Goal: Find specific page/section: Find specific page/section

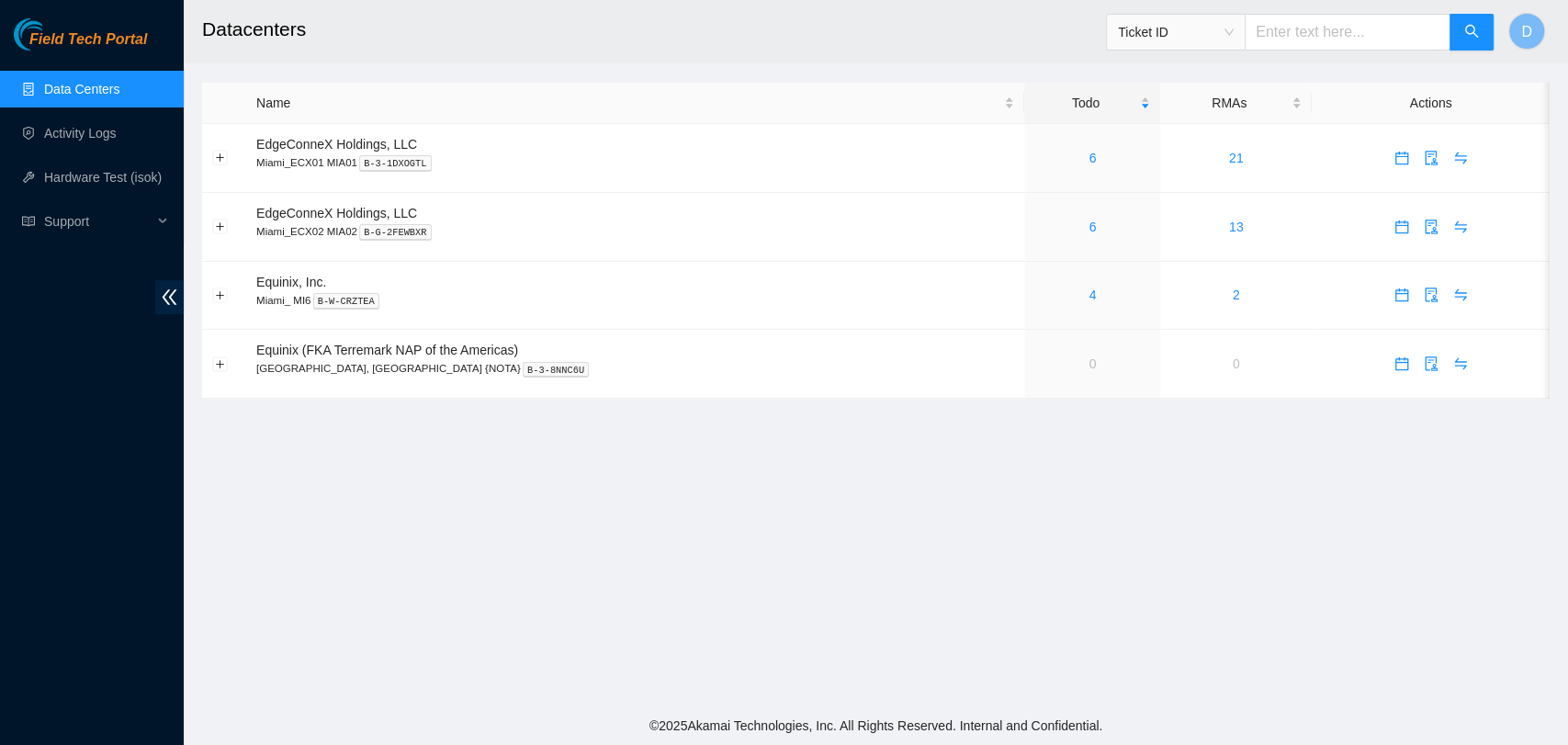
click at [743, 535] on main "Datacenters Ticket ID D Name Todo RMAs Actions EdgeConneX Holdings, LLC Miami_E…" at bounding box center [875, 353] width 1385 height 707
click at [736, 547] on main "Datacenters Ticket ID D Name Todo RMAs Actions EdgeConneX Holdings, LLC Miami_E…" at bounding box center [875, 353] width 1385 height 707
drag, startPoint x: 736, startPoint y: 547, endPoint x: 1215, endPoint y: 559, distance: 479.2
click at [1215, 559] on main "Datacenters Ticket ID D Name Todo RMAs Actions EdgeConneX Holdings, LLC Miami_E…" at bounding box center [875, 353] width 1385 height 707
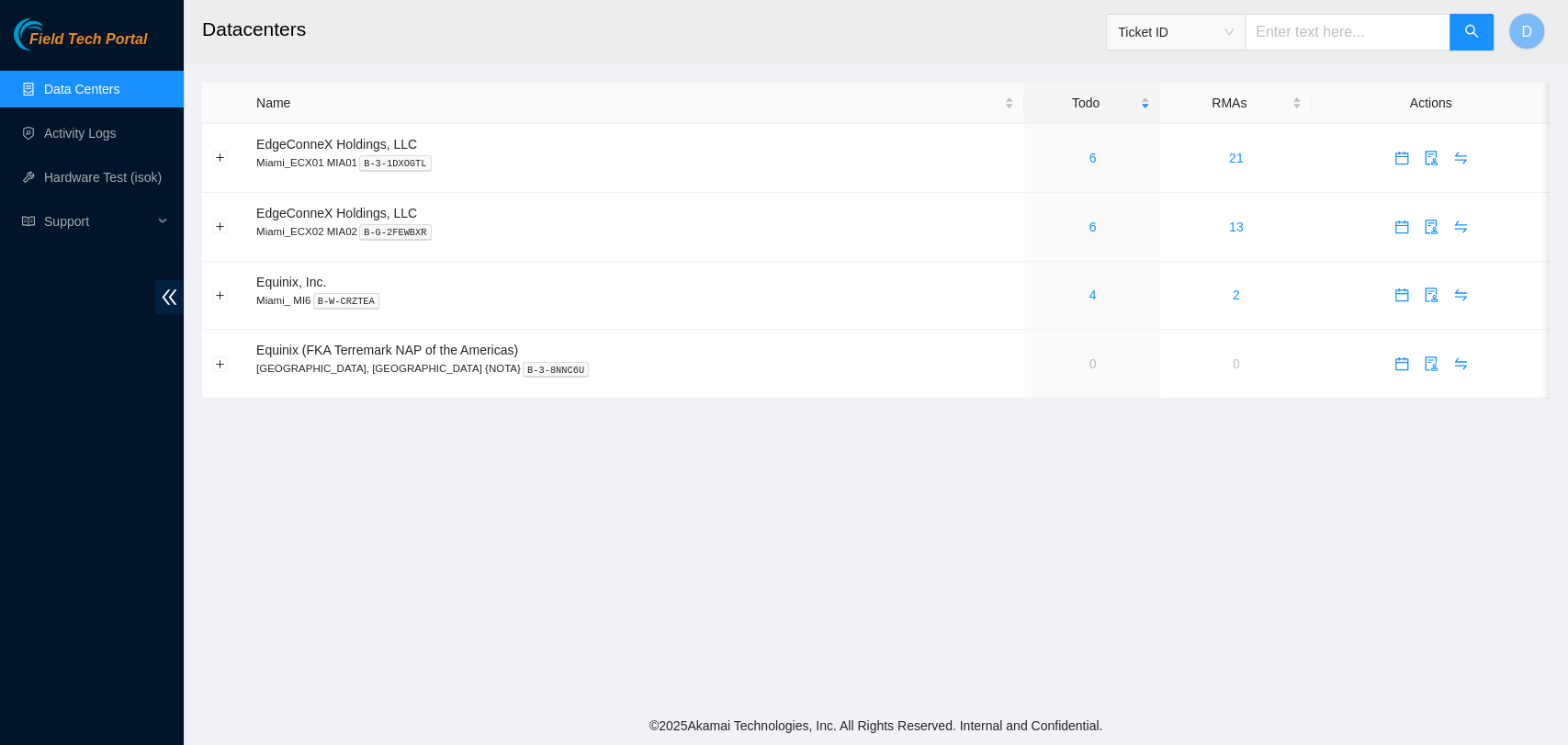
click at [1230, 700] on main "Datacenters Ticket ID D Name Todo RMAs Actions EdgeConneX Holdings, LLC Miami_E…" at bounding box center [875, 353] width 1385 height 707
click at [1035, 170] on td "6" at bounding box center [1092, 158] width 136 height 69
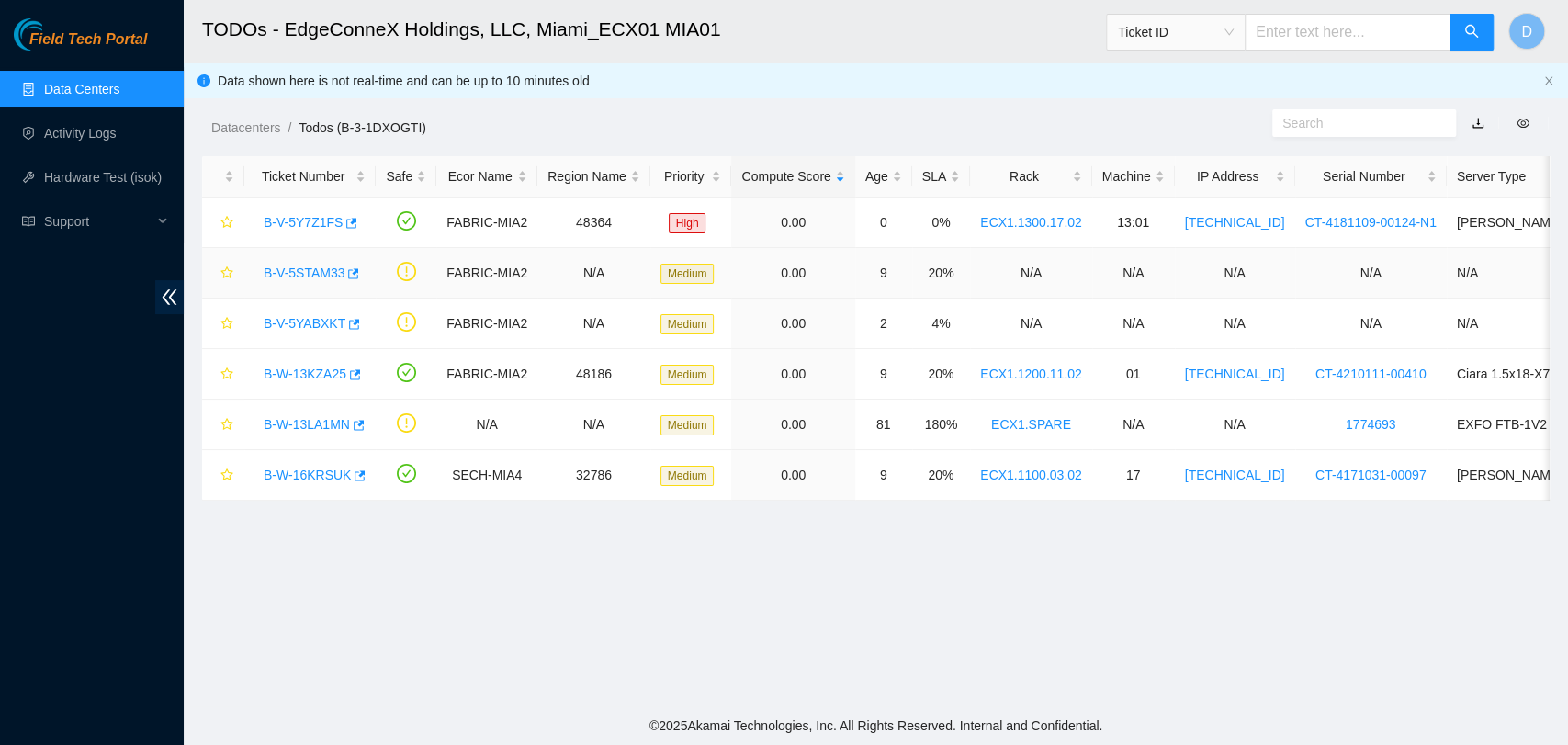
click at [301, 273] on link "B-V-5STAM33" at bounding box center [304, 273] width 81 height 15
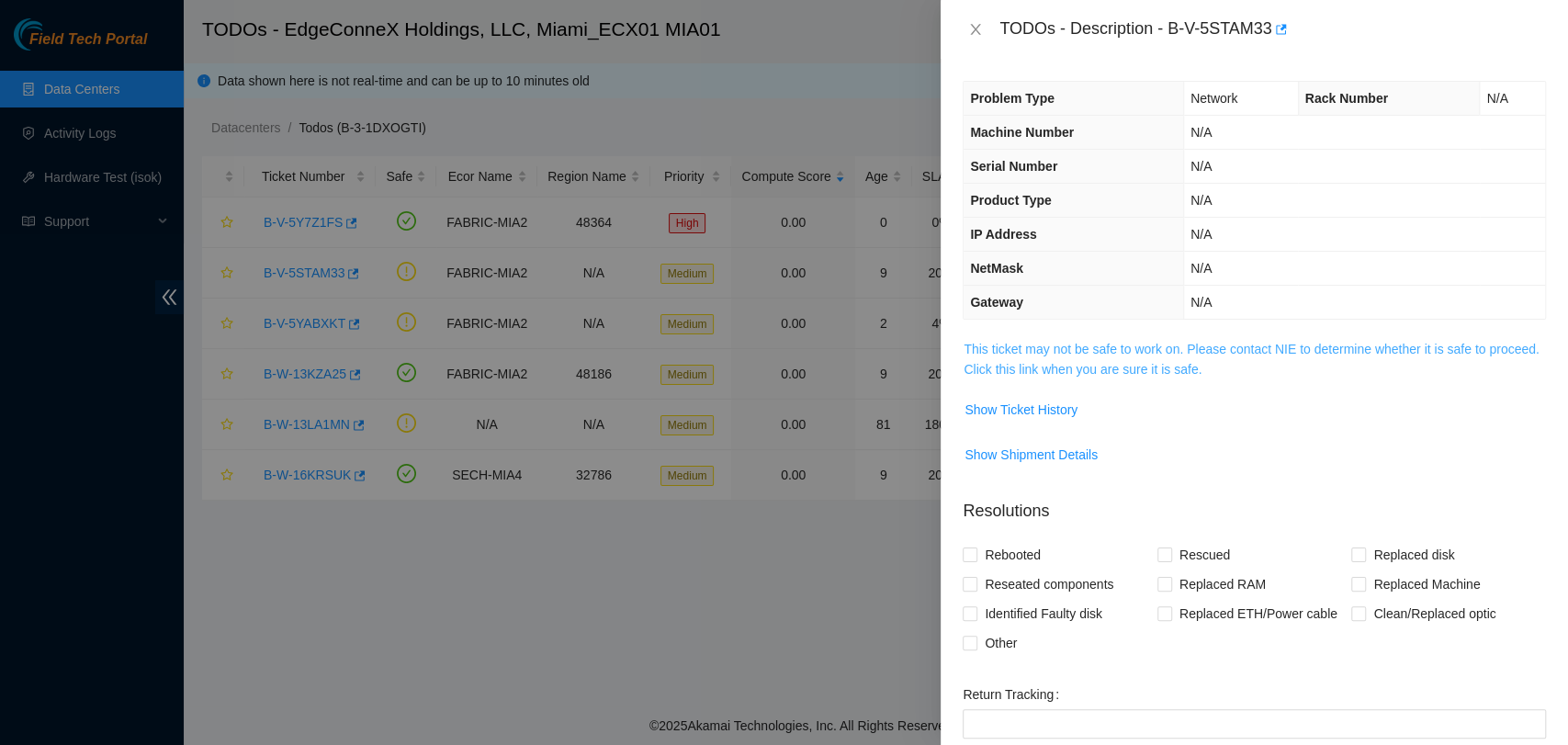
click at [1230, 345] on link "This ticket may not be safe to work on. Please contact NIE to determine whether…" at bounding box center [1251, 358] width 575 height 35
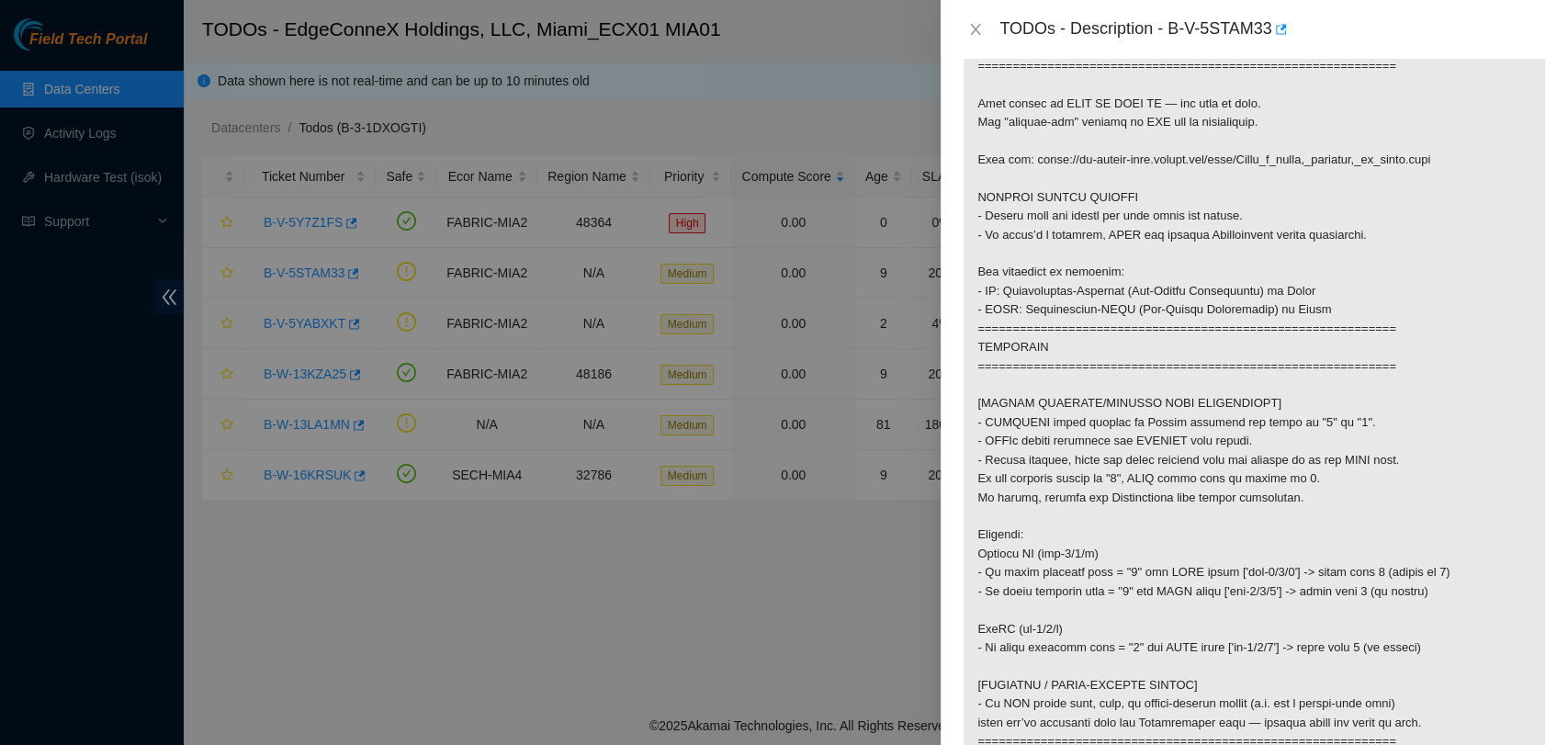
scroll to position [408, 0]
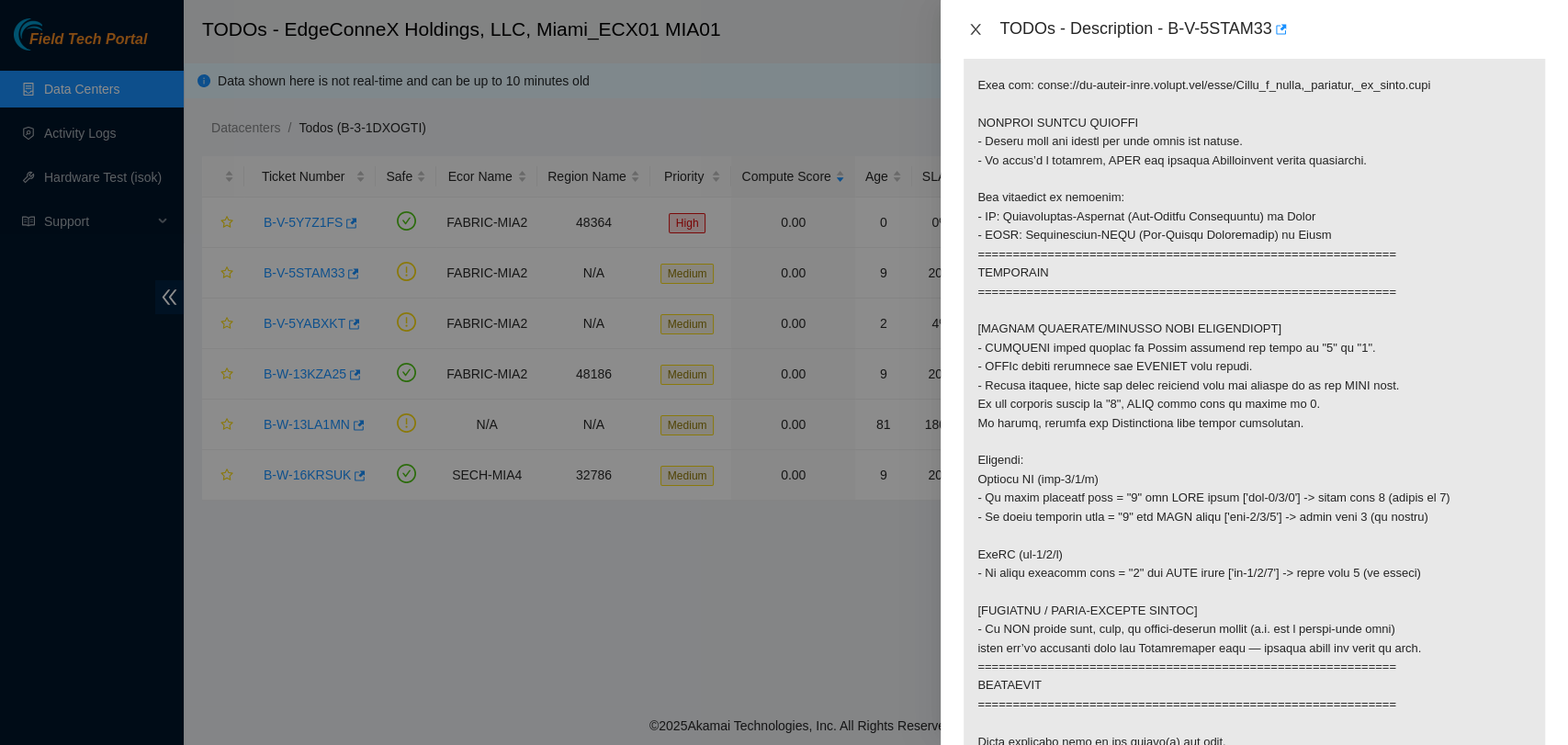
click at [976, 23] on icon "close" at bounding box center [975, 30] width 15 height 15
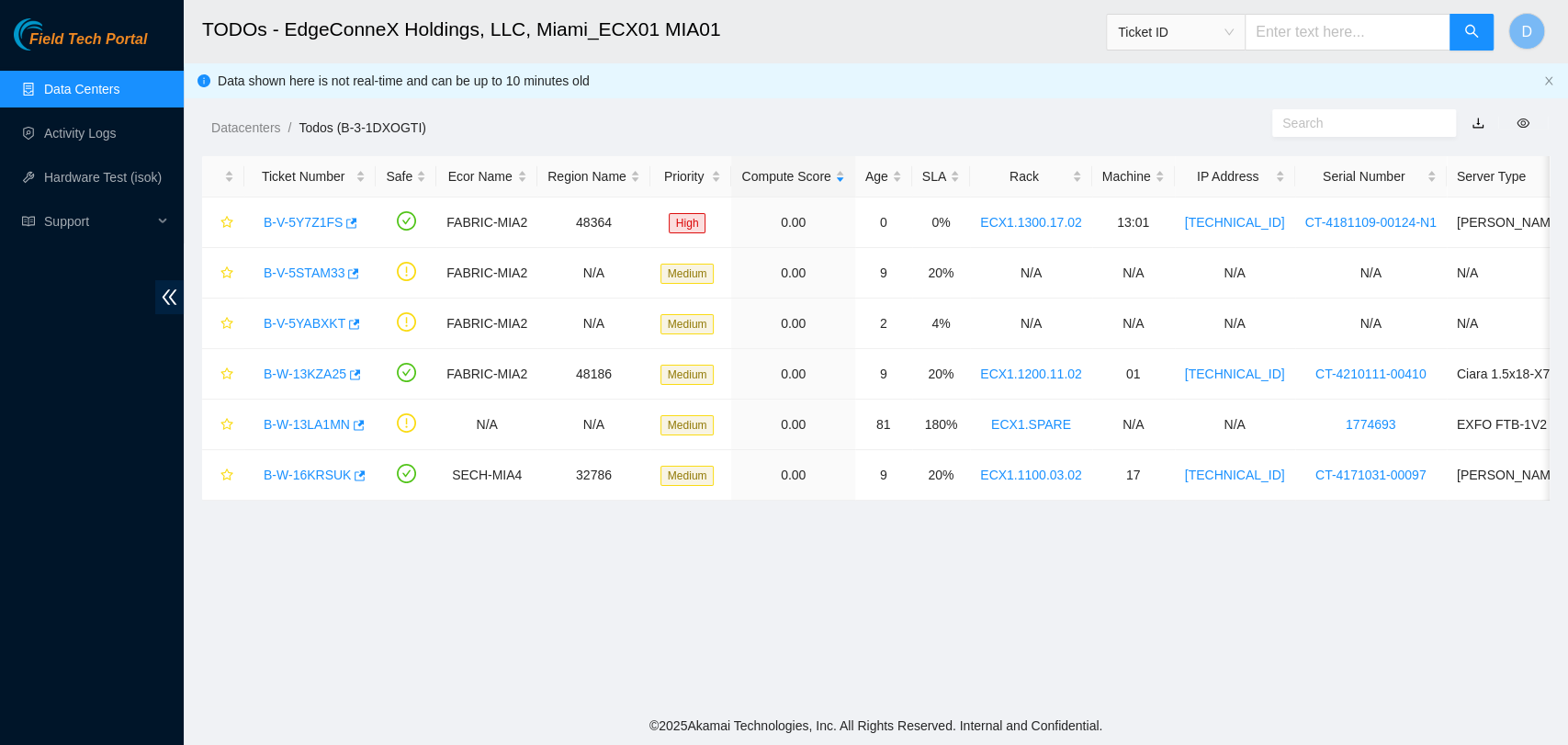
scroll to position [301, 0]
click at [321, 215] on link "B-V-5Y7Z1FS" at bounding box center [303, 223] width 79 height 15
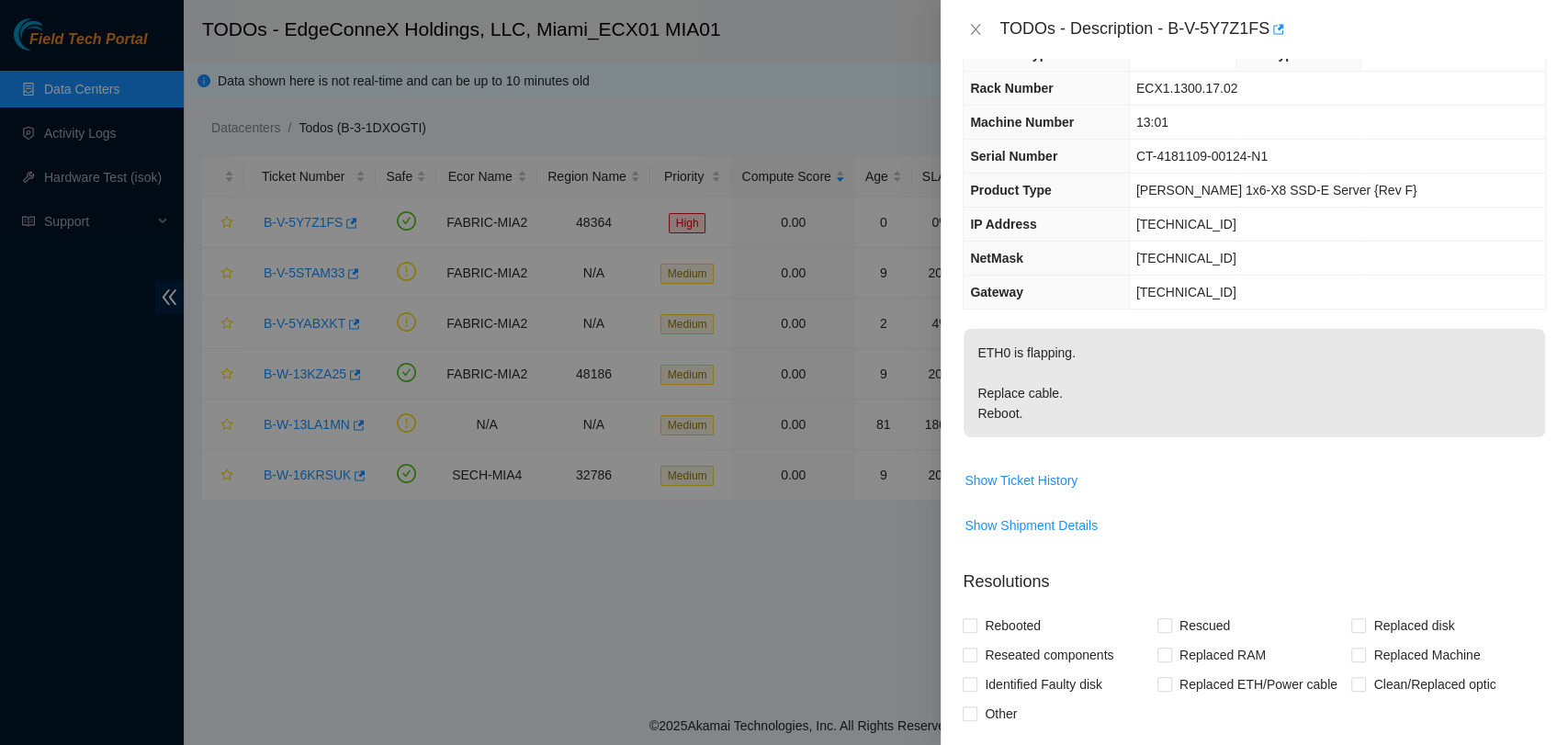
scroll to position [0, 0]
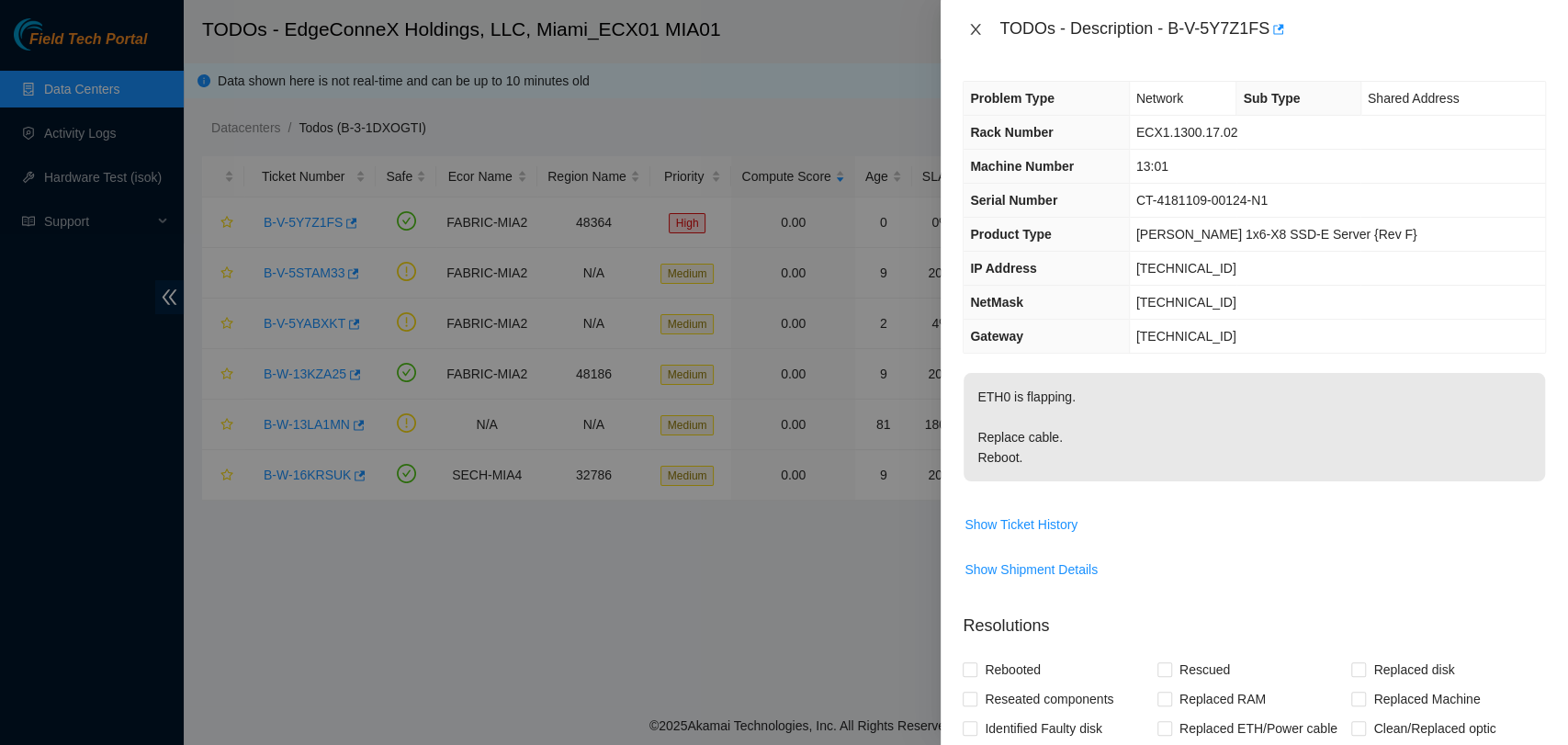
click at [975, 25] on icon "close" at bounding box center [975, 30] width 15 height 15
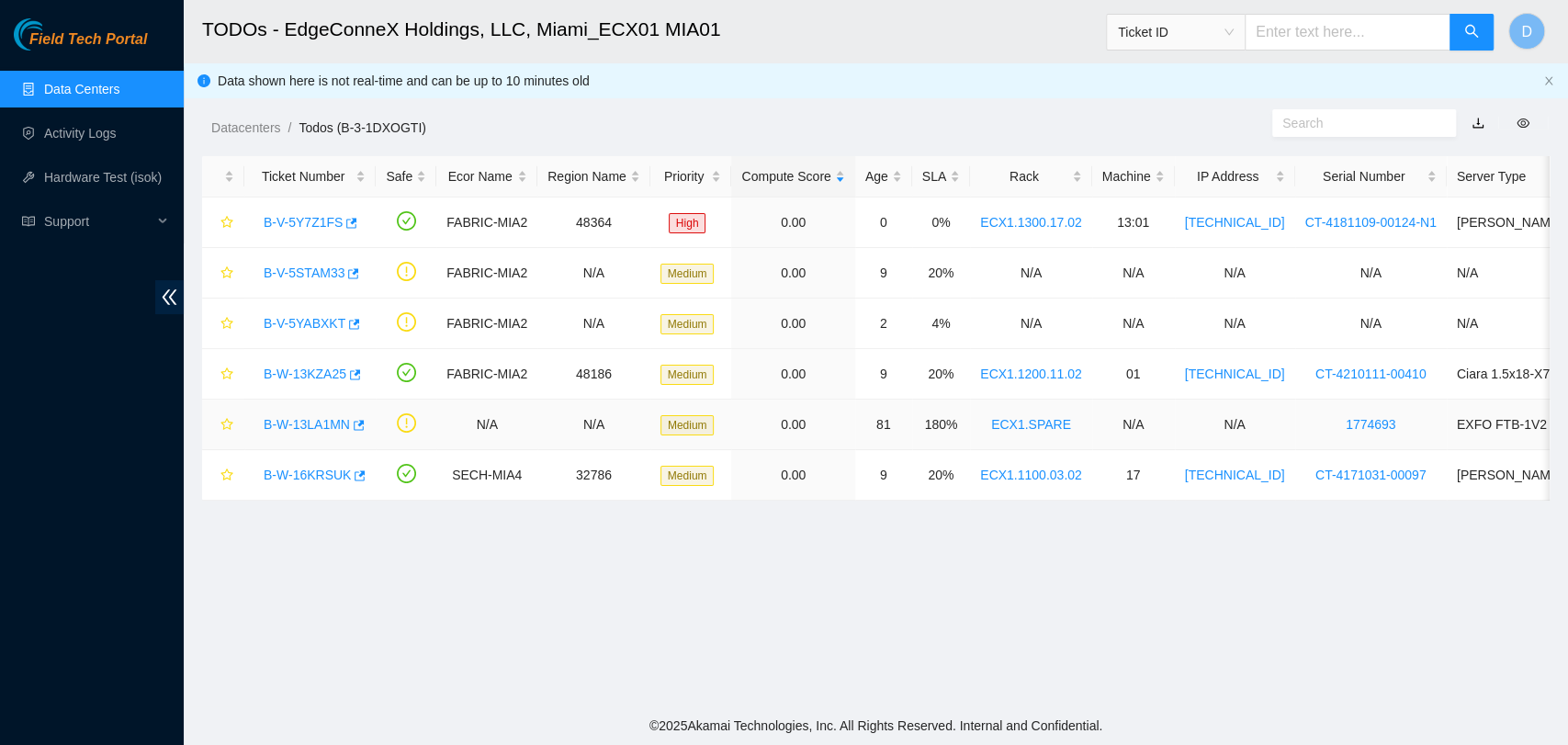
click at [277, 425] on link "B-W-13LA1MN" at bounding box center [307, 425] width 86 height 15
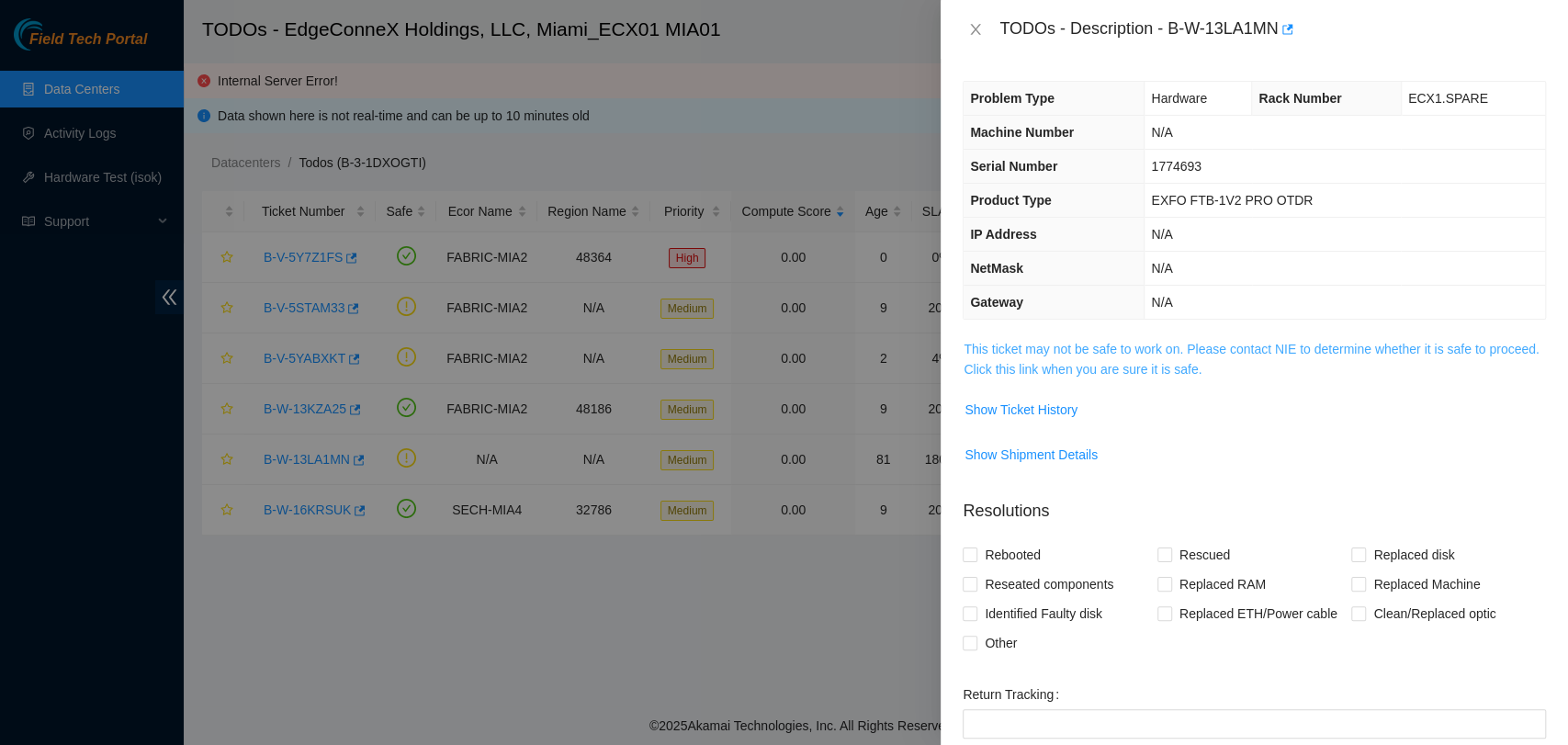
click at [1013, 353] on link "This ticket may not be safe to work on. Please contact NIE to determine whether…" at bounding box center [1251, 358] width 575 height 35
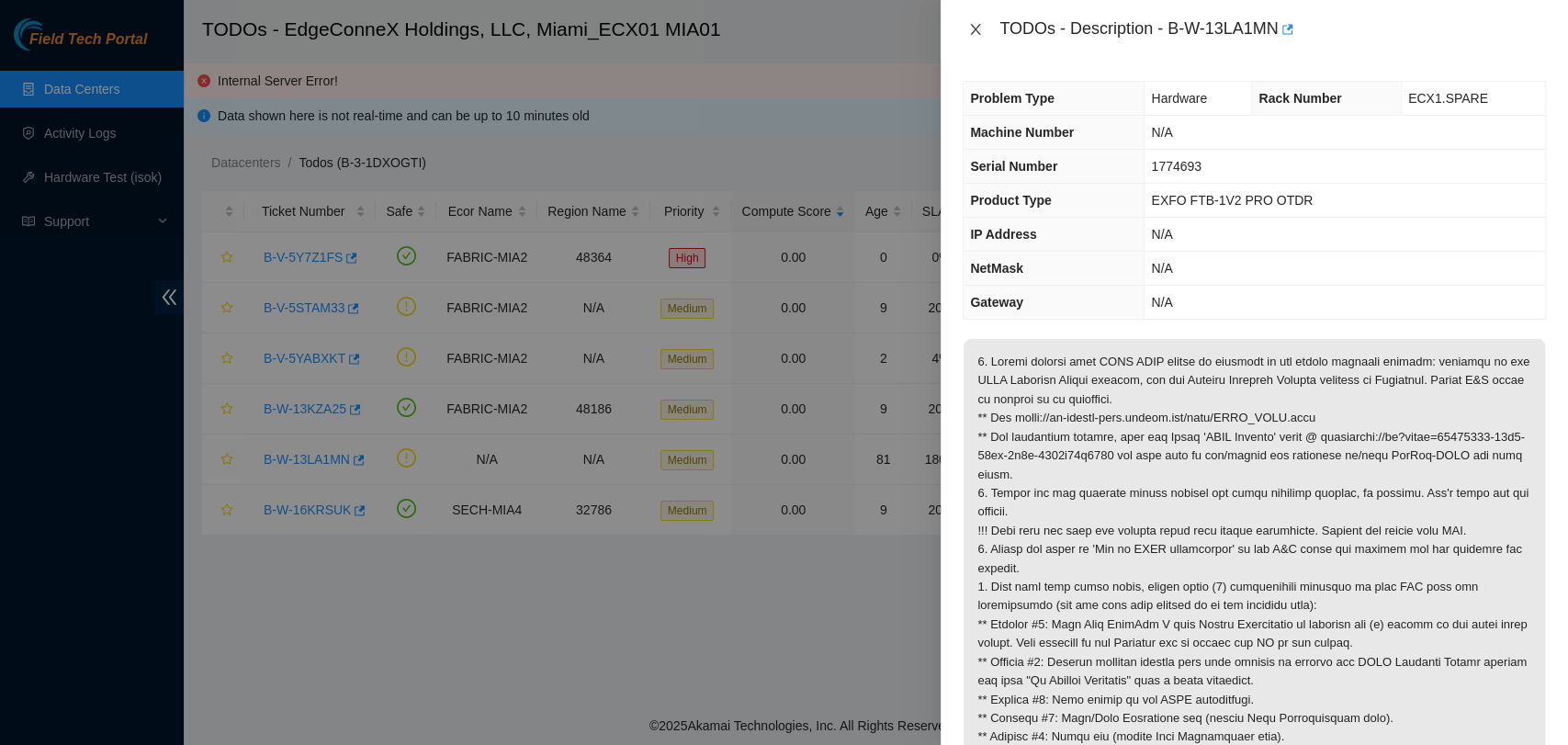
click at [974, 25] on icon "close" at bounding box center [975, 30] width 15 height 15
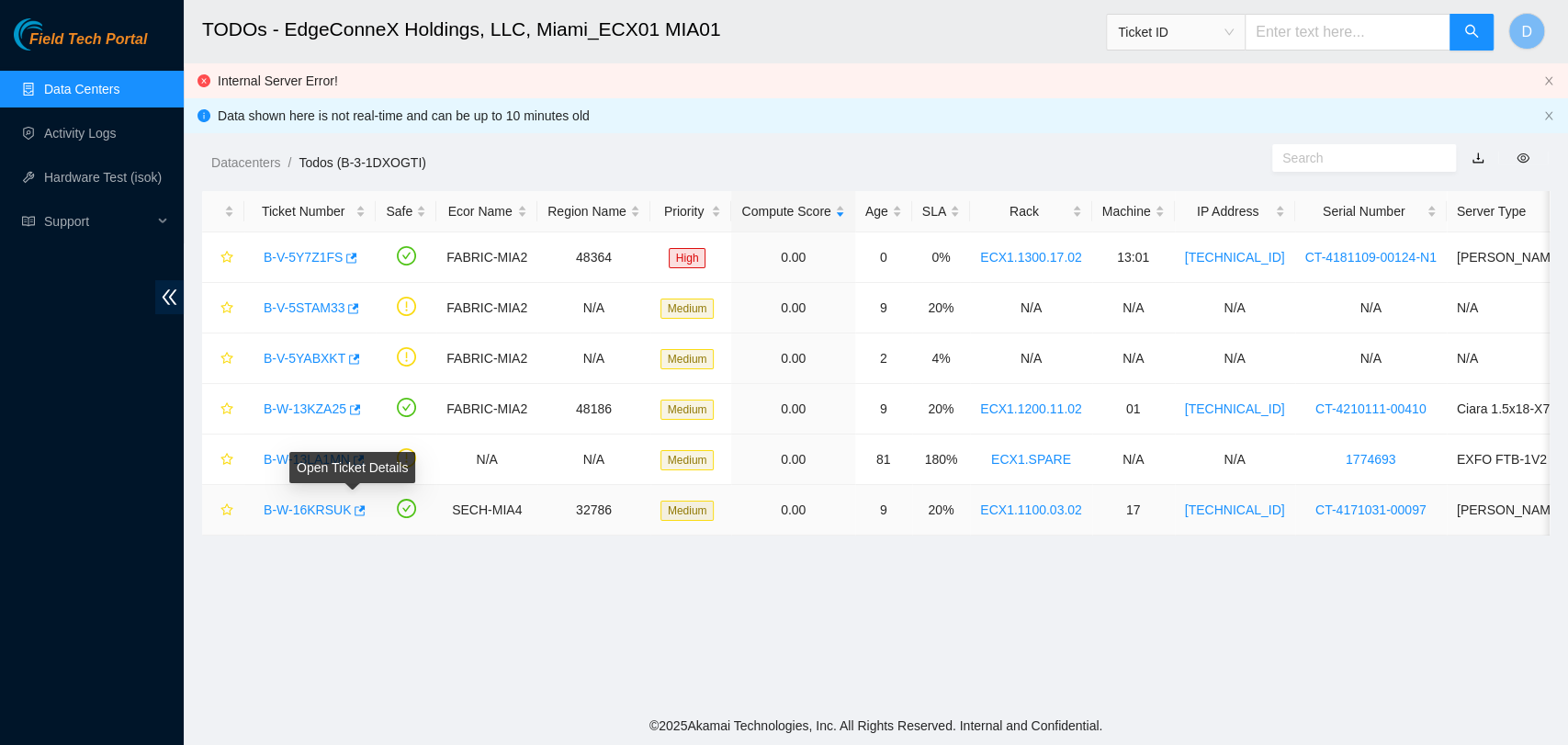
click at [337, 507] on link "B-W-16KRSUK" at bounding box center [307, 510] width 87 height 15
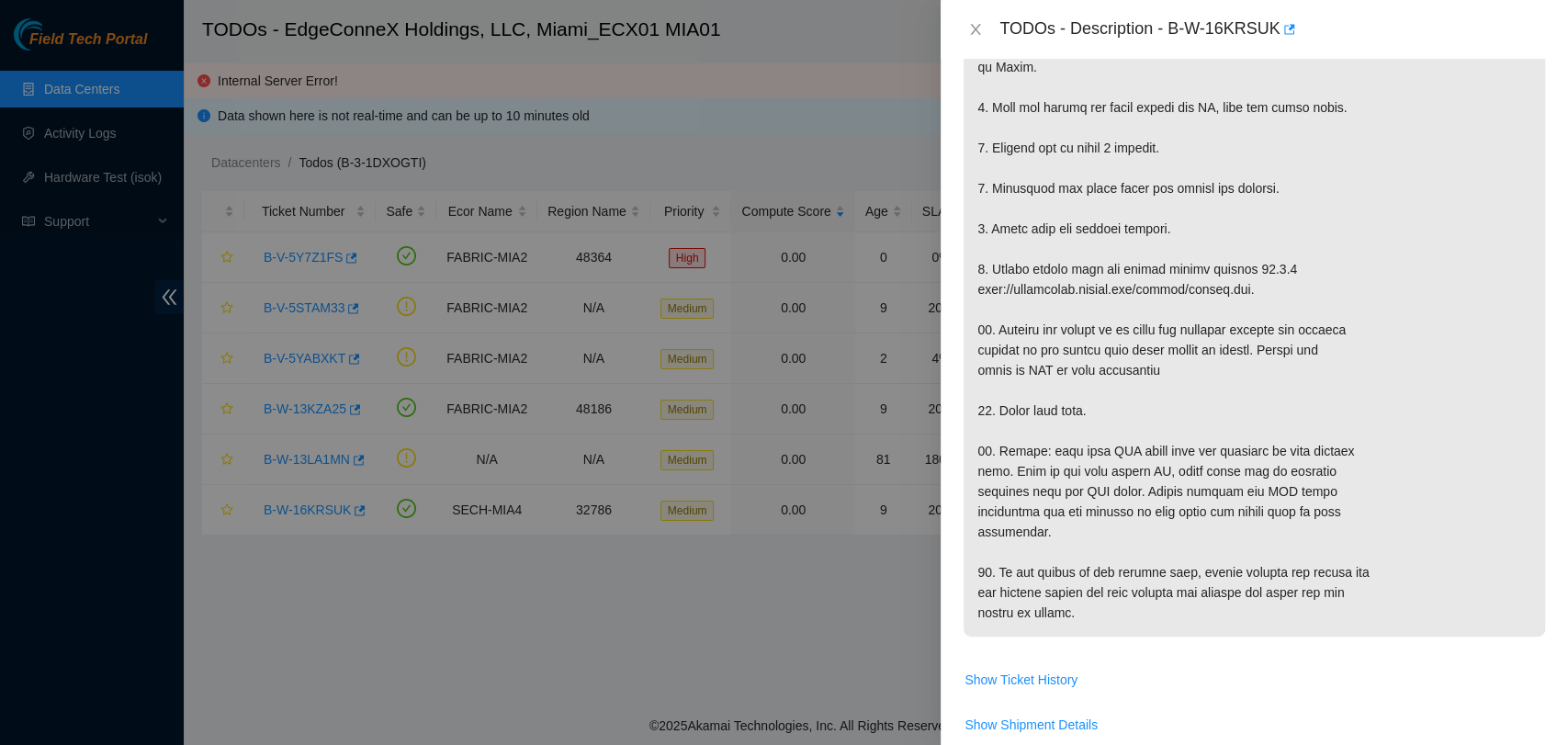
scroll to position [815, 0]
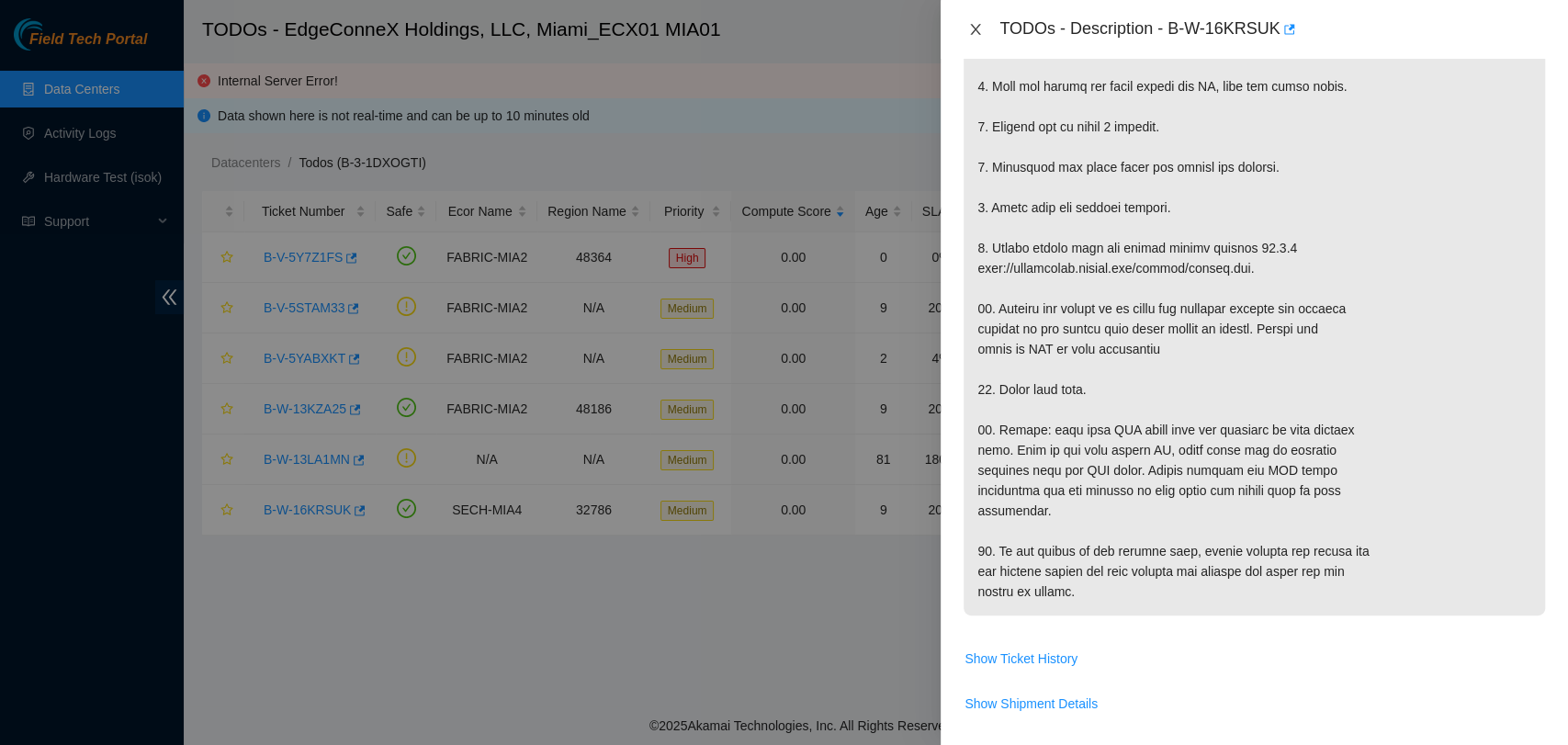
click at [975, 24] on icon "close" at bounding box center [975, 30] width 15 height 15
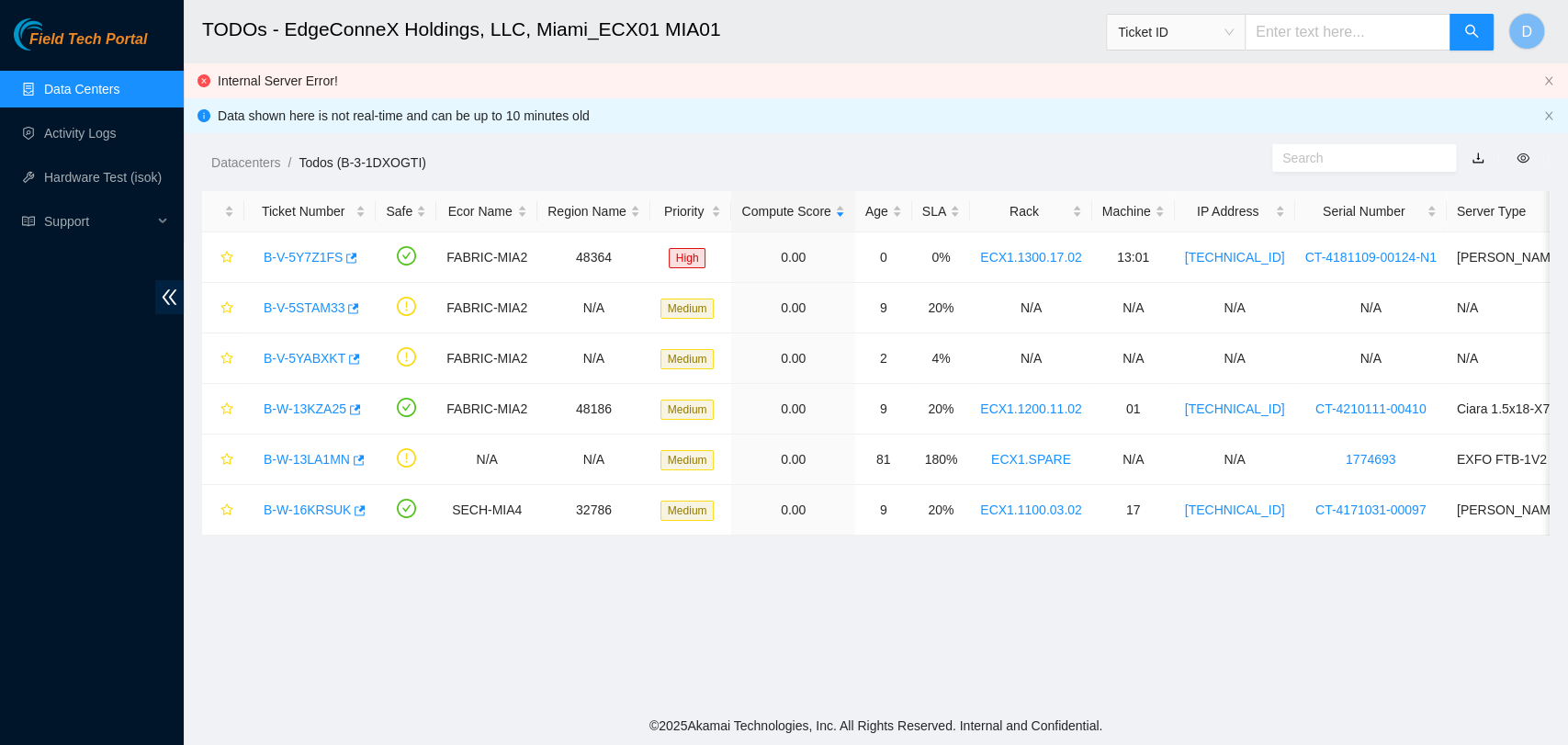
scroll to position [490, 0]
click at [286, 406] on link "B-W-13KZA25" at bounding box center [305, 409] width 82 height 15
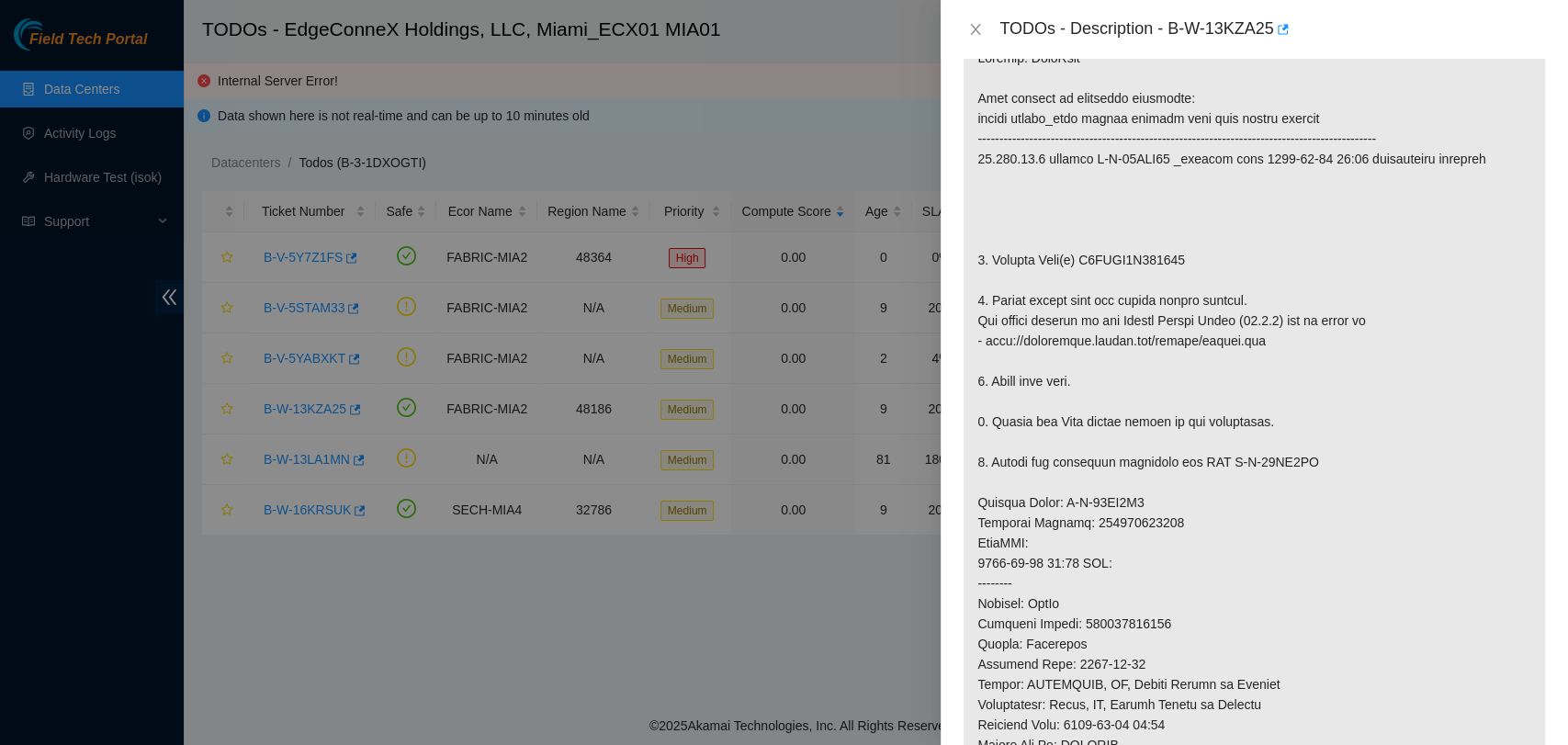
scroll to position [204, 0]
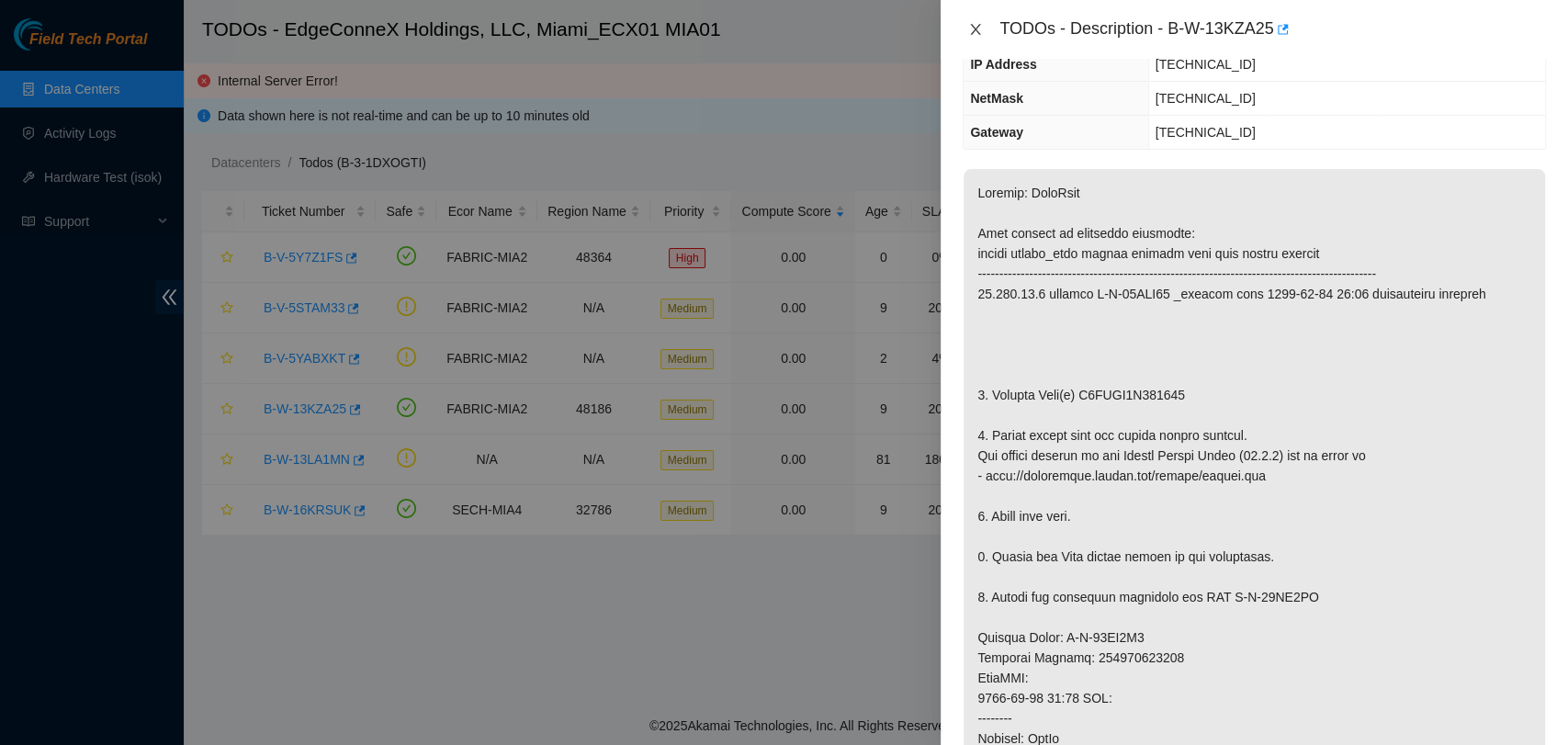
click at [977, 26] on icon "close" at bounding box center [975, 30] width 10 height 11
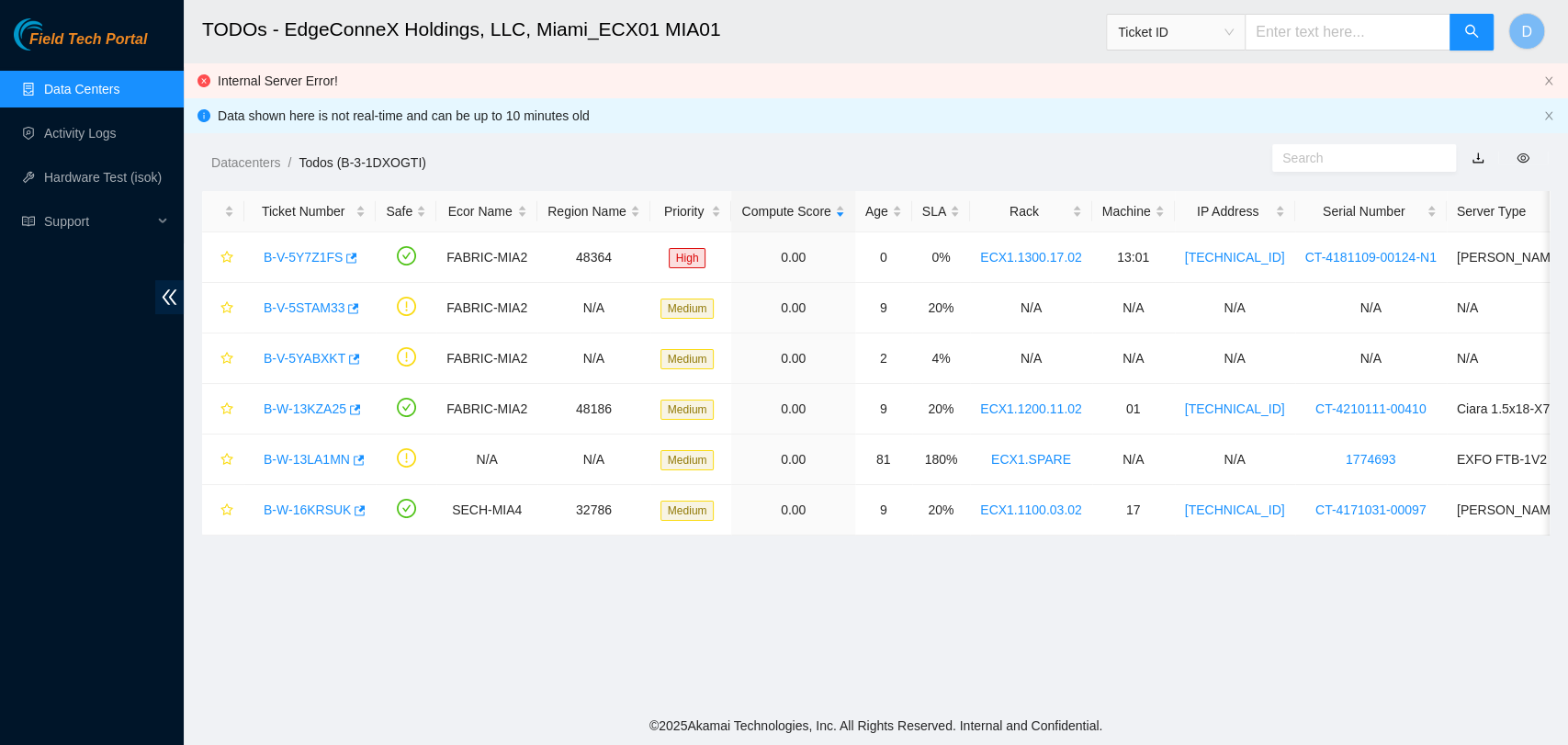
scroll to position [285, 0]
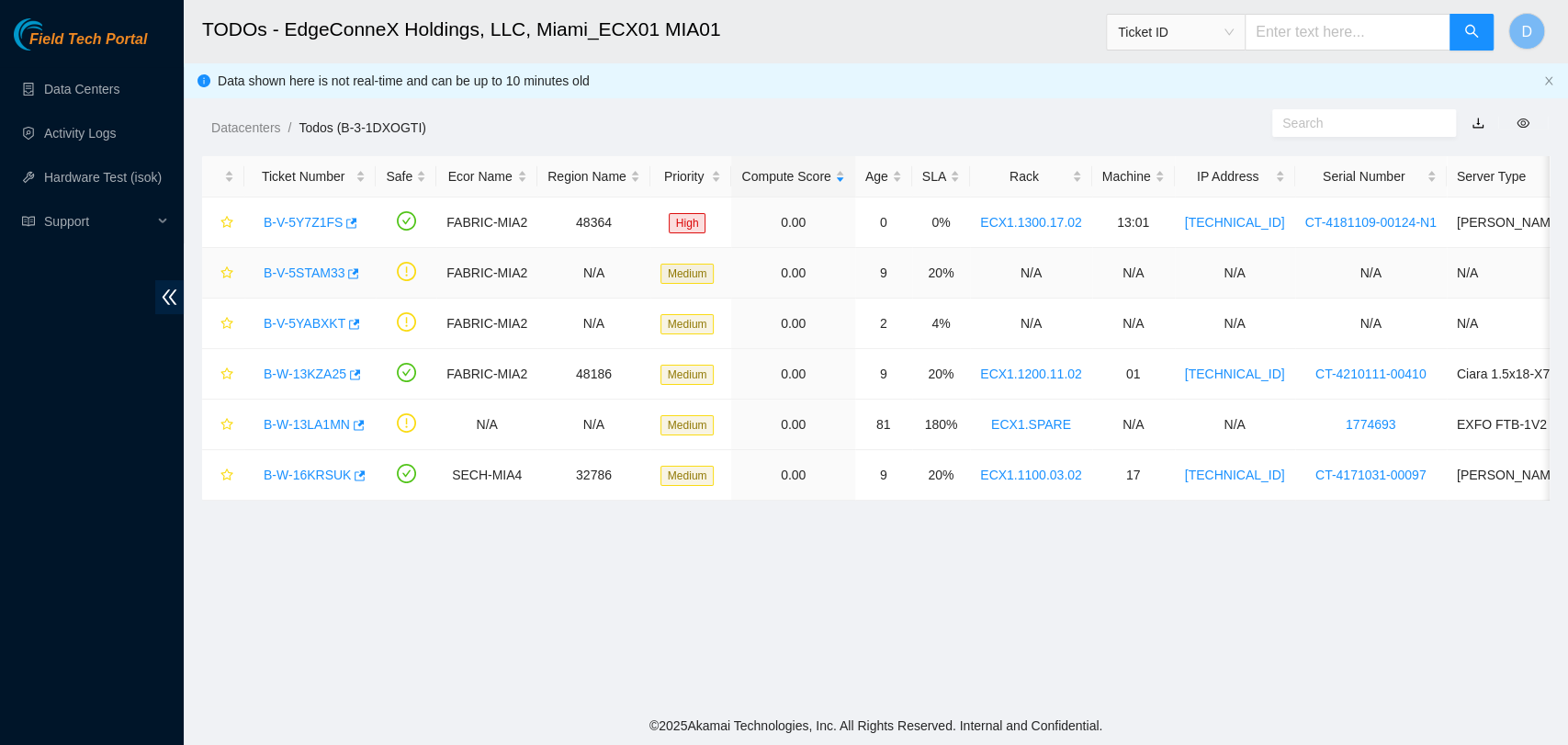
click at [315, 270] on link "B-V-5STAM33" at bounding box center [304, 273] width 81 height 15
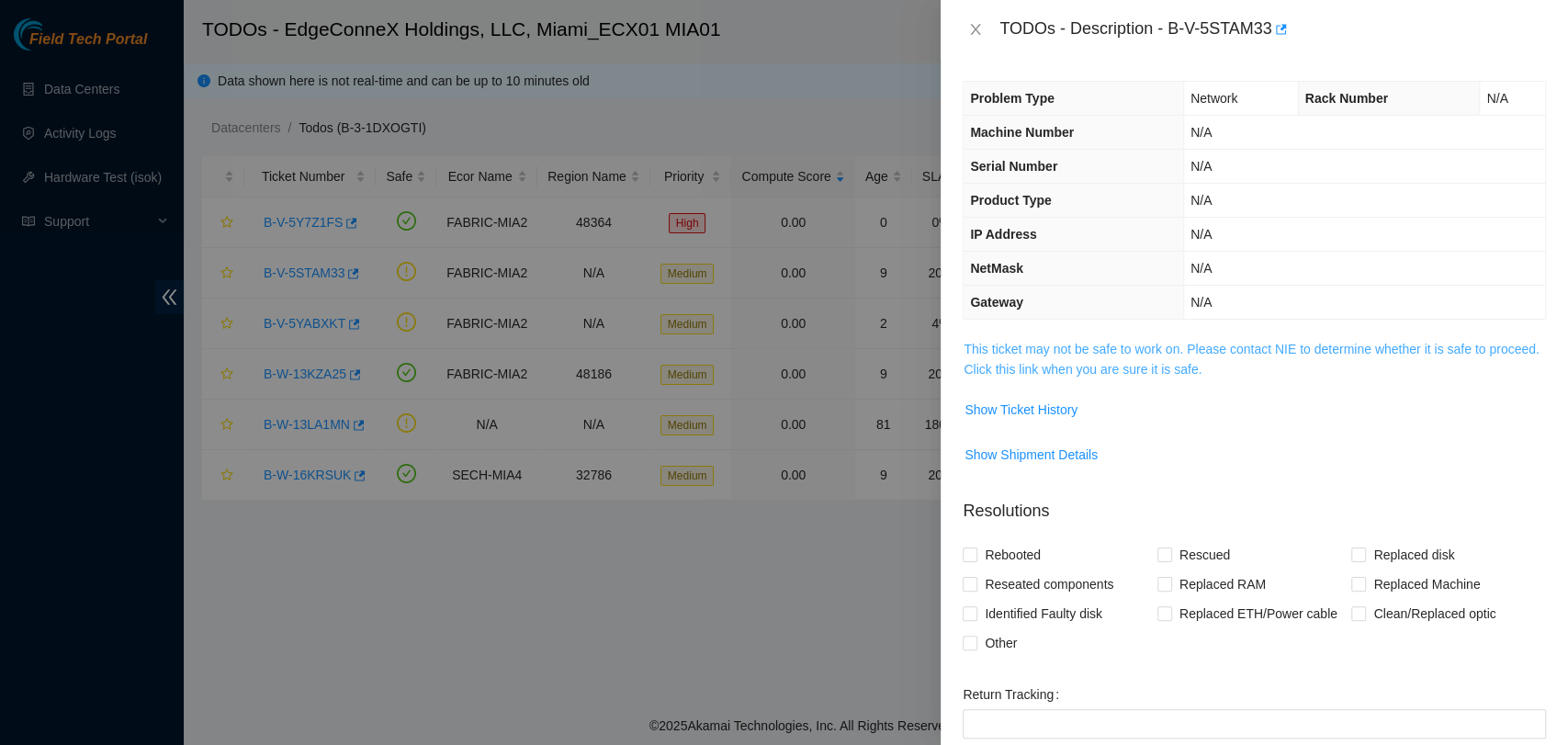
click at [1039, 369] on link "This ticket may not be safe to work on. Please contact NIE to determine whether…" at bounding box center [1251, 358] width 575 height 35
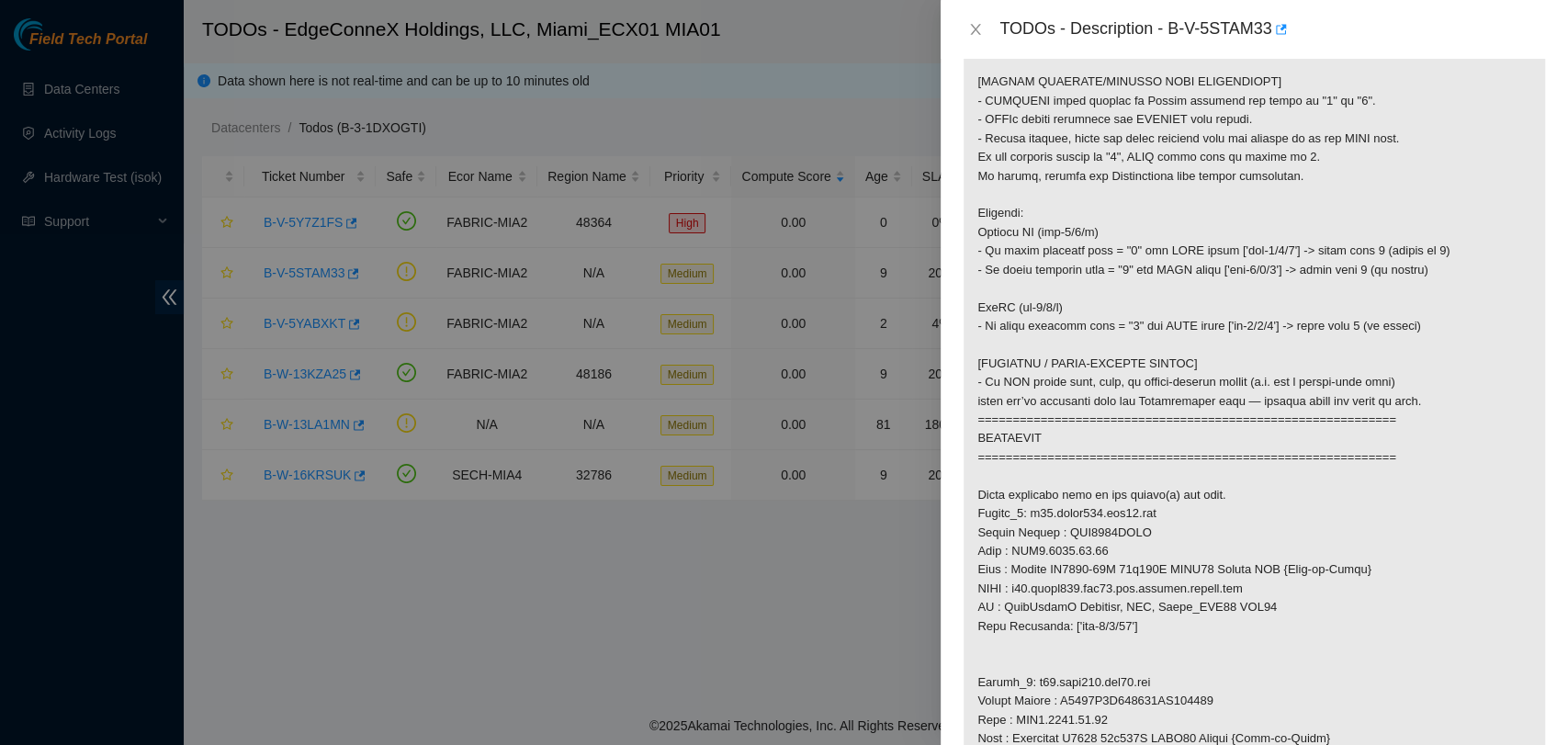
scroll to position [714, 0]
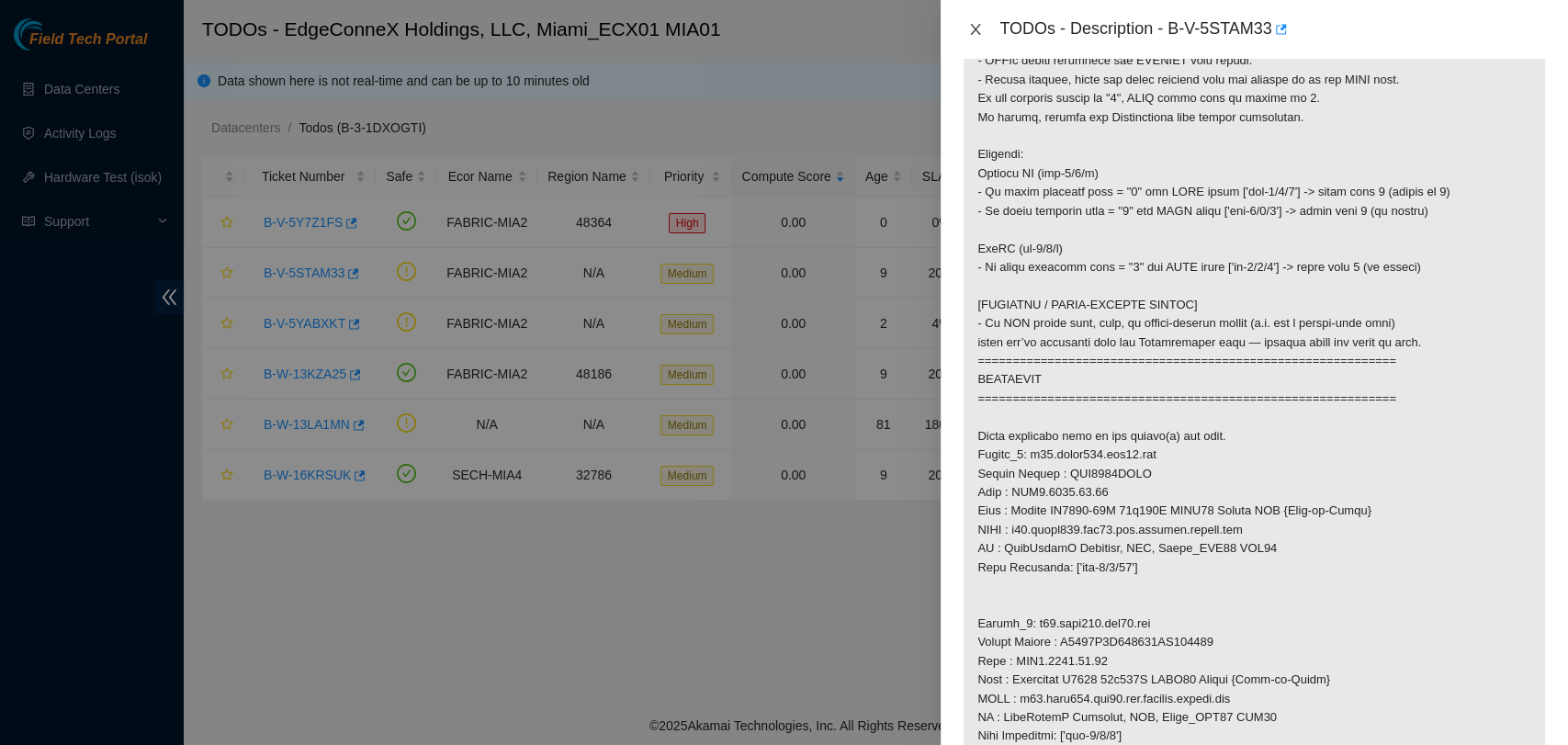
click at [969, 35] on icon "close" at bounding box center [975, 30] width 15 height 15
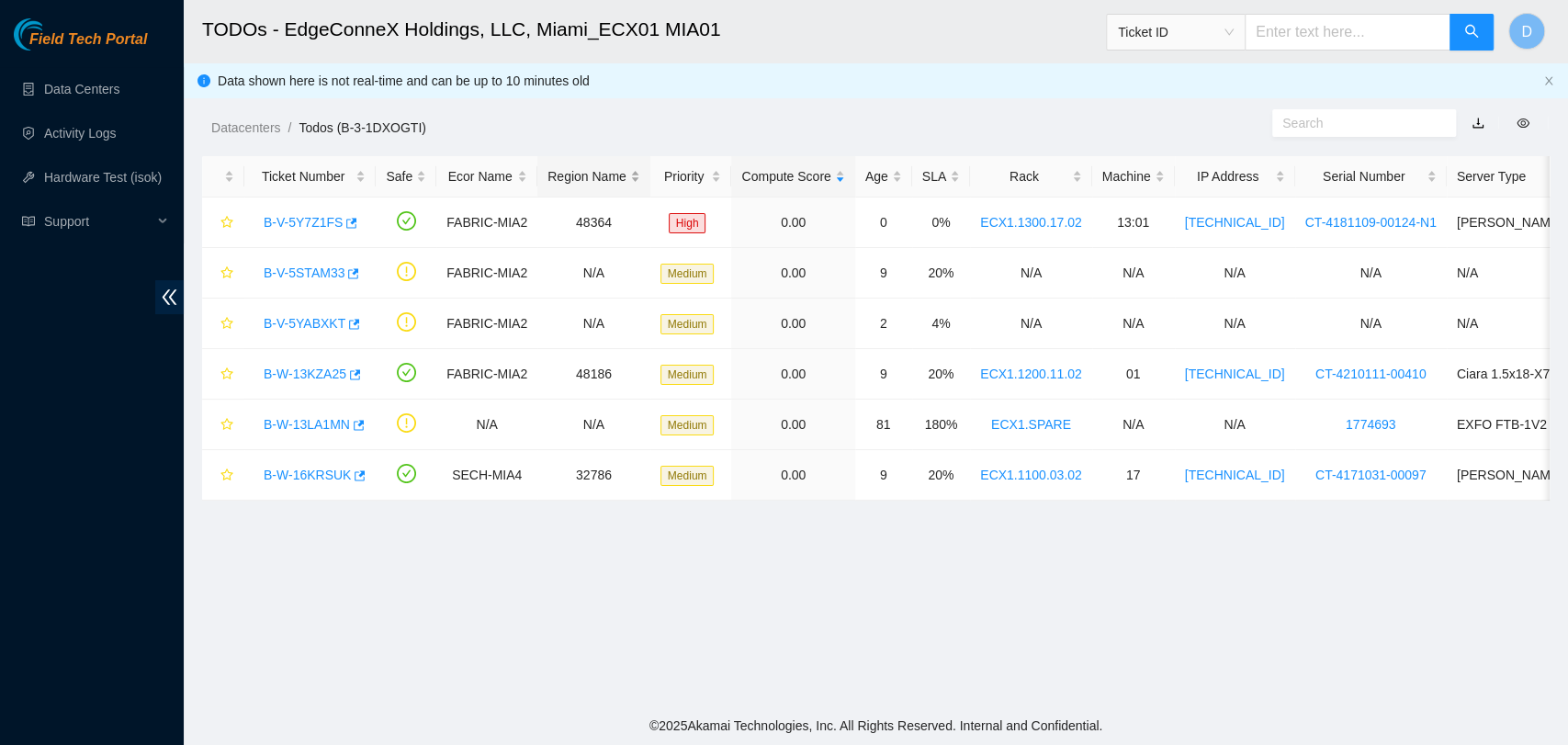
scroll to position [301, 0]
click at [279, 327] on link "B-V-5YABXKT" at bounding box center [304, 324] width 81 height 15
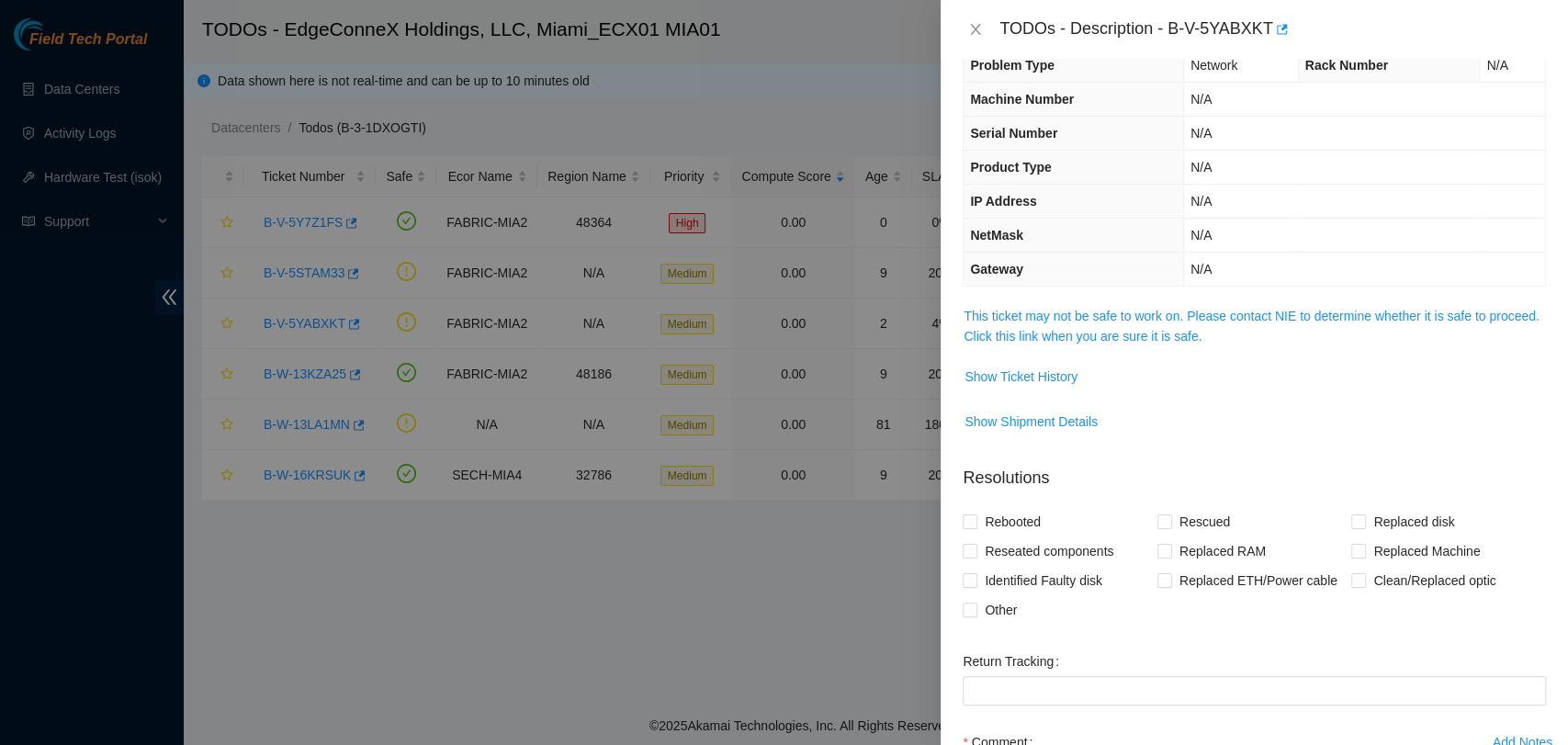
scroll to position [0, 0]
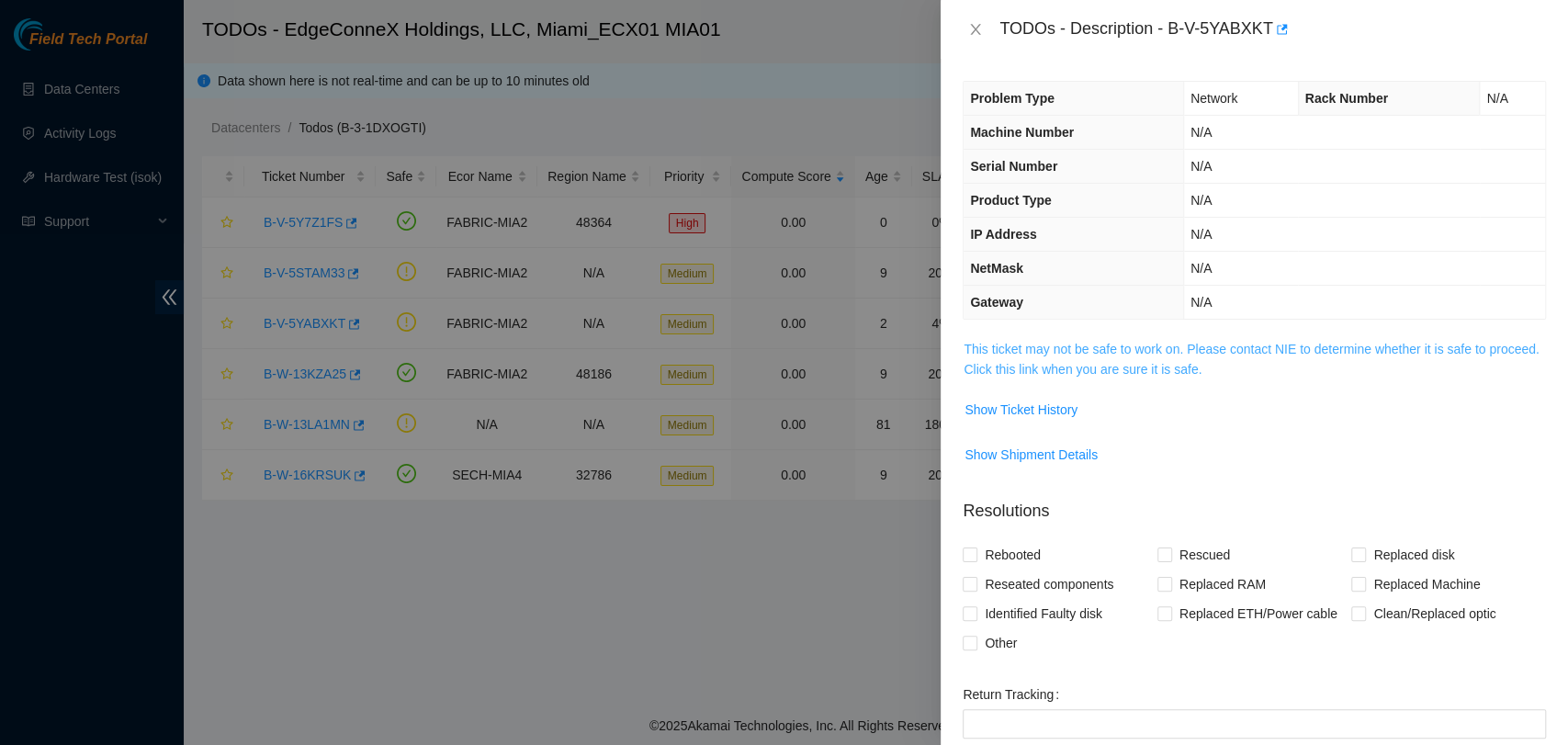
click at [1070, 362] on link "This ticket may not be safe to work on. Please contact NIE to determine whether…" at bounding box center [1251, 358] width 575 height 35
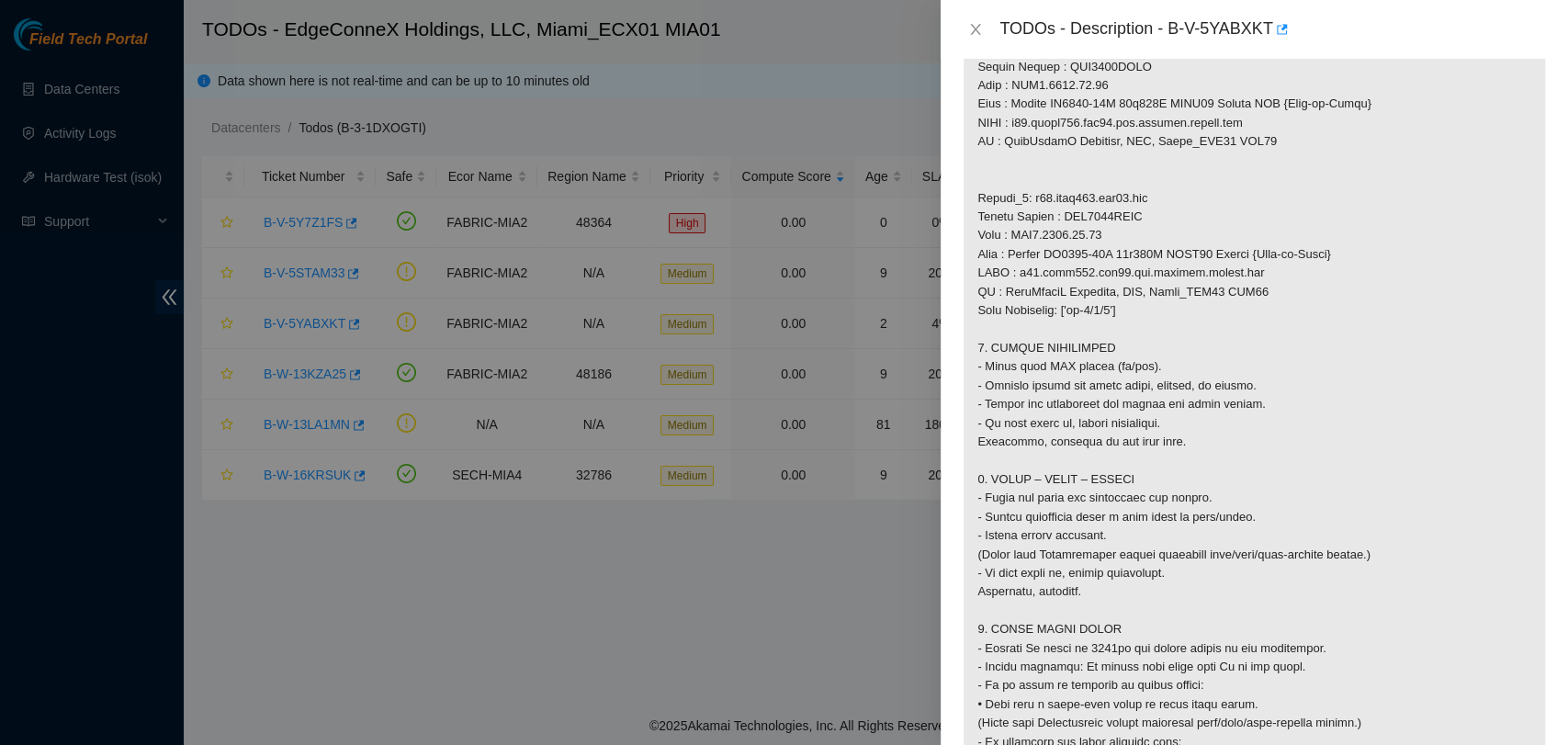
scroll to position [1122, 0]
click at [977, 37] on button "Close" at bounding box center [975, 30] width 25 height 18
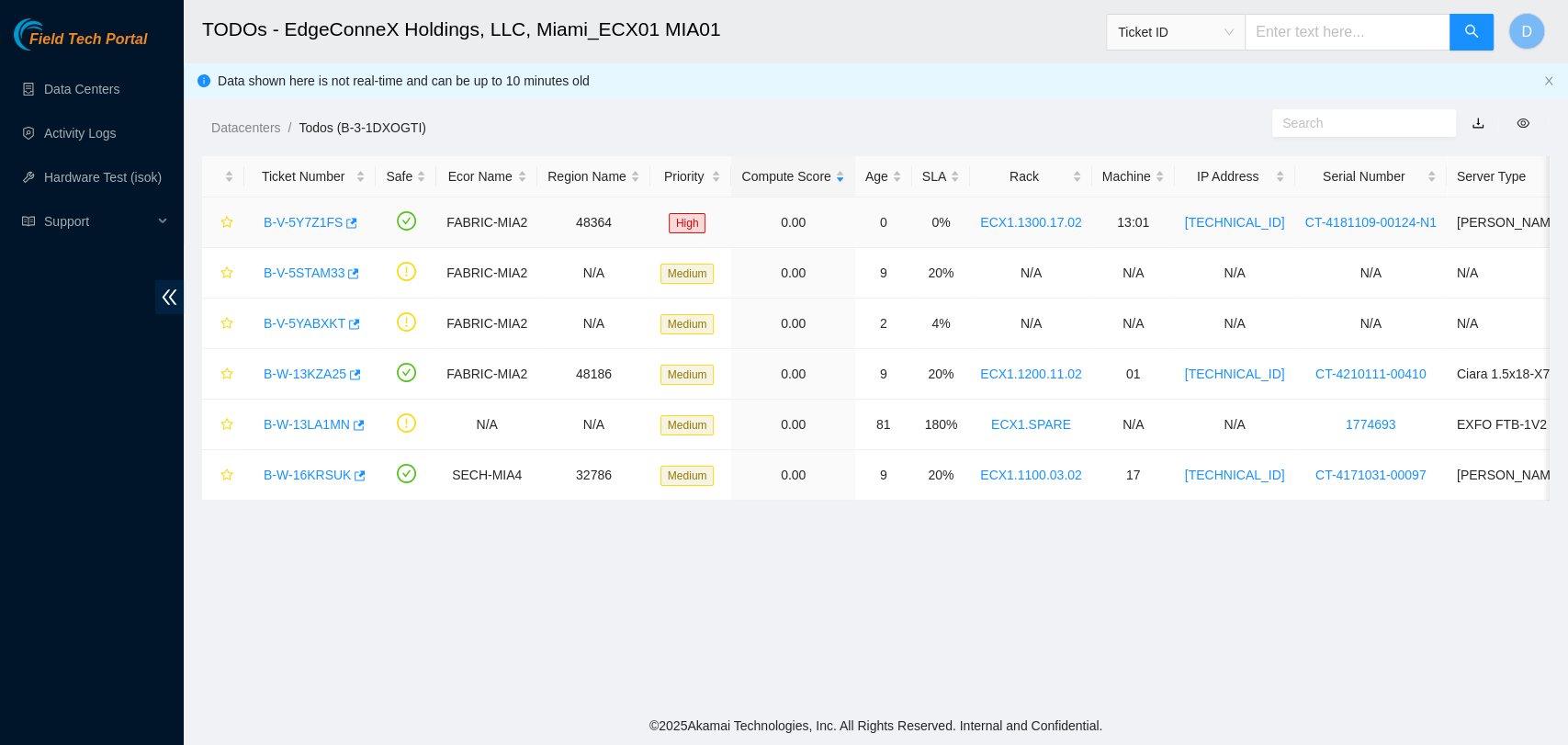
click at [334, 223] on link "B-V-5Y7Z1FS" at bounding box center [303, 223] width 79 height 15
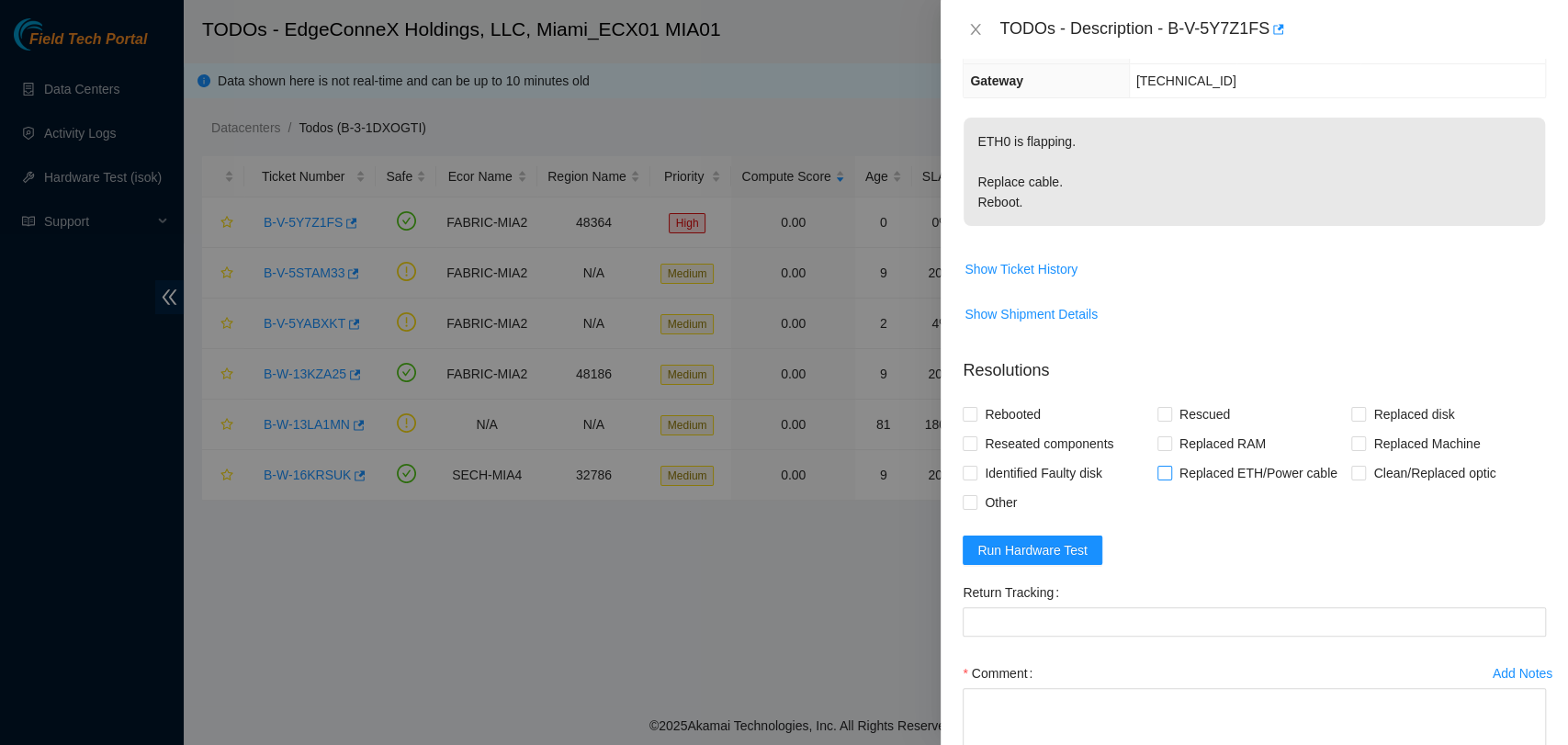
scroll to position [373, 0]
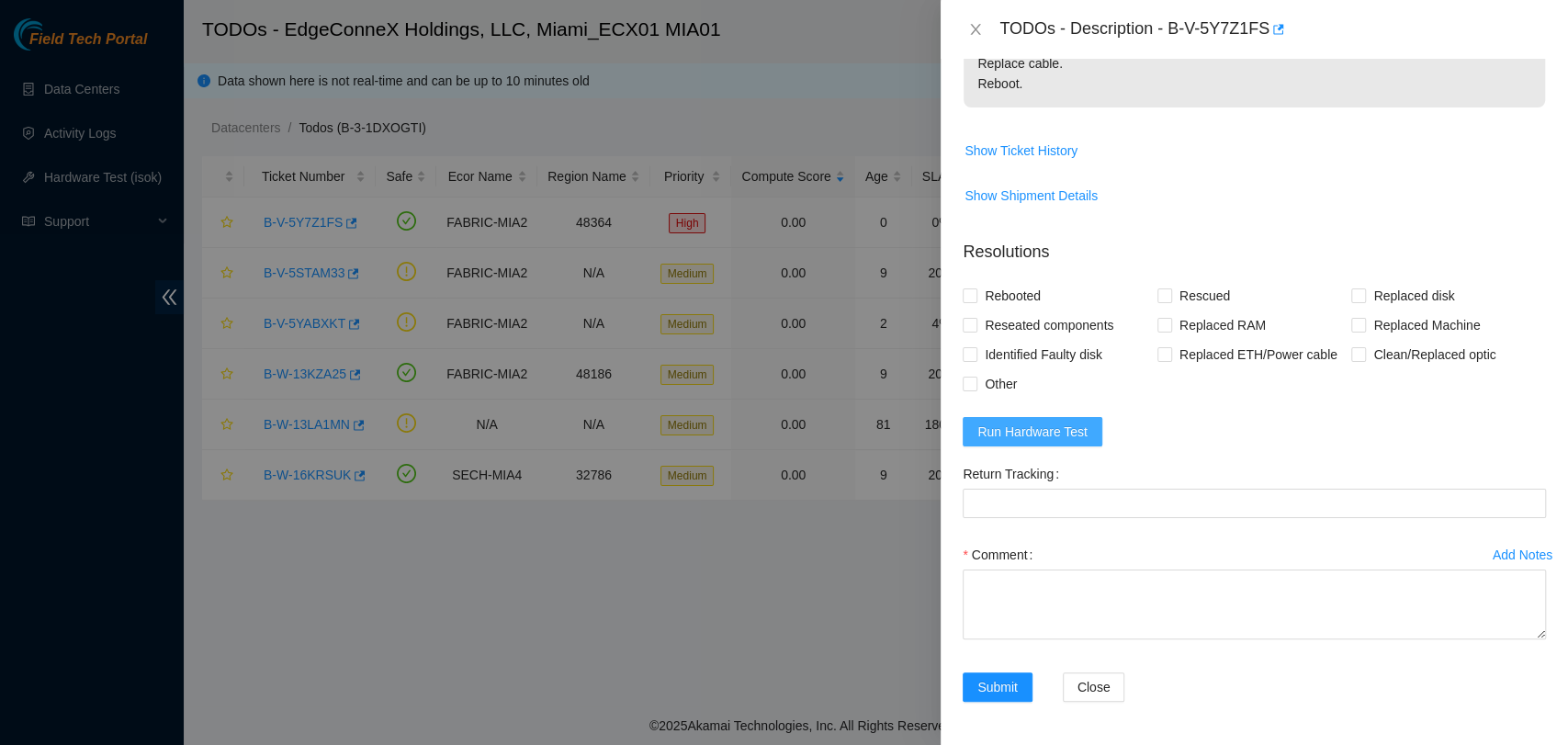
click at [981, 431] on span "Run Hardware Test" at bounding box center [1033, 431] width 110 height 21
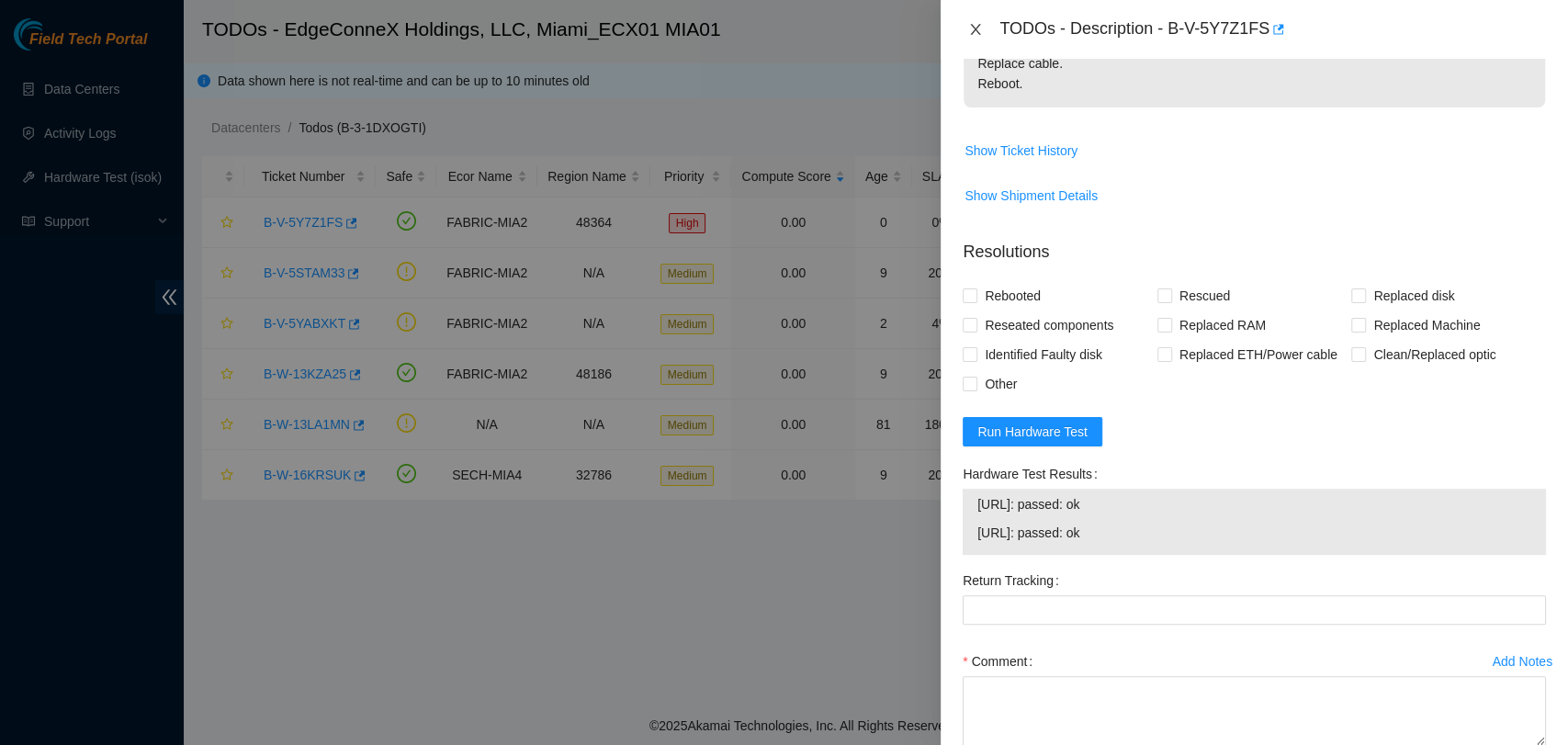
click at [985, 31] on button "Close" at bounding box center [975, 30] width 25 height 18
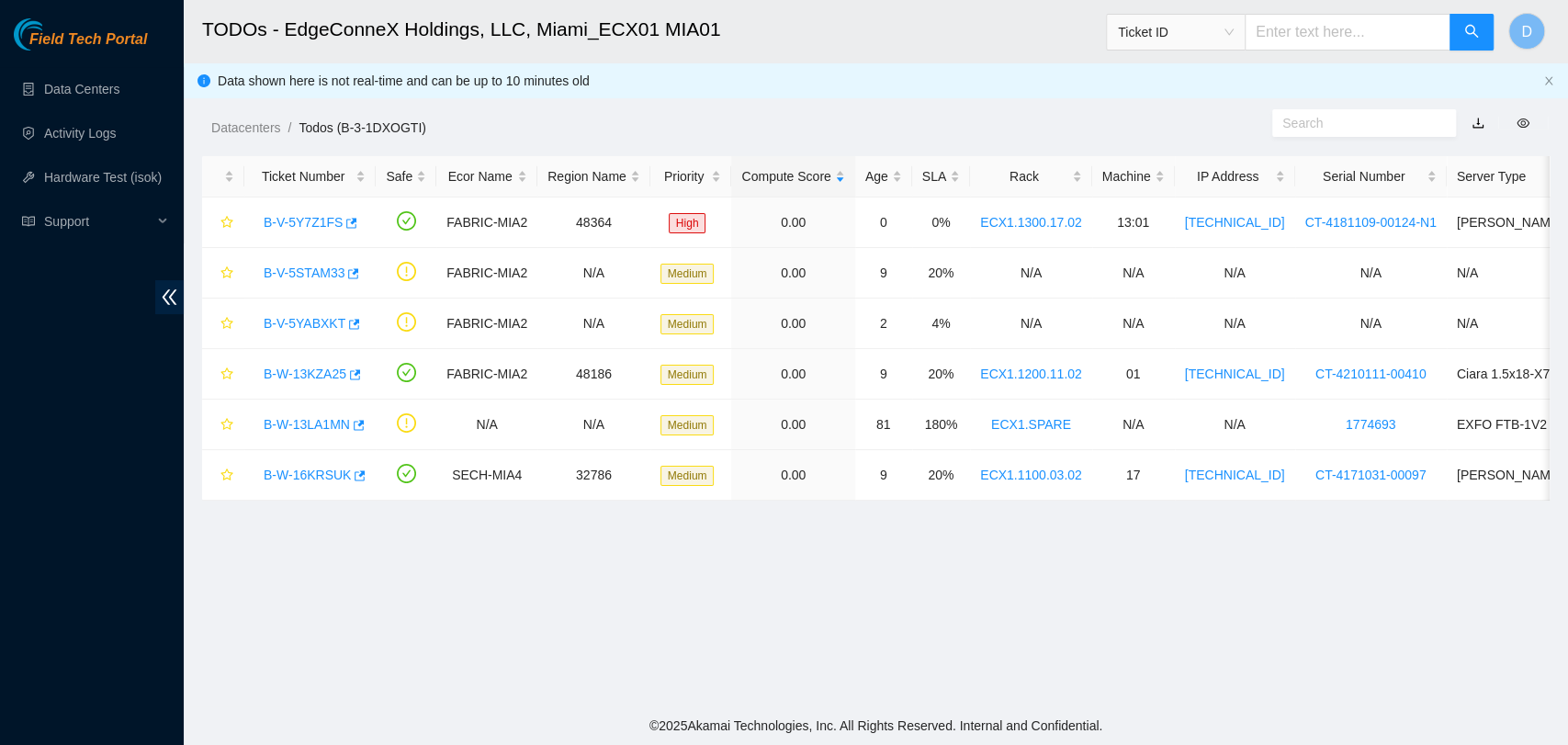
scroll to position [420, 0]
click at [306, 375] on link "B-W-13KZA25" at bounding box center [305, 374] width 82 height 15
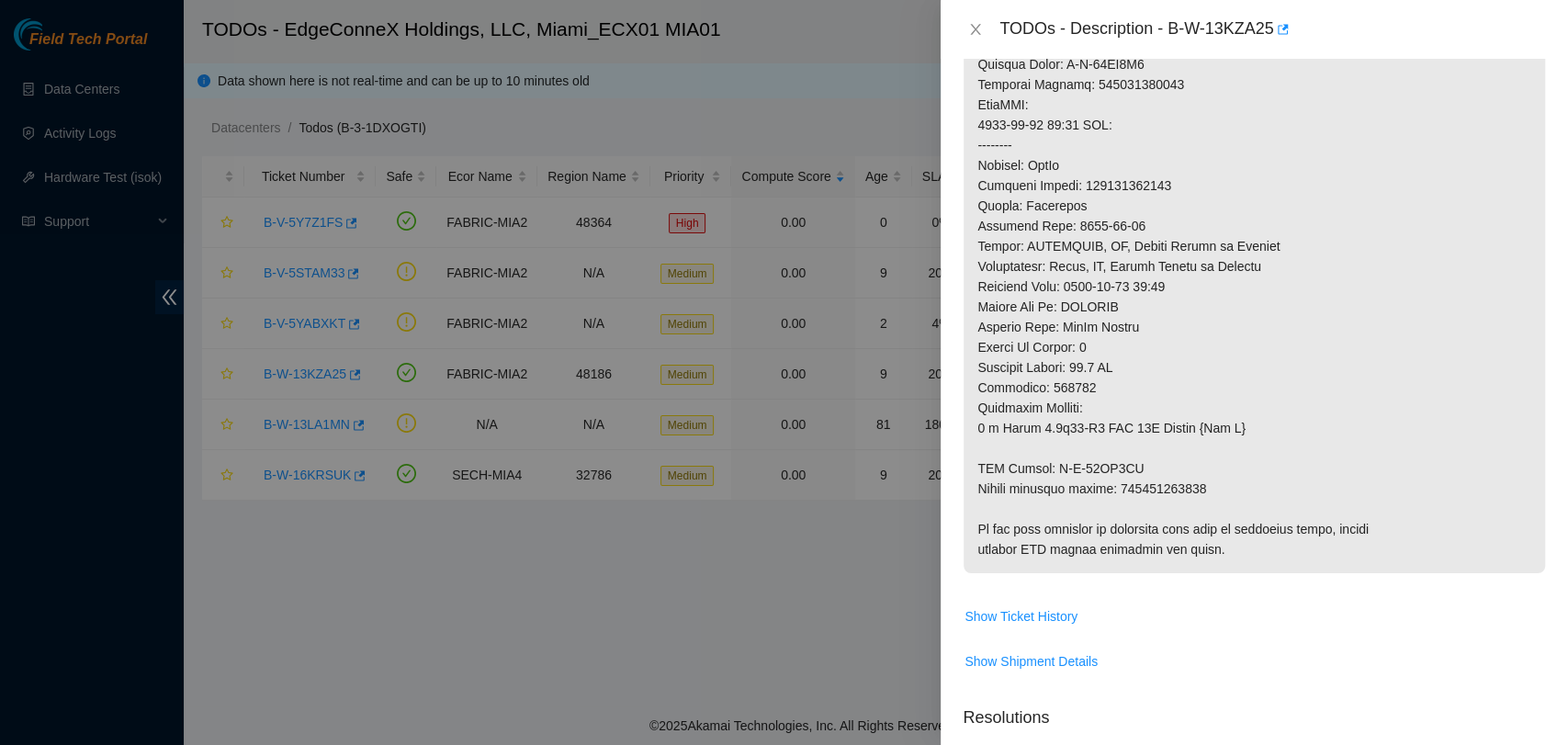
scroll to position [918, 0]
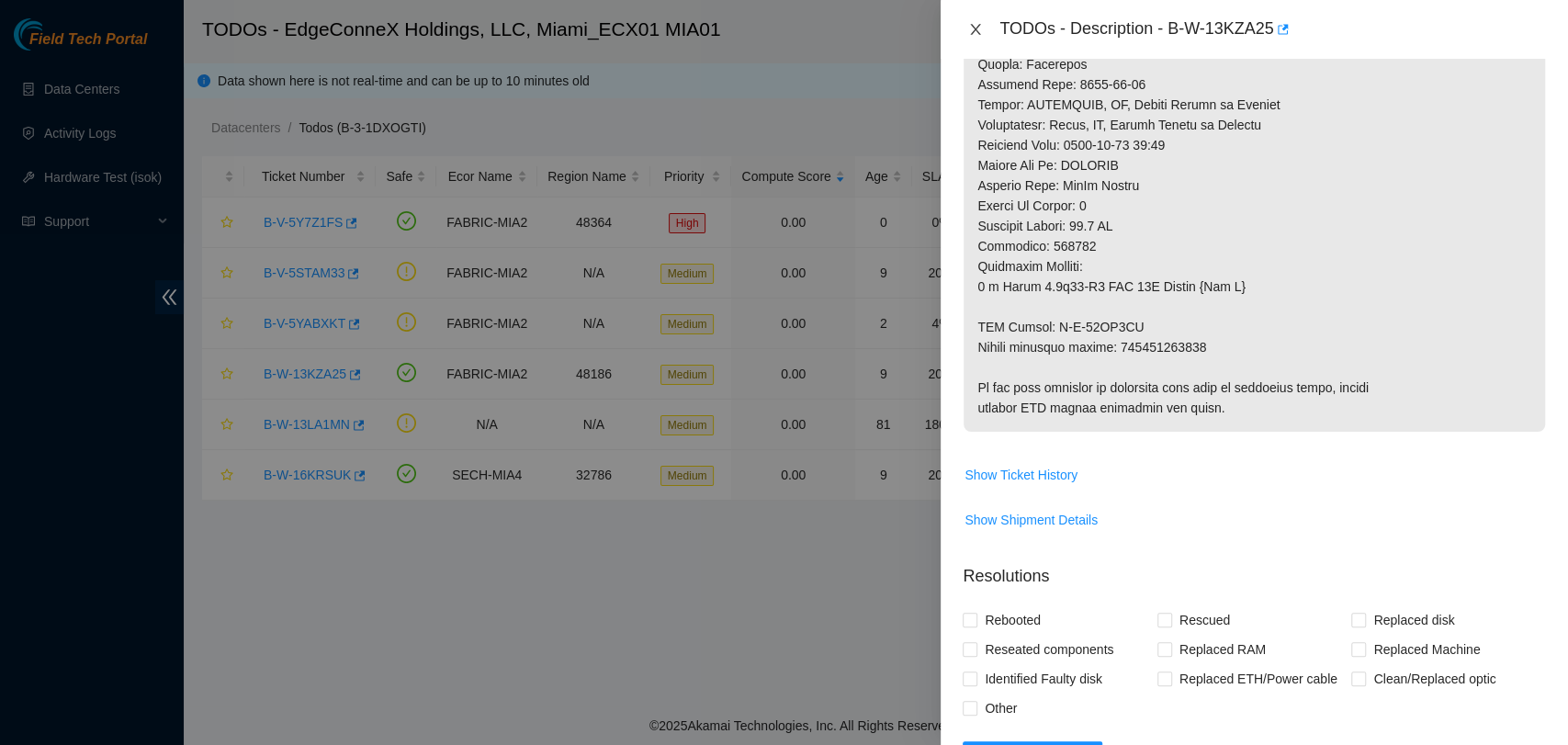
click at [970, 26] on icon "close" at bounding box center [975, 30] width 15 height 15
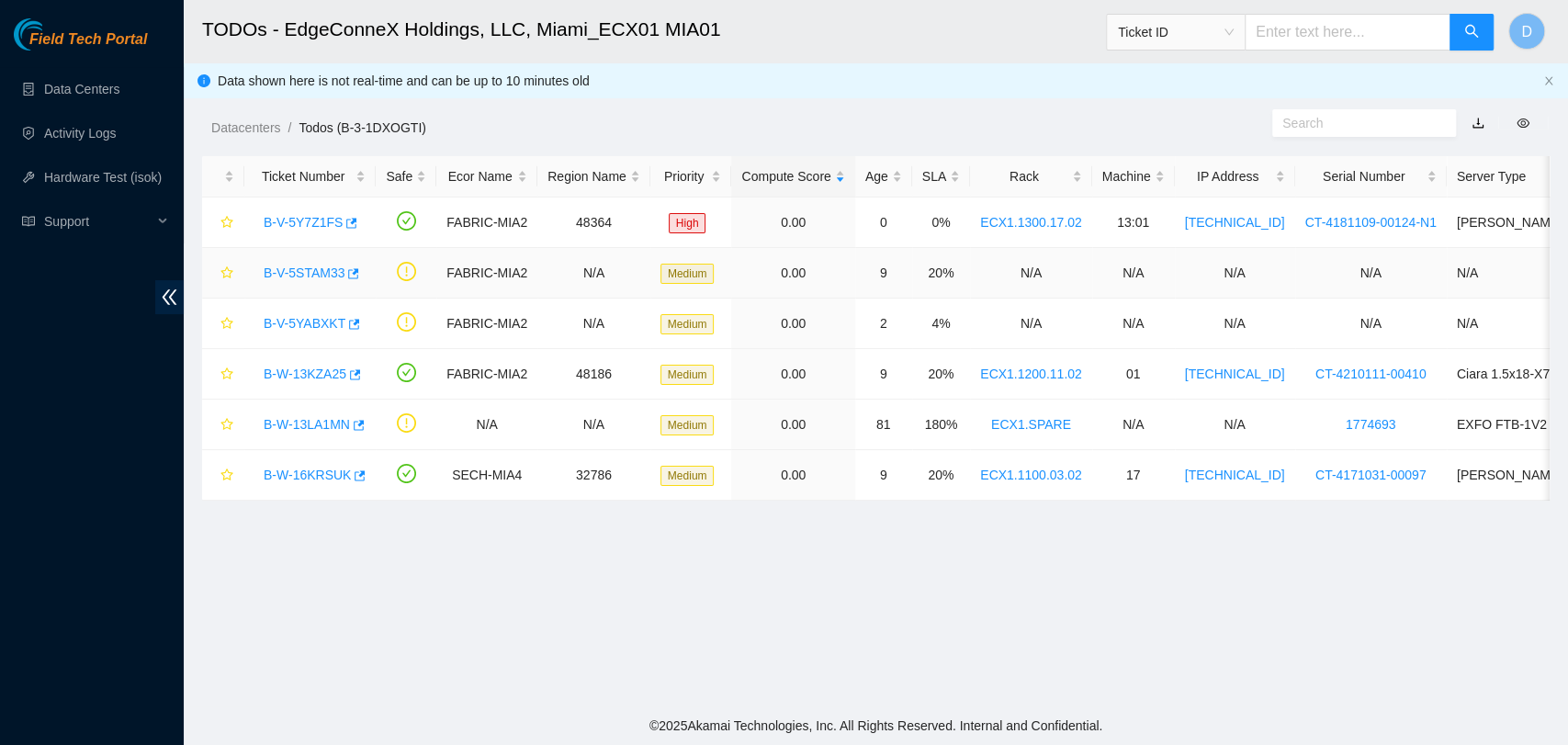
scroll to position [490, 0]
click at [328, 273] on link "B-V-5STAM33" at bounding box center [304, 273] width 81 height 15
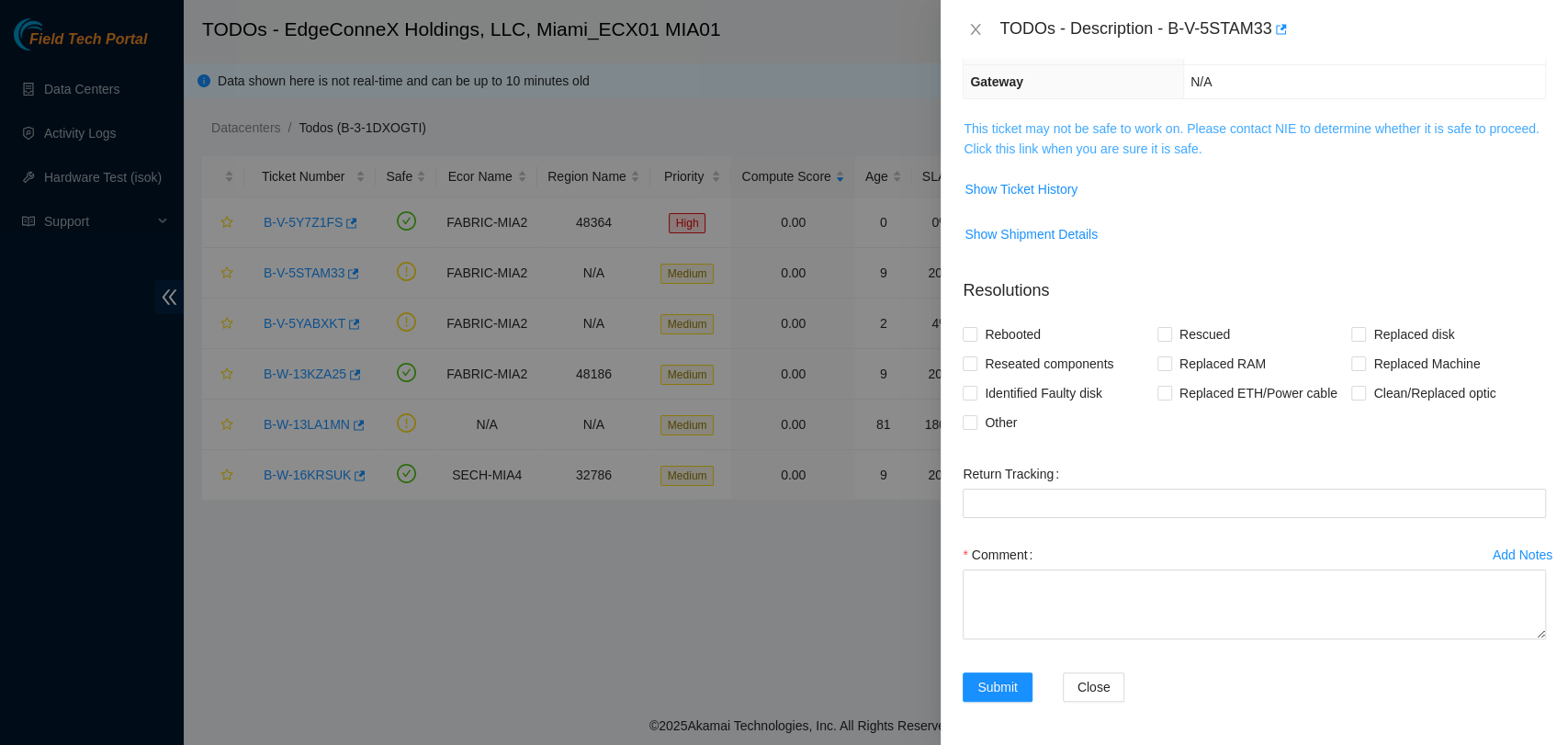
click at [1196, 148] on link "This ticket may not be safe to work on. Please contact NIE to determine whether…" at bounding box center [1251, 139] width 575 height 35
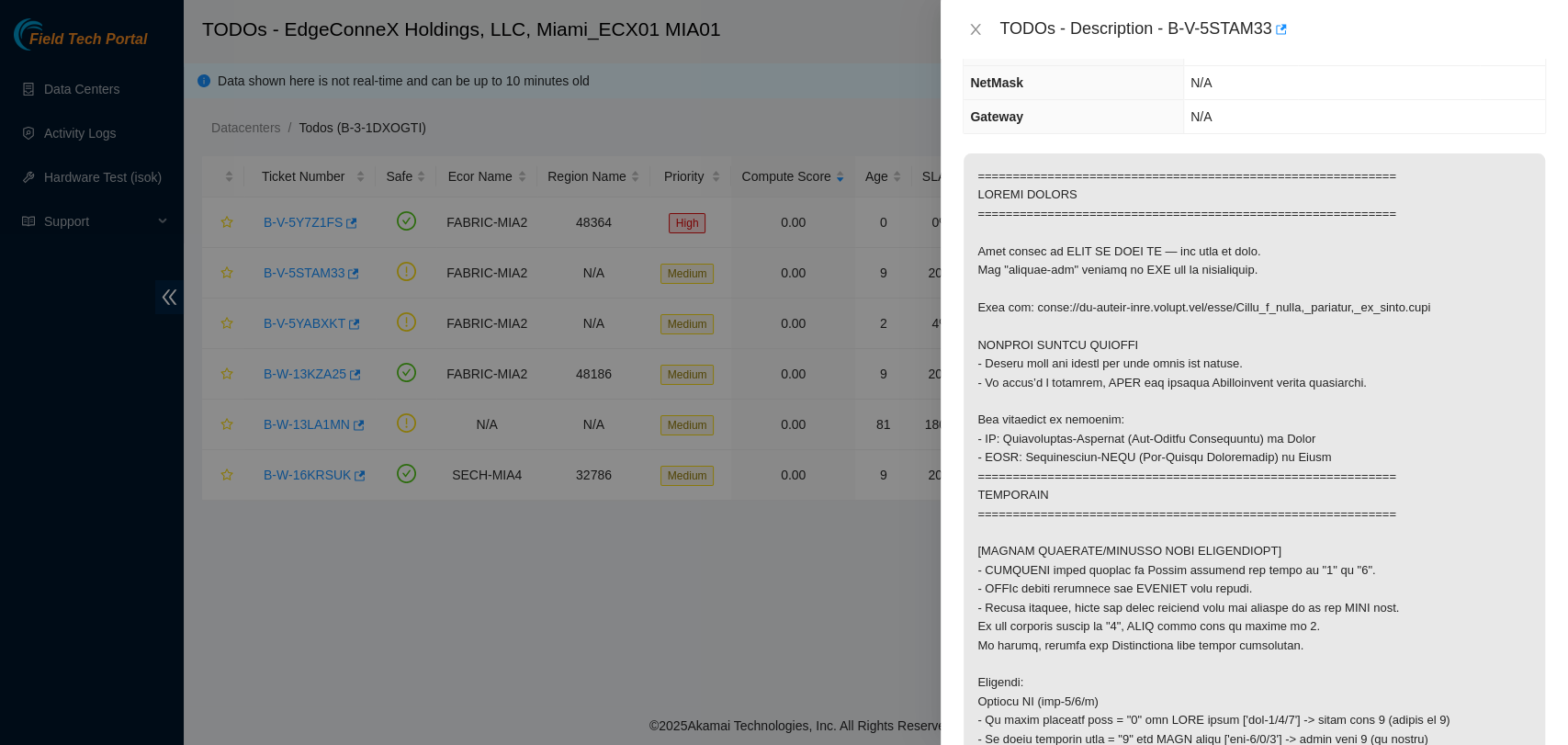
scroll to position [17, 0]
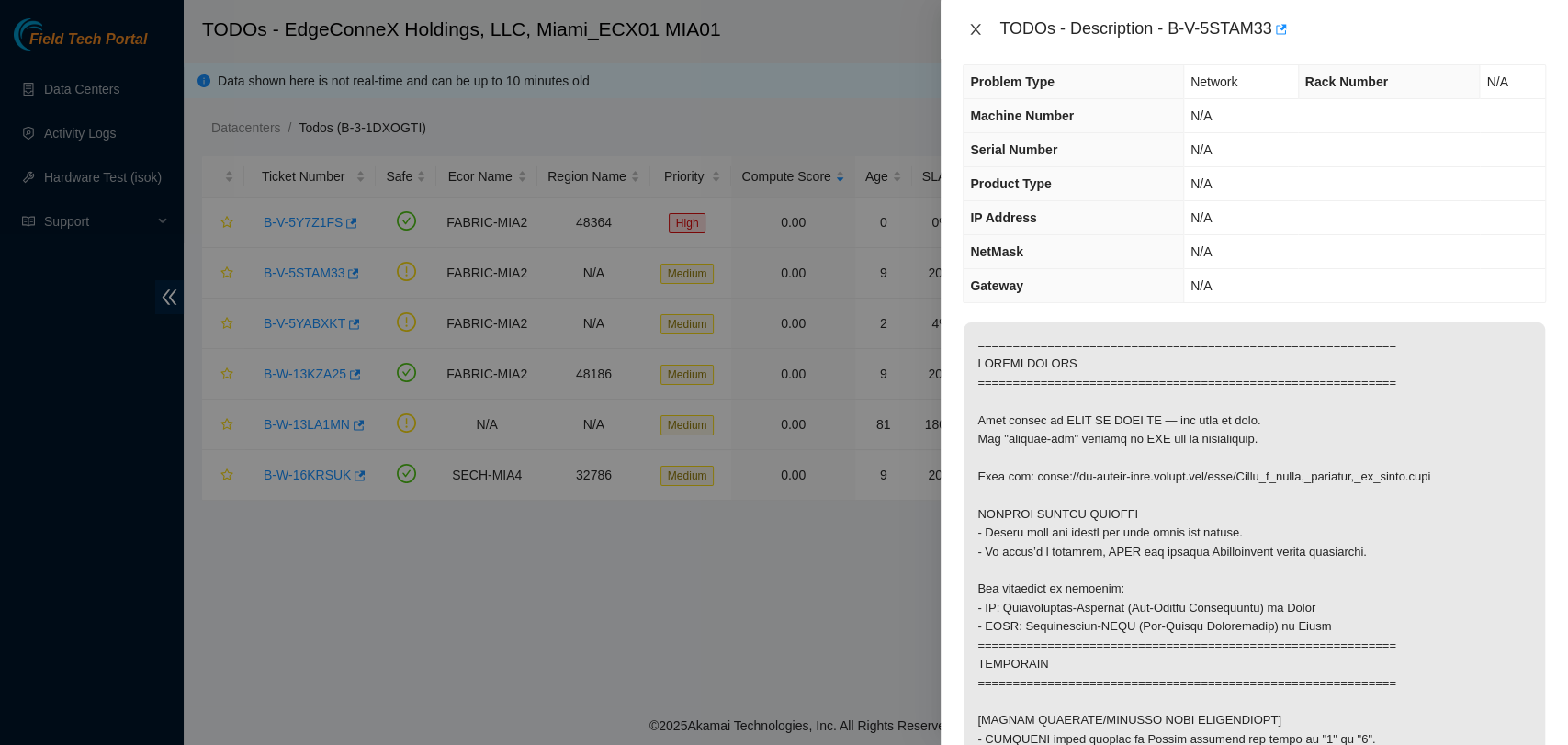
click at [978, 25] on icon "close" at bounding box center [975, 30] width 10 height 11
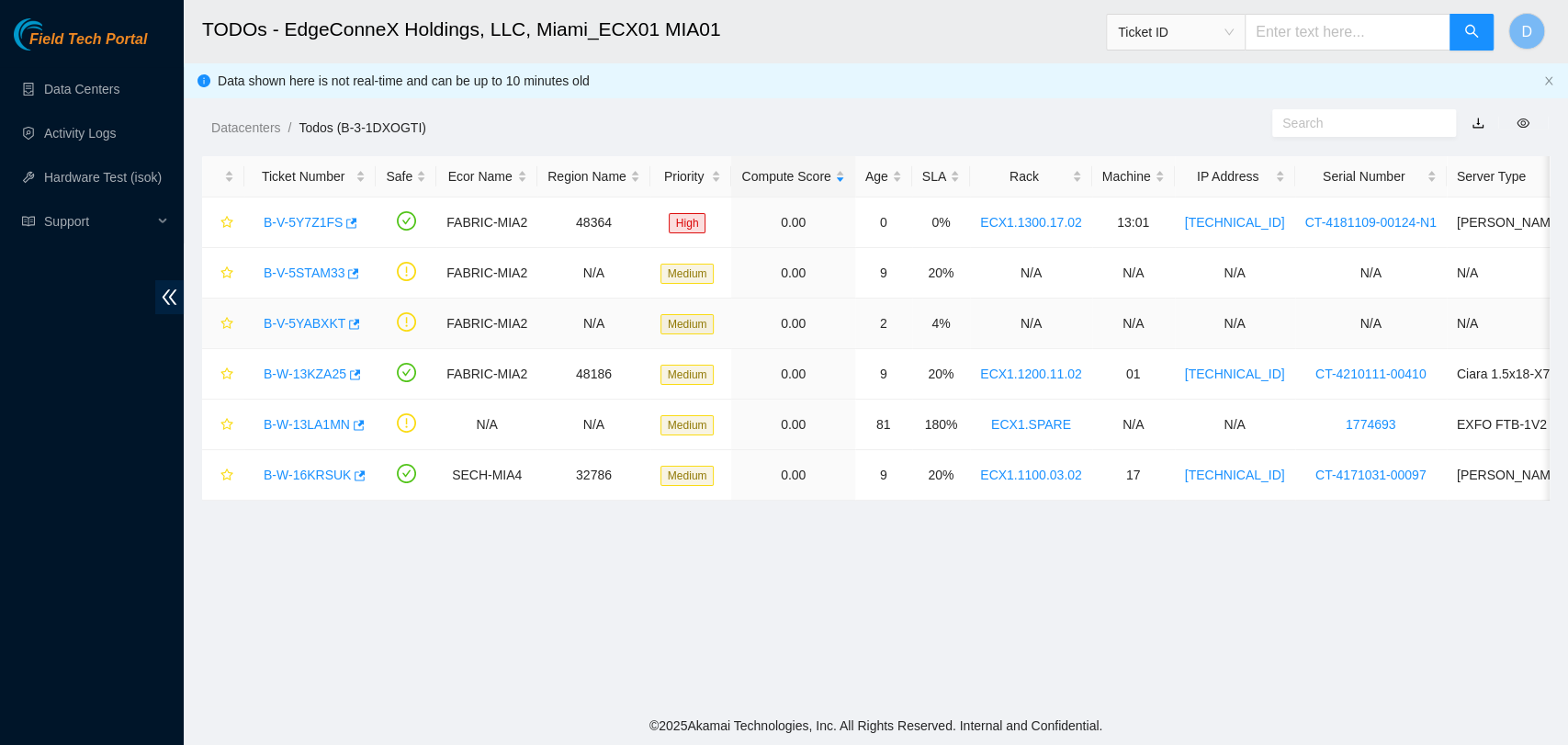
click at [317, 325] on link "B-V-5YABXKT" at bounding box center [304, 324] width 81 height 15
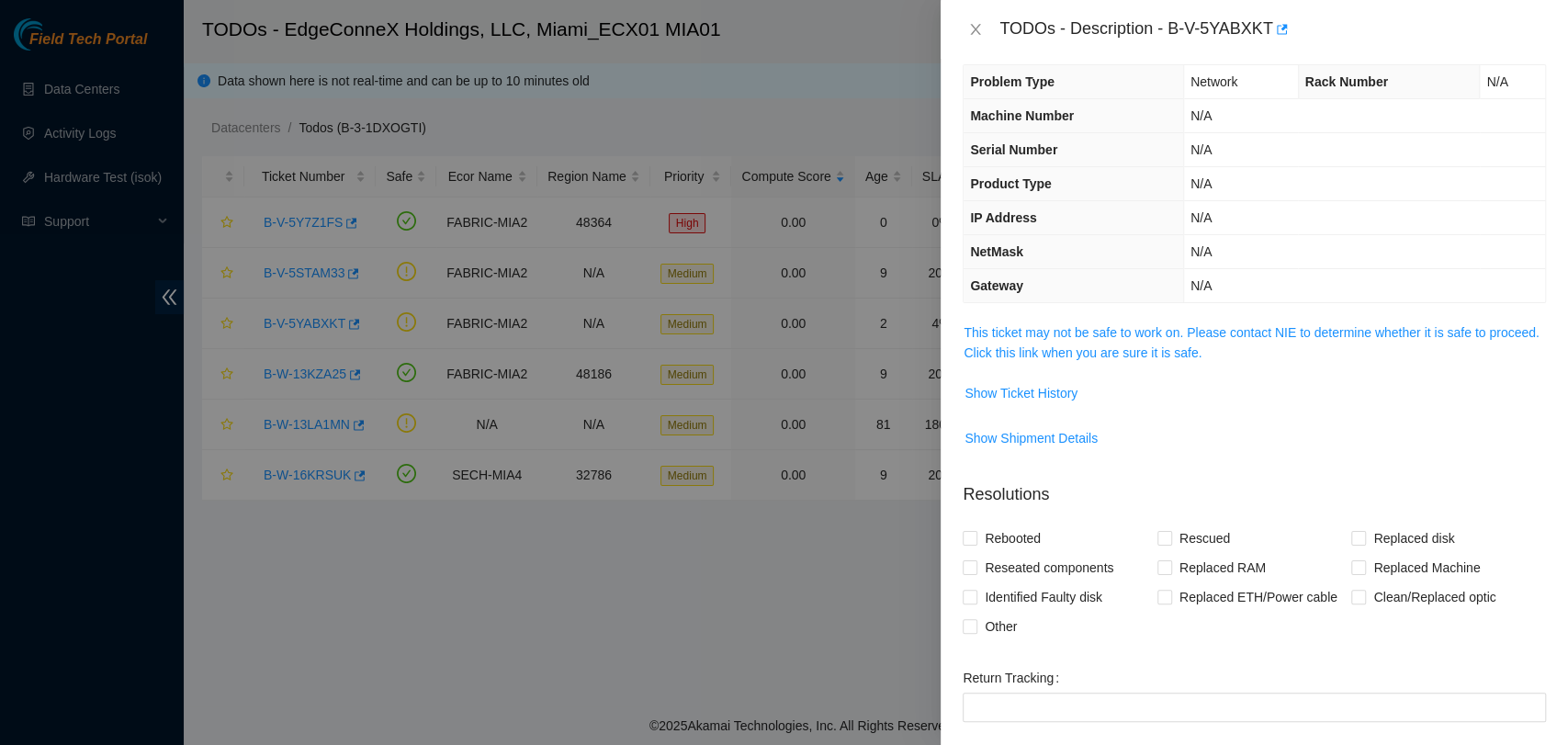
click at [1028, 339] on span "This ticket may not be safe to work on. Please contact NIE to determine whether…" at bounding box center [1253, 342] width 581 height 40
click at [1029, 339] on span "This ticket may not be safe to work on. Please contact NIE to determine whether…" at bounding box center [1253, 342] width 581 height 40
click at [1029, 332] on link "This ticket may not be safe to work on. Please contact NIE to determine whether…" at bounding box center [1251, 342] width 575 height 35
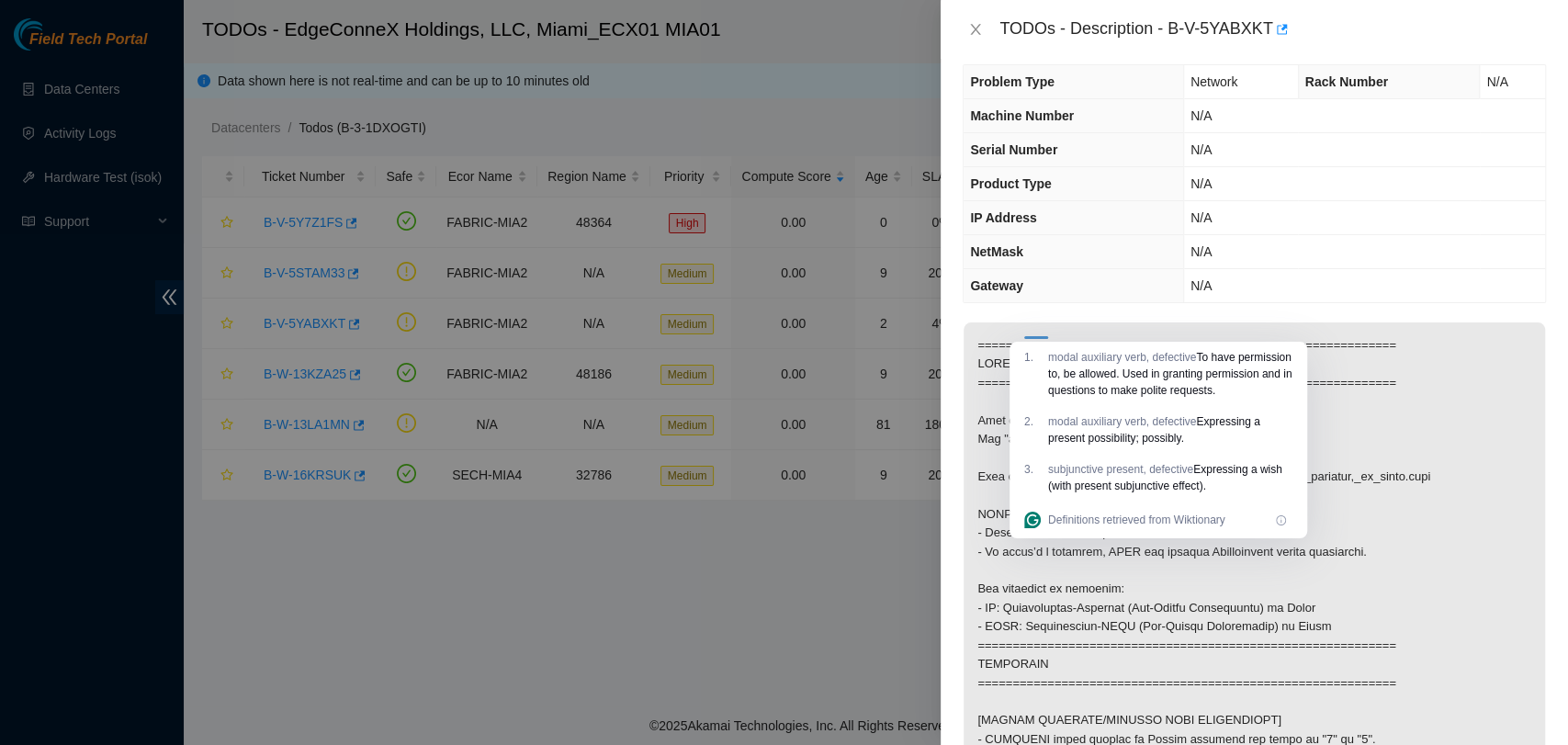
click at [946, 533] on div "Problem Type Network Rack Number N/A Machine Number N/A Serial Number N/A Produ…" at bounding box center [1254, 402] width 627 height 686
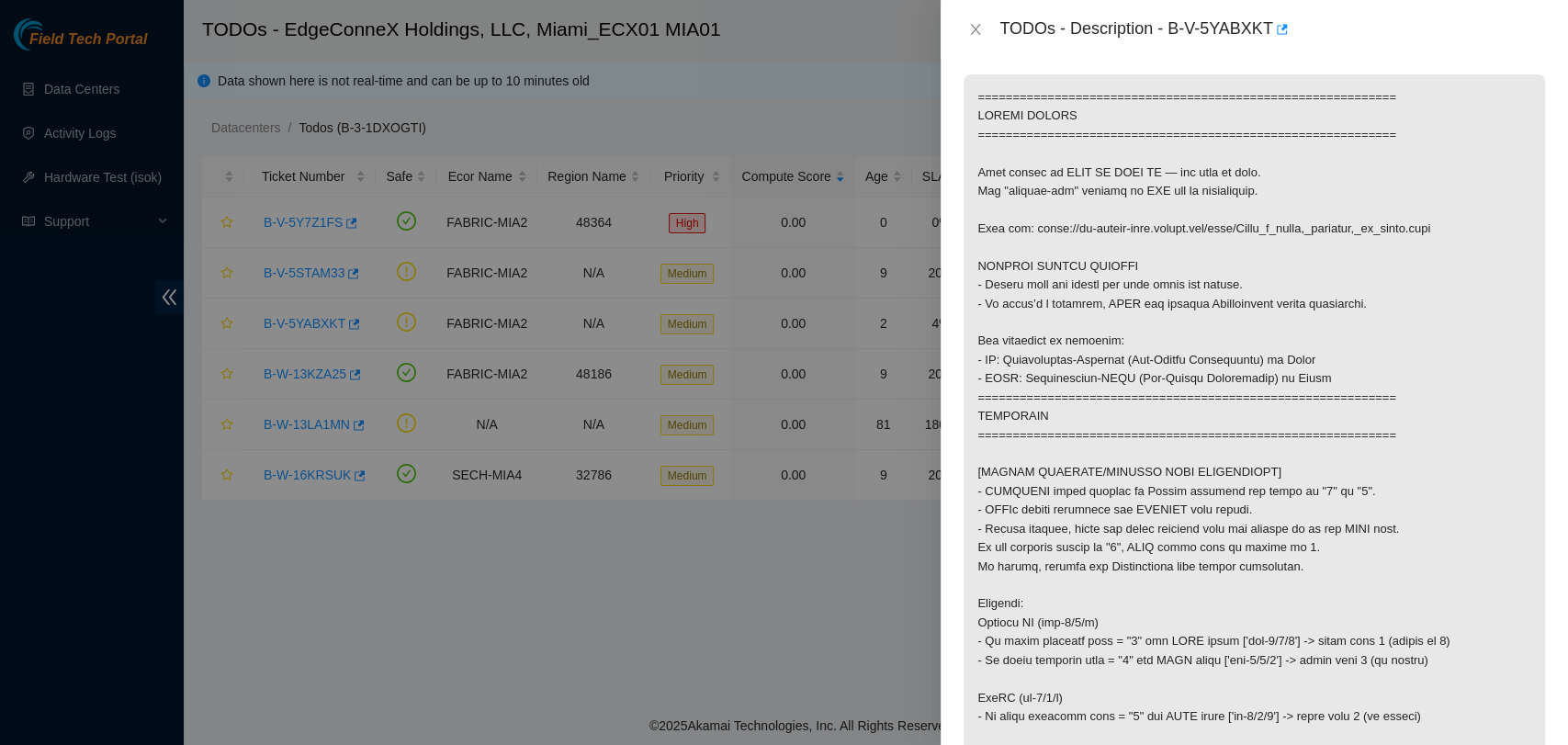
scroll to position [323, 0]
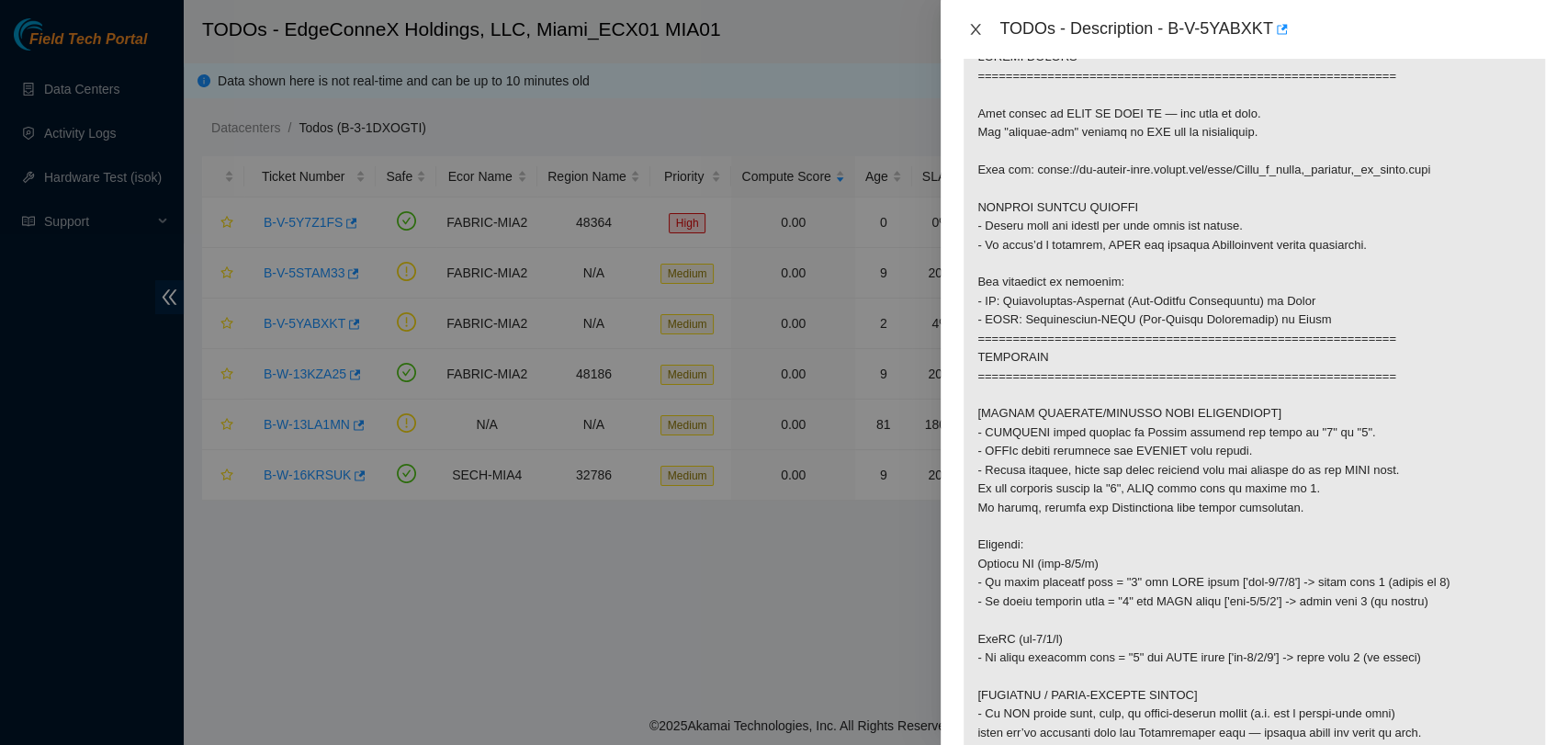
click at [975, 25] on icon "close" at bounding box center [975, 30] width 15 height 15
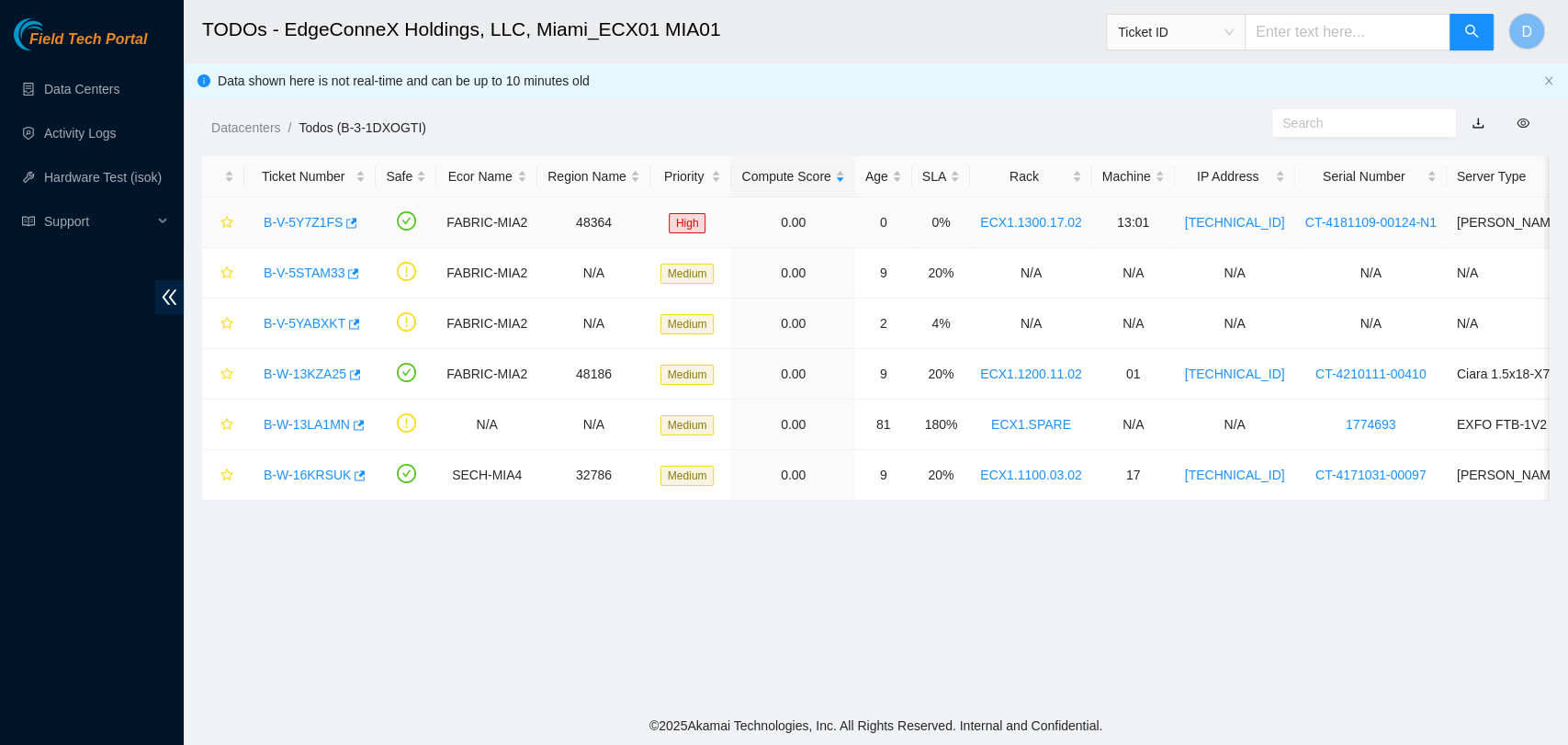
click at [318, 225] on link "B-V-5Y7Z1FS" at bounding box center [303, 223] width 79 height 15
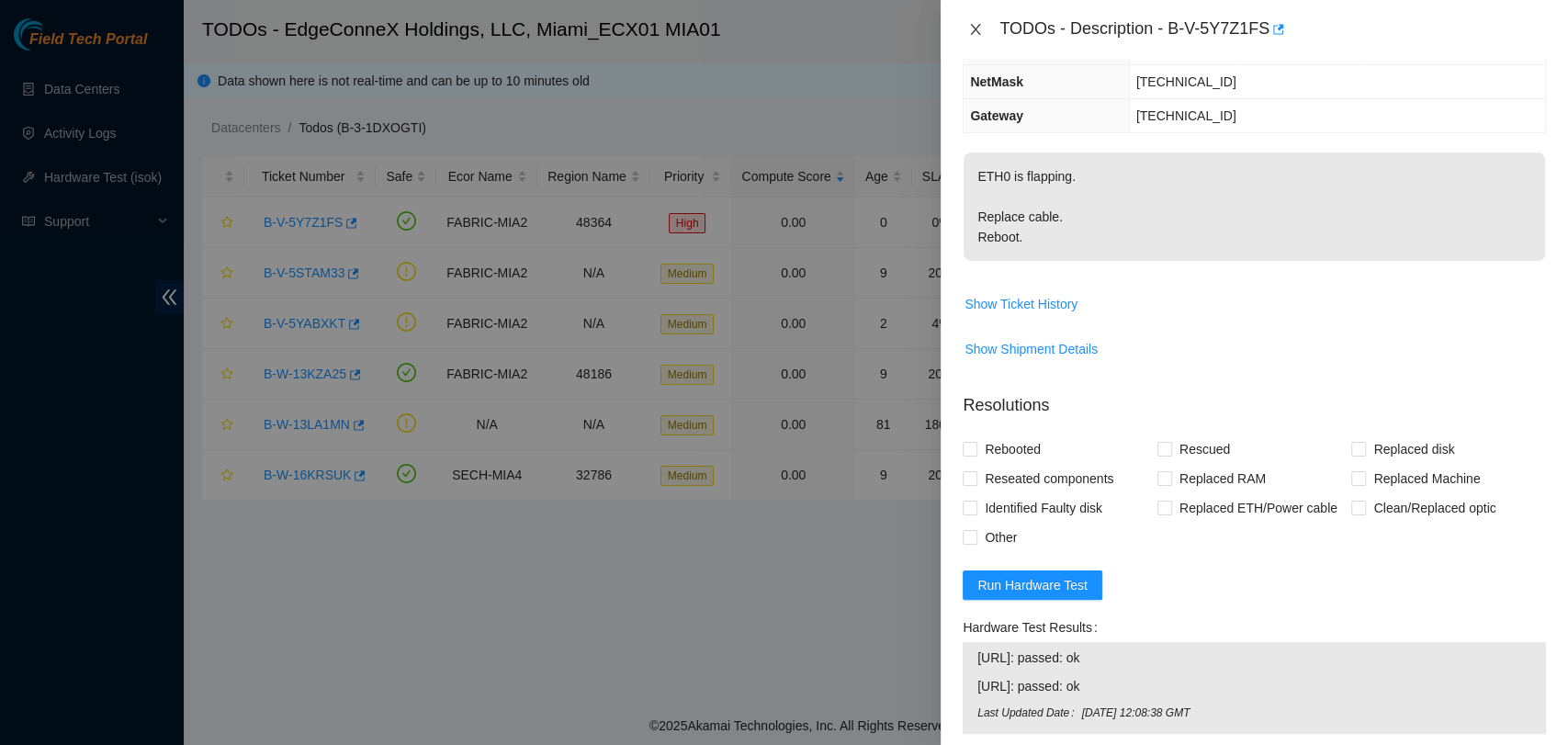
click at [968, 24] on icon "close" at bounding box center [975, 30] width 15 height 15
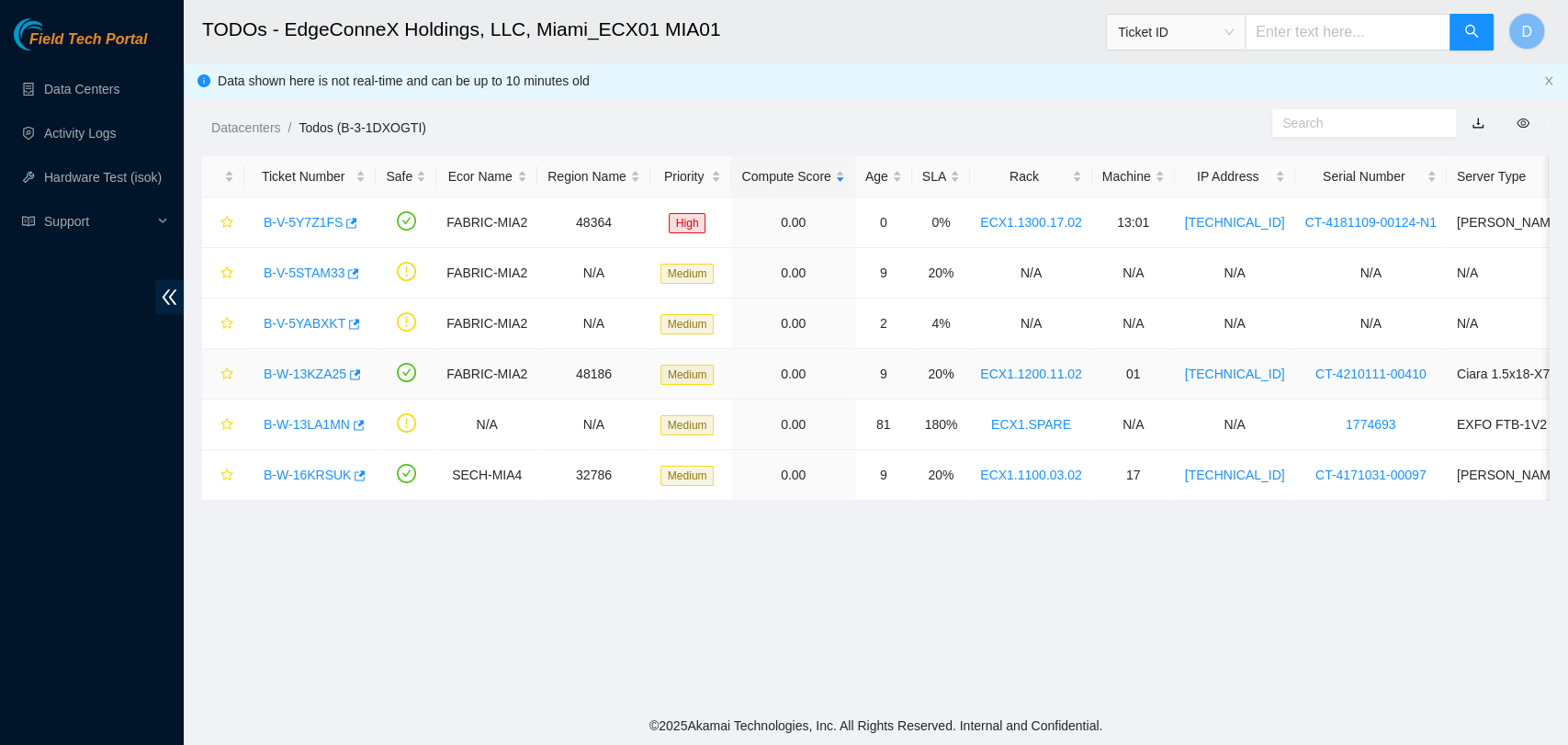
click at [300, 367] on link "B-W-13KZA25" at bounding box center [305, 374] width 82 height 15
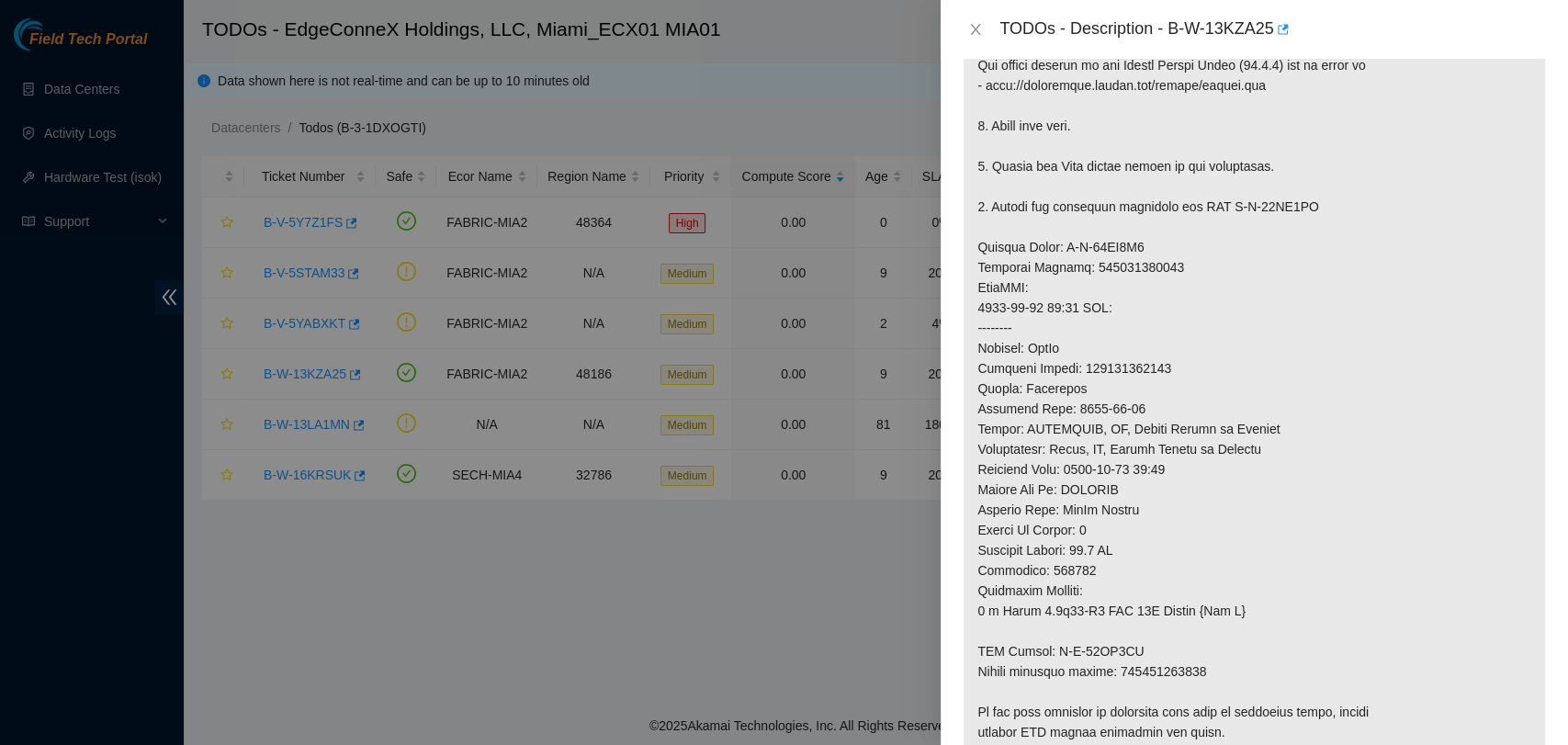
scroll to position [629, 0]
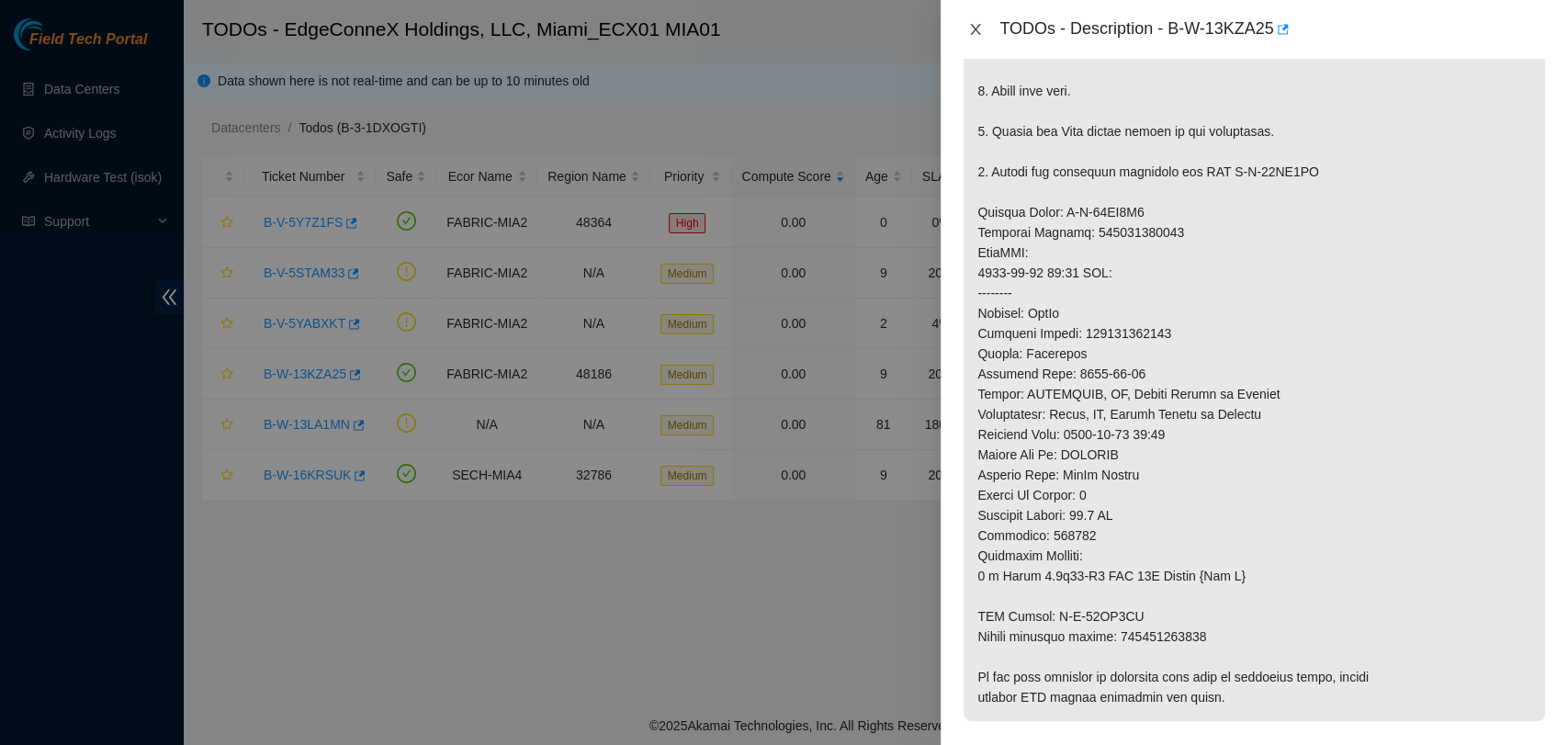
click at [971, 26] on icon "close" at bounding box center [975, 30] width 15 height 15
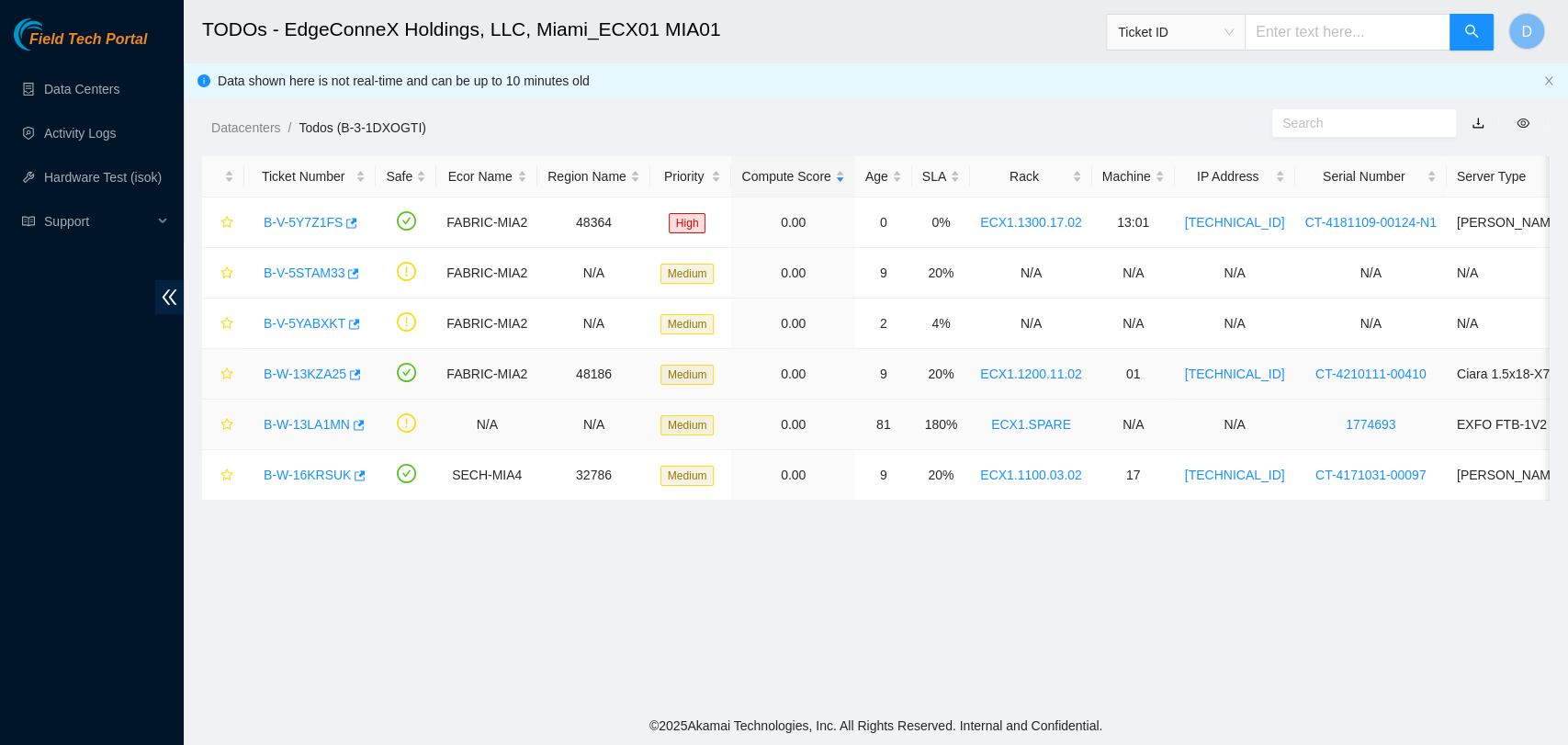
scroll to position [490, 0]
click at [314, 476] on link "B-W-16KRSUK" at bounding box center [307, 475] width 87 height 15
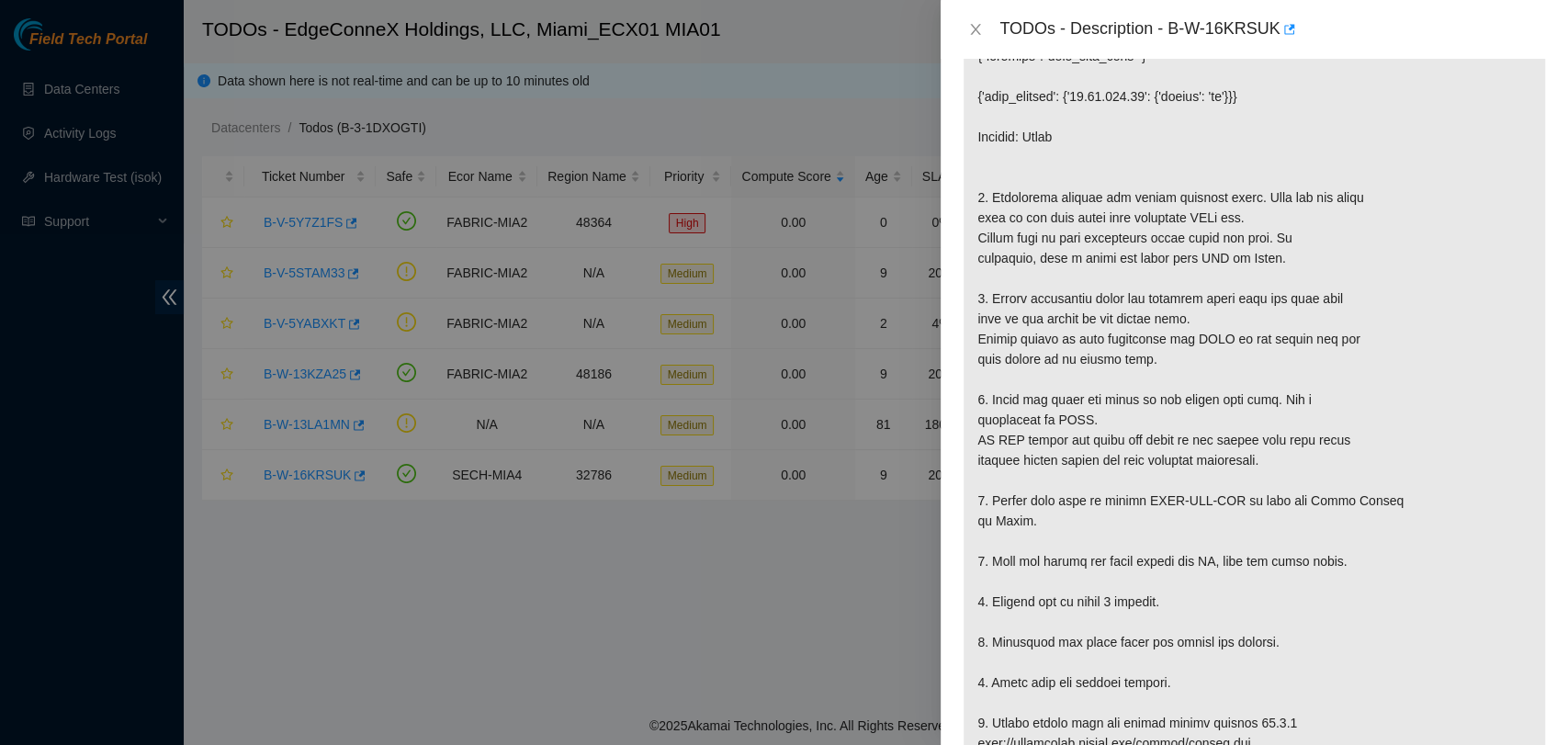
scroll to position [221, 0]
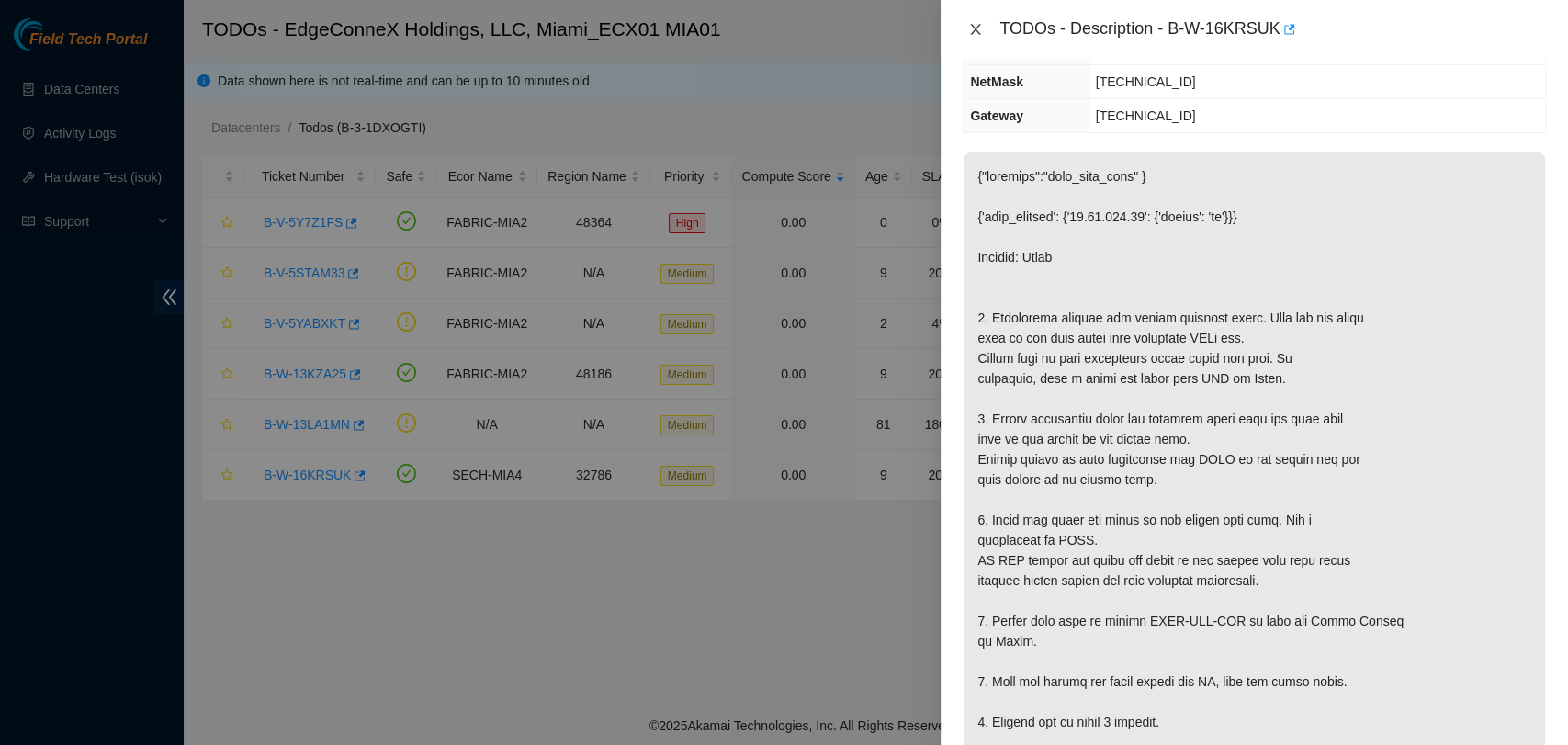
click at [970, 32] on icon "close" at bounding box center [975, 30] width 15 height 15
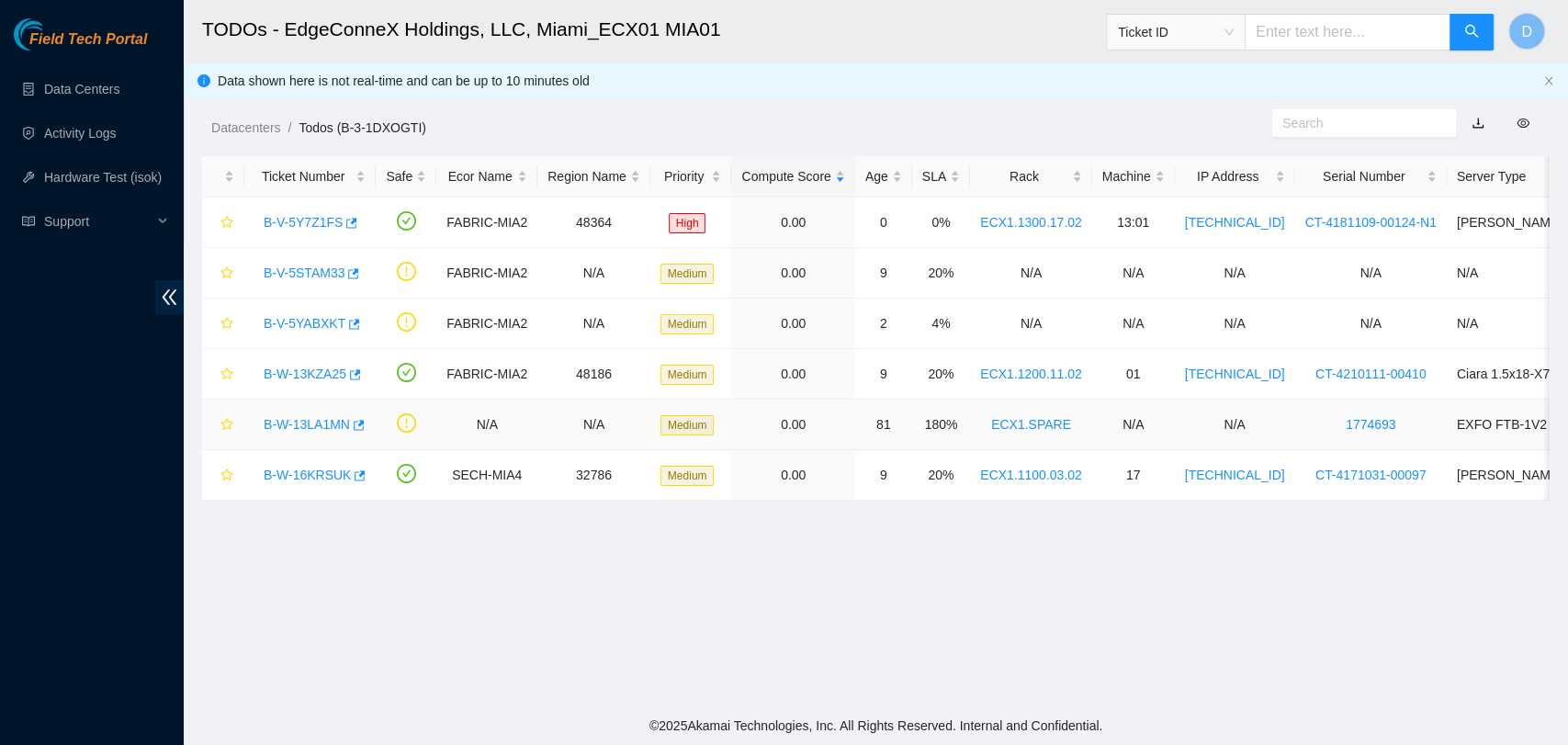
scroll to position [301, 0]
click at [297, 420] on link "B-W-13LA1MN" at bounding box center [307, 425] width 86 height 15
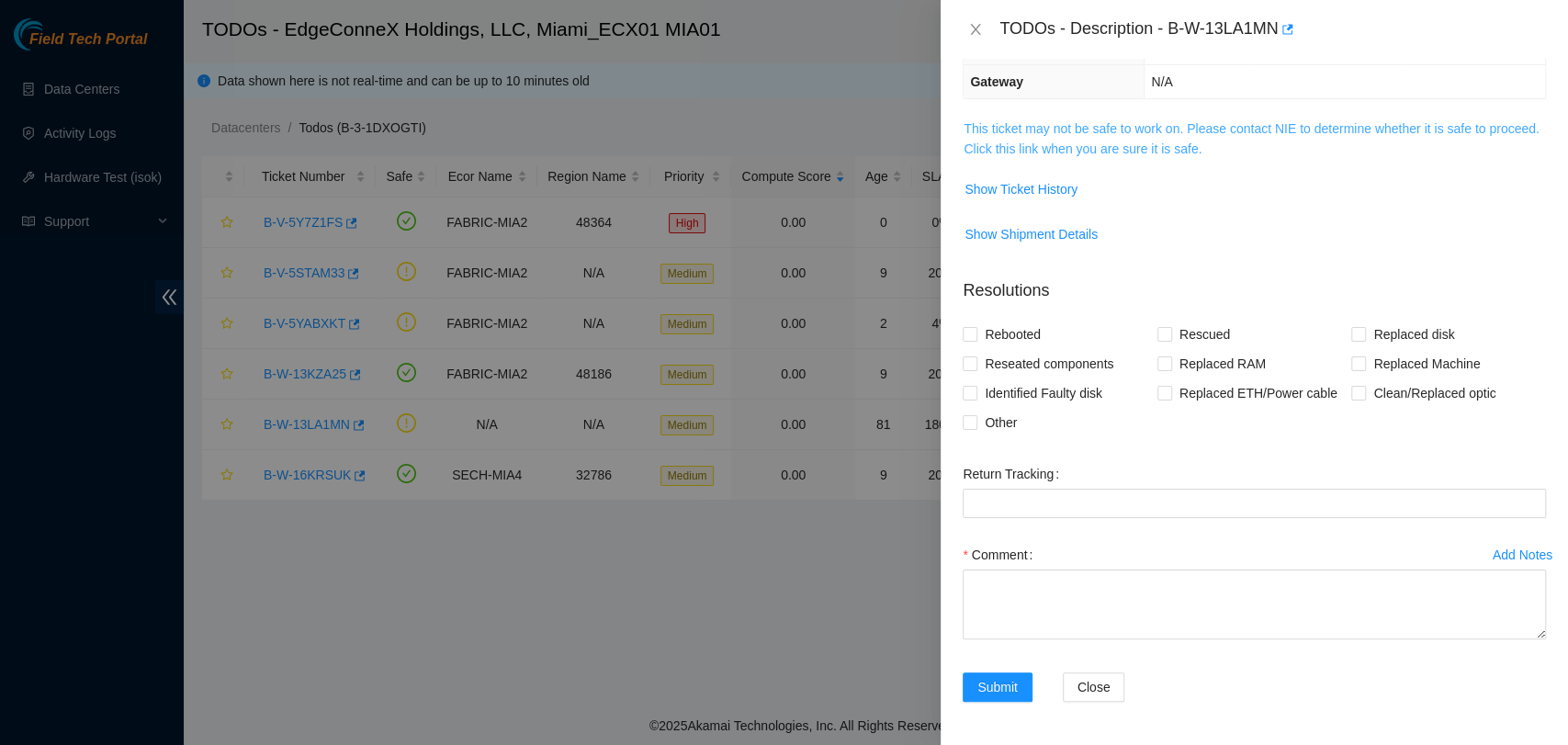
click at [1104, 124] on link "This ticket may not be safe to work on. Please contact NIE to determine whether…" at bounding box center [1251, 139] width 575 height 35
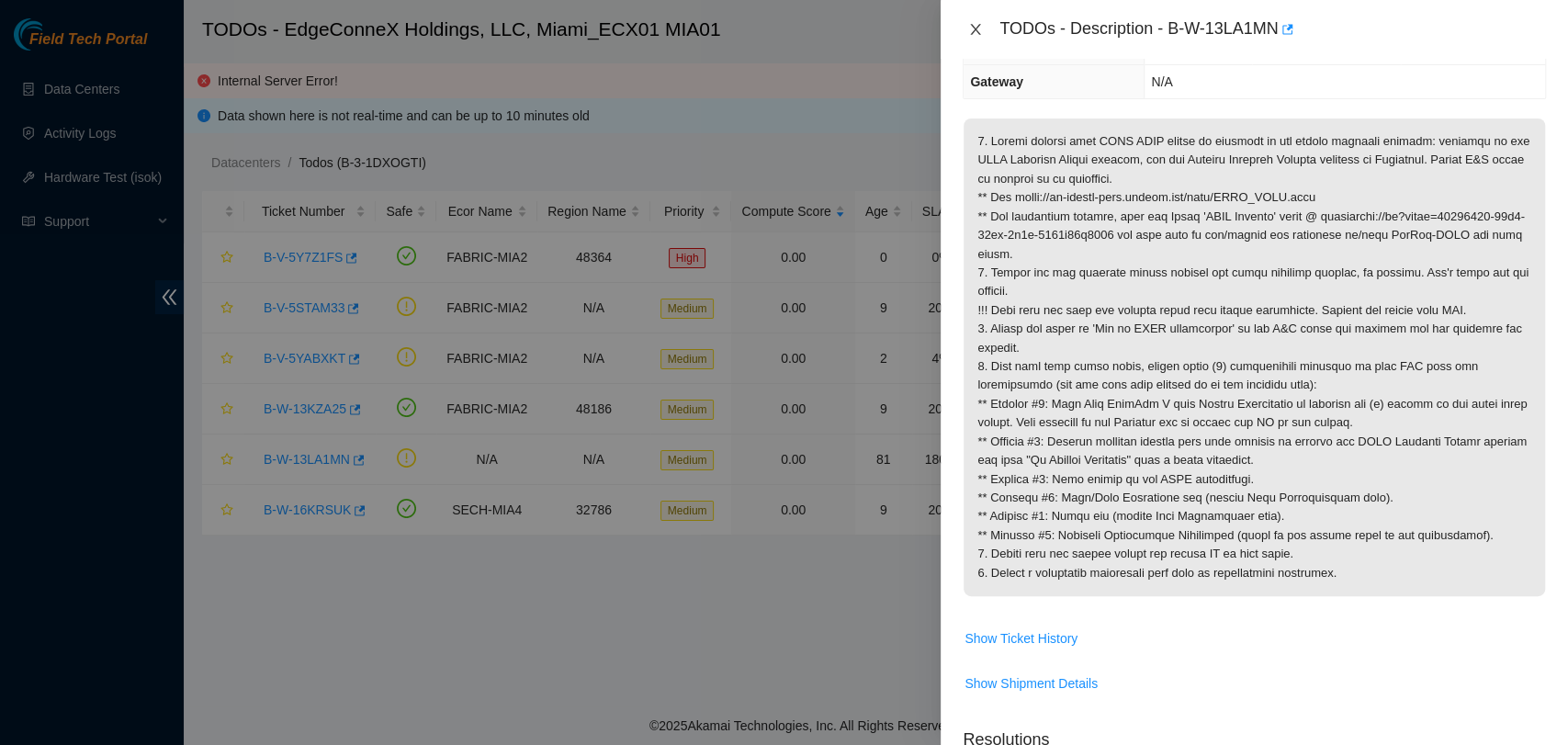
click at [970, 36] on icon "close" at bounding box center [975, 30] width 15 height 15
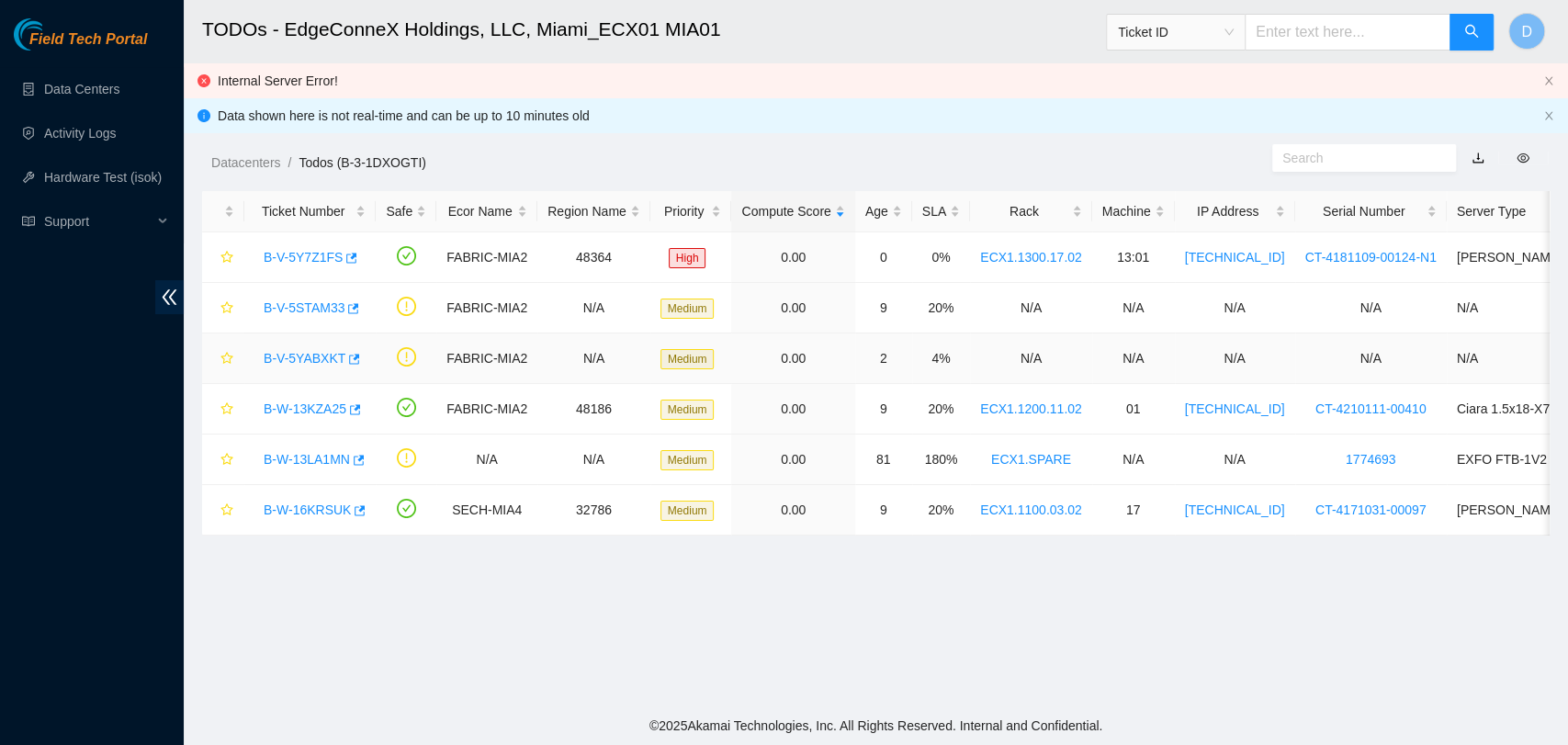
scroll to position [301, 0]
click at [276, 253] on link "B-V-5Y7Z1FS" at bounding box center [303, 257] width 79 height 15
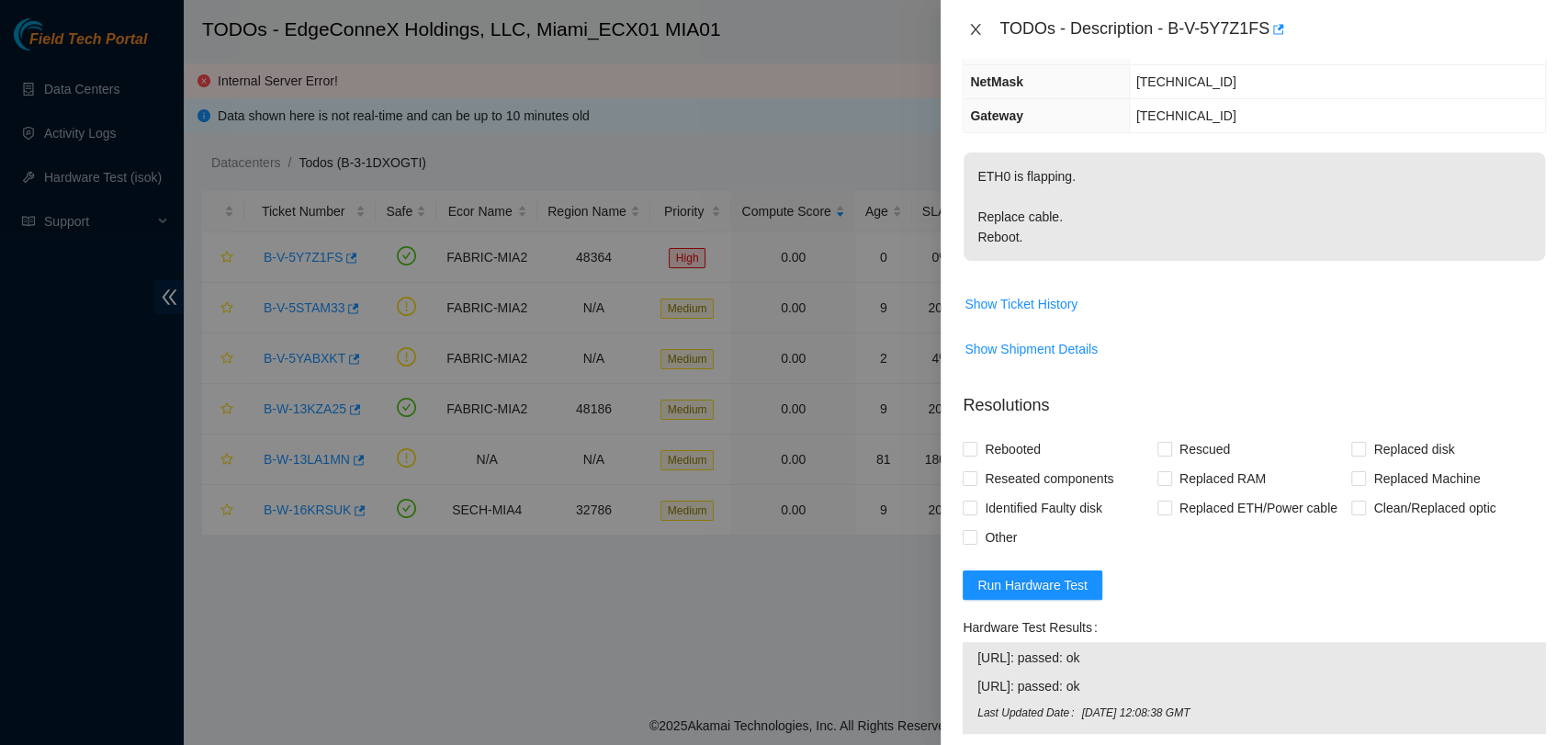
click at [972, 29] on icon "close" at bounding box center [975, 30] width 15 height 15
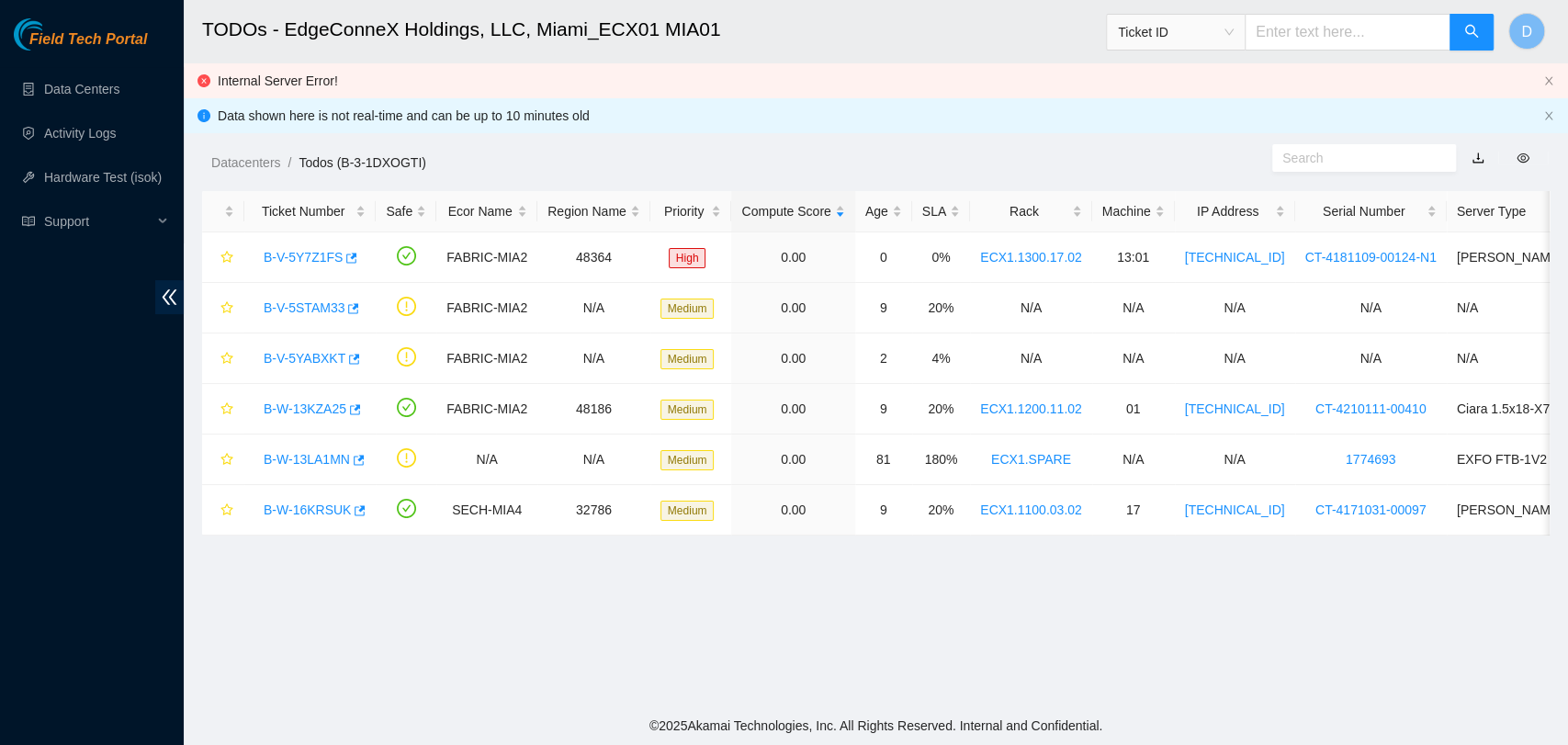
scroll to position [301, 0]
click at [309, 361] on link "B-V-5YABXKT" at bounding box center [304, 358] width 81 height 15
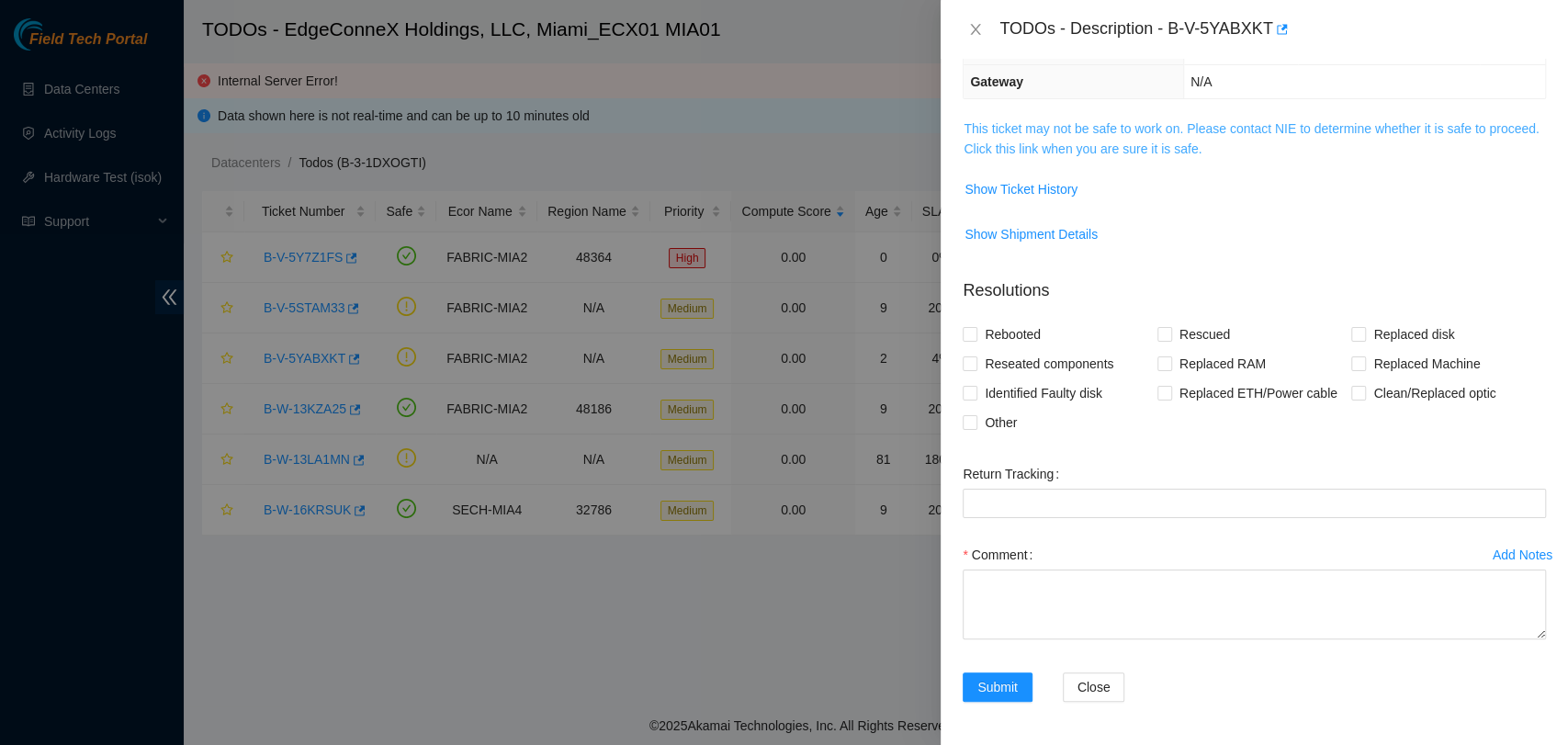
click at [1128, 126] on link "This ticket may not be safe to work on. Please contact NIE to determine whether…" at bounding box center [1251, 139] width 575 height 35
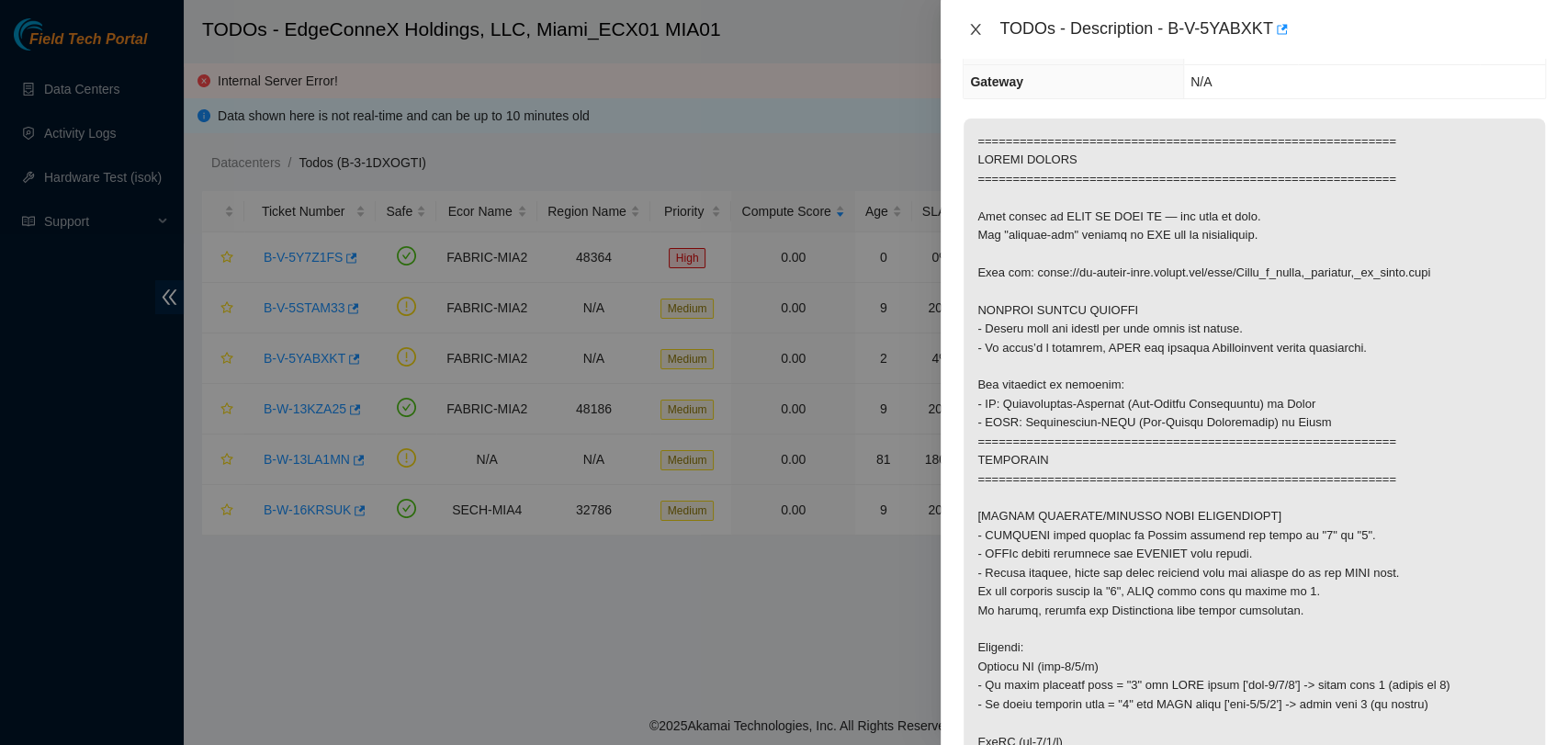
click at [972, 31] on icon "close" at bounding box center [975, 30] width 15 height 15
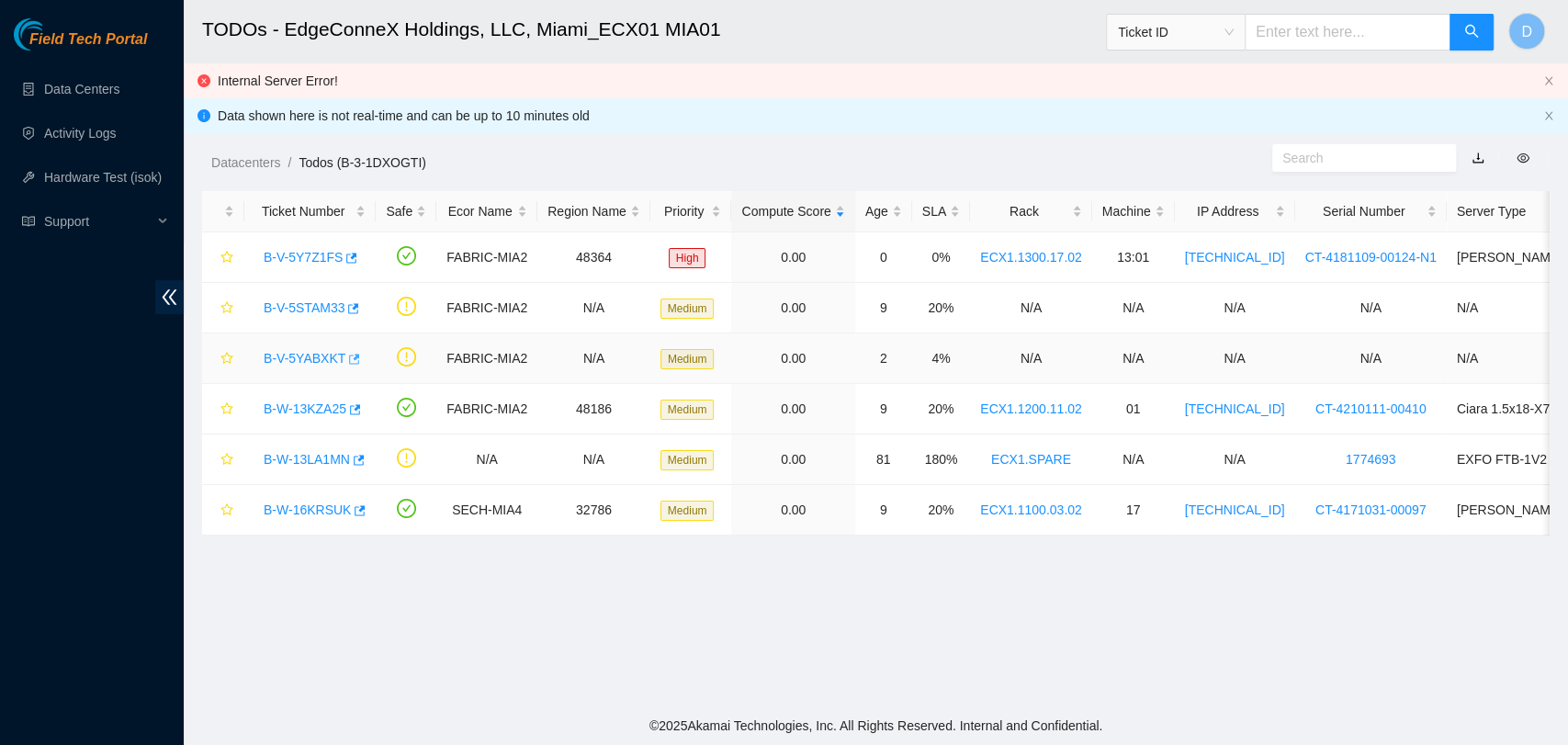
scroll to position [301, 0]
click at [271, 303] on link "B-V-5STAM33" at bounding box center [304, 308] width 81 height 15
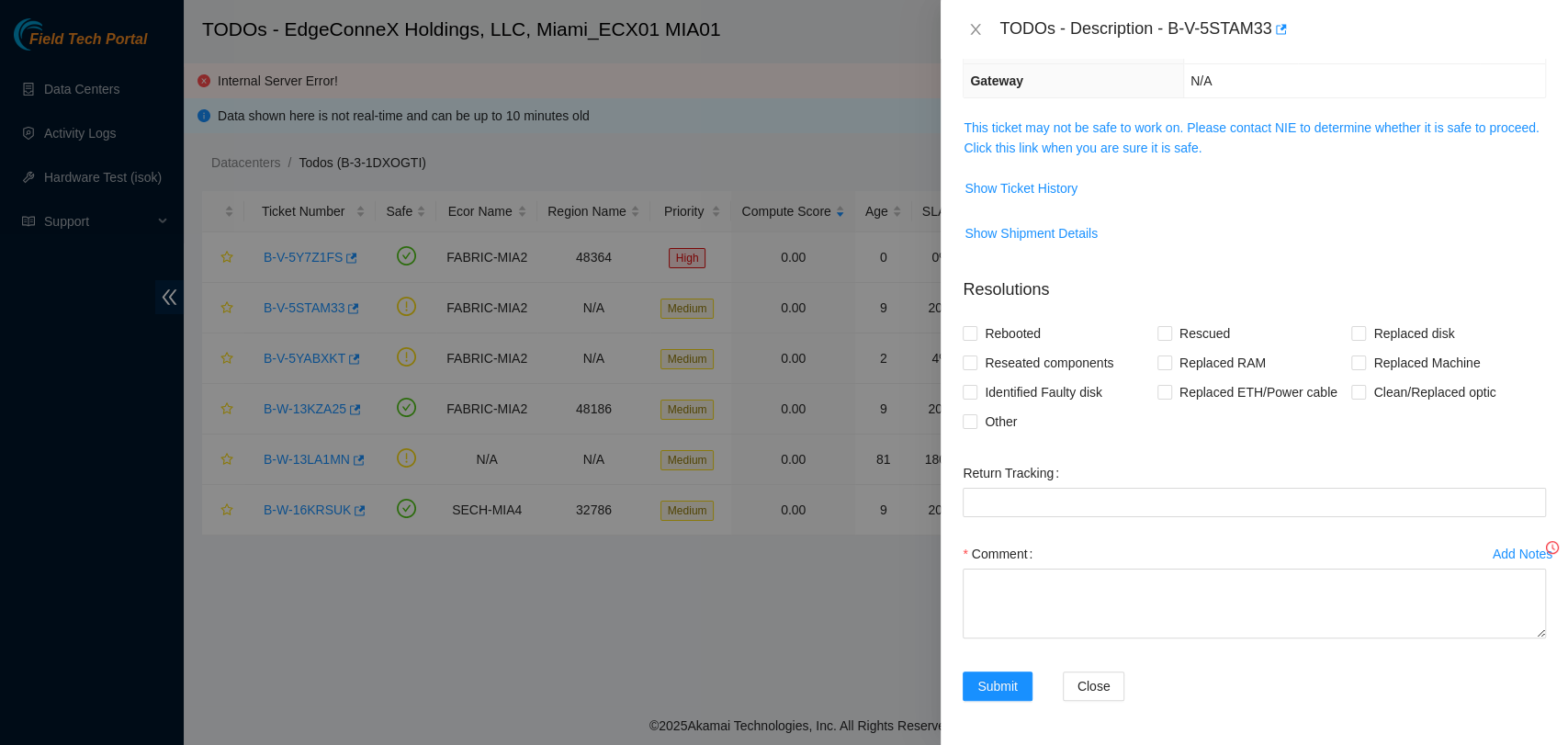
scroll to position [221, 0]
click at [1286, 124] on link "This ticket may not be safe to work on. Please contact NIE to determine whether…" at bounding box center [1251, 139] width 575 height 35
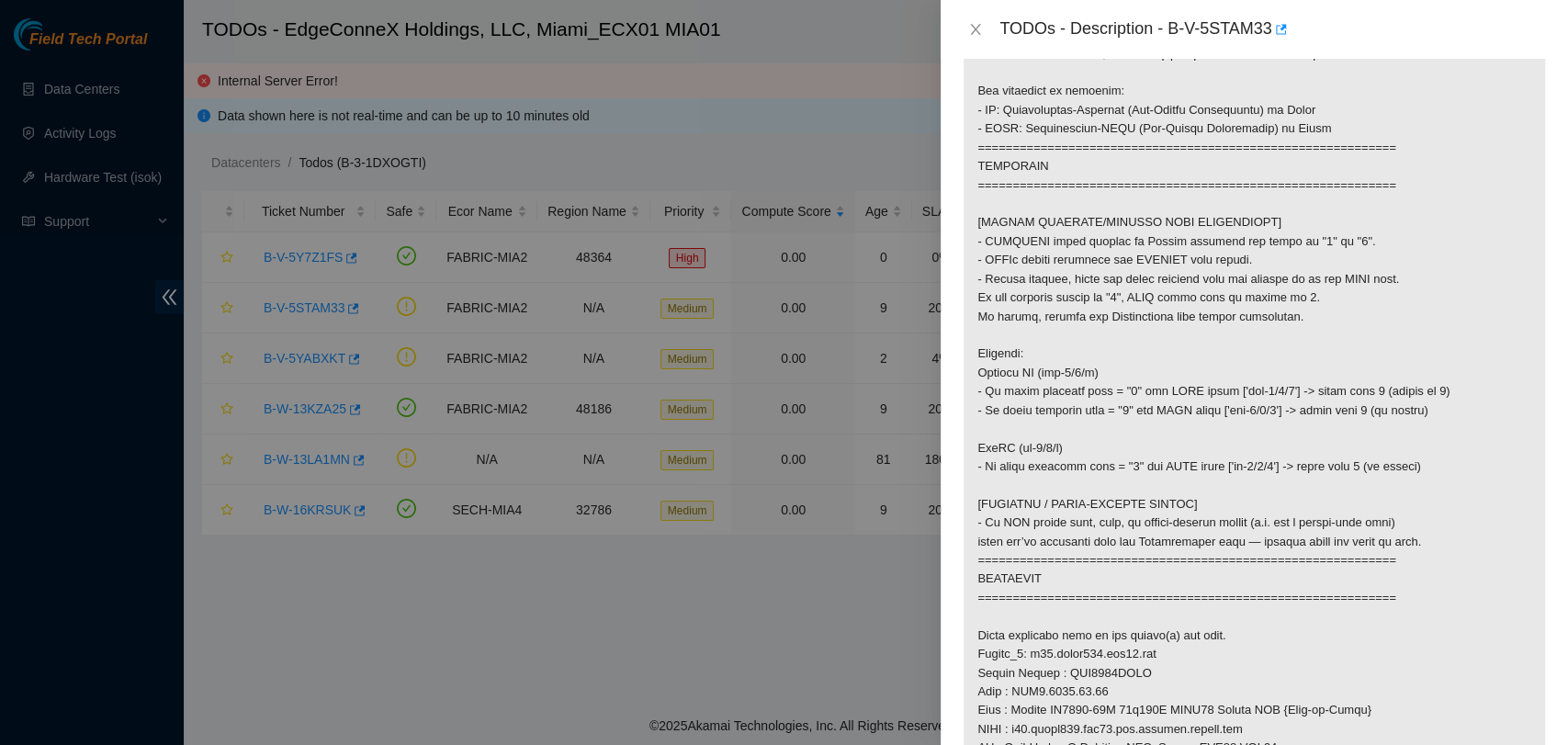
scroll to position [527, 0]
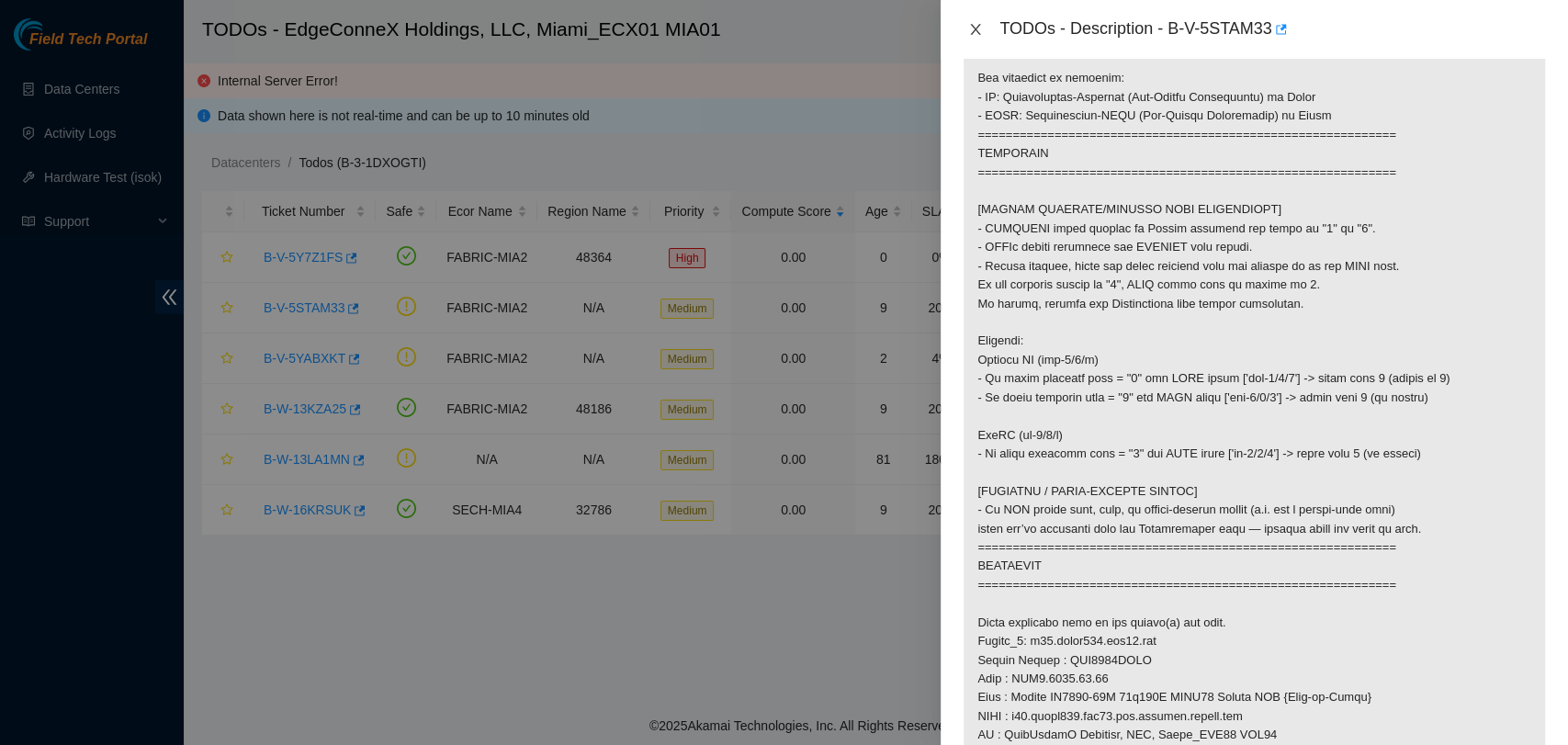
click at [965, 31] on button "Close" at bounding box center [975, 30] width 25 height 18
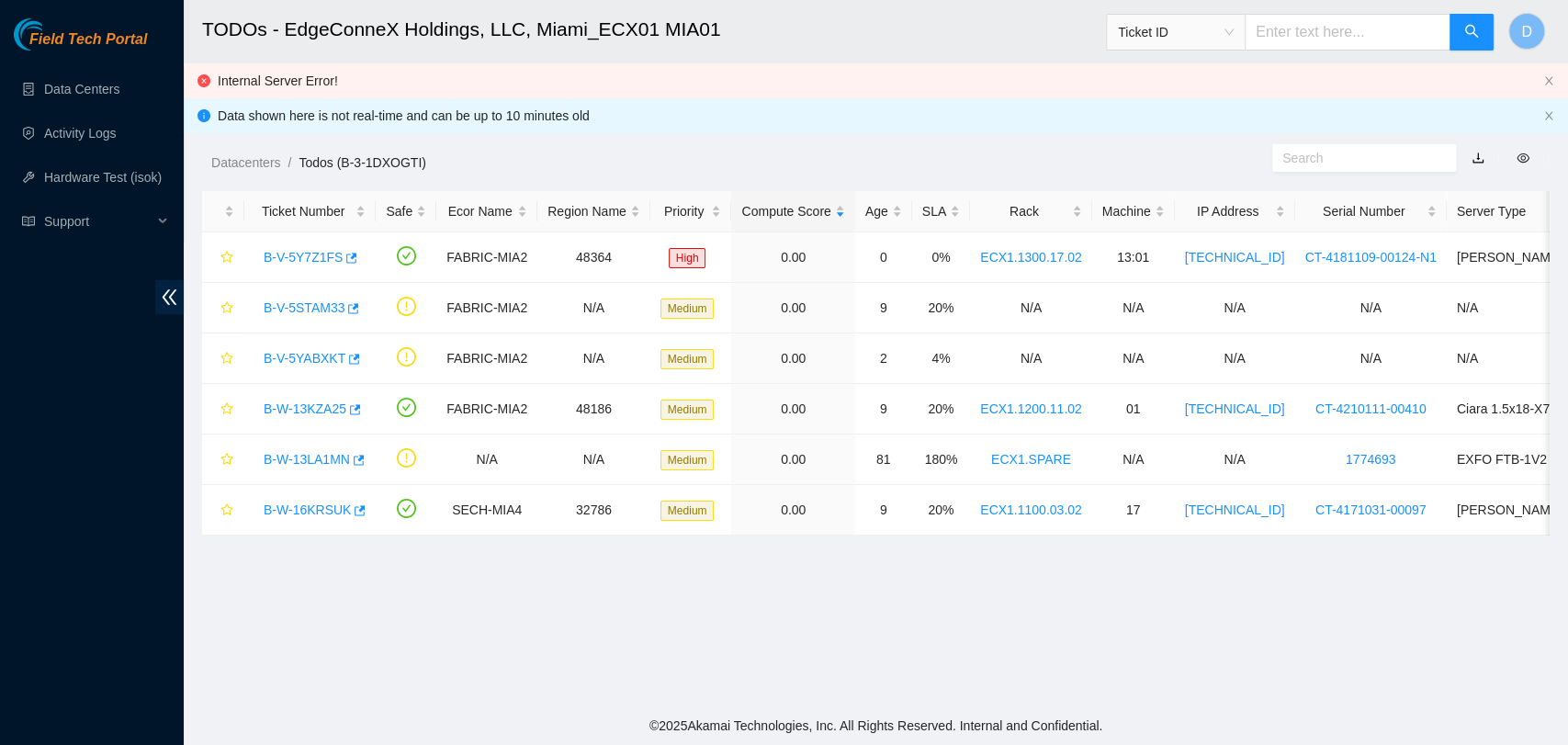
scroll to position [301, 0]
click at [335, 406] on link "B-W-13KZA25" at bounding box center [305, 409] width 82 height 15
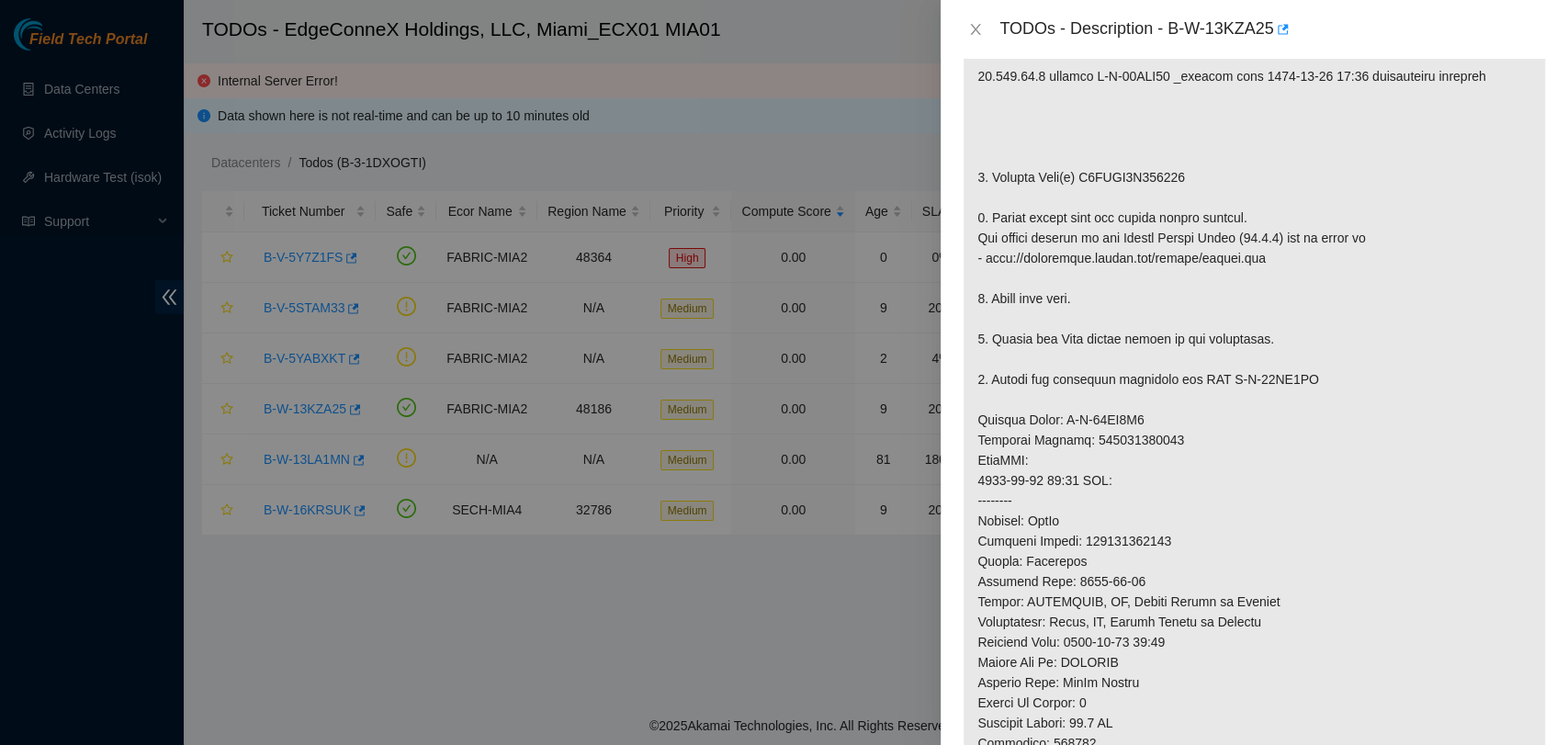
scroll to position [425, 0]
click at [954, 23] on div "TODOs - Description - B-W-13KZA25" at bounding box center [1254, 29] width 627 height 59
click at [975, 23] on icon "close" at bounding box center [975, 30] width 15 height 15
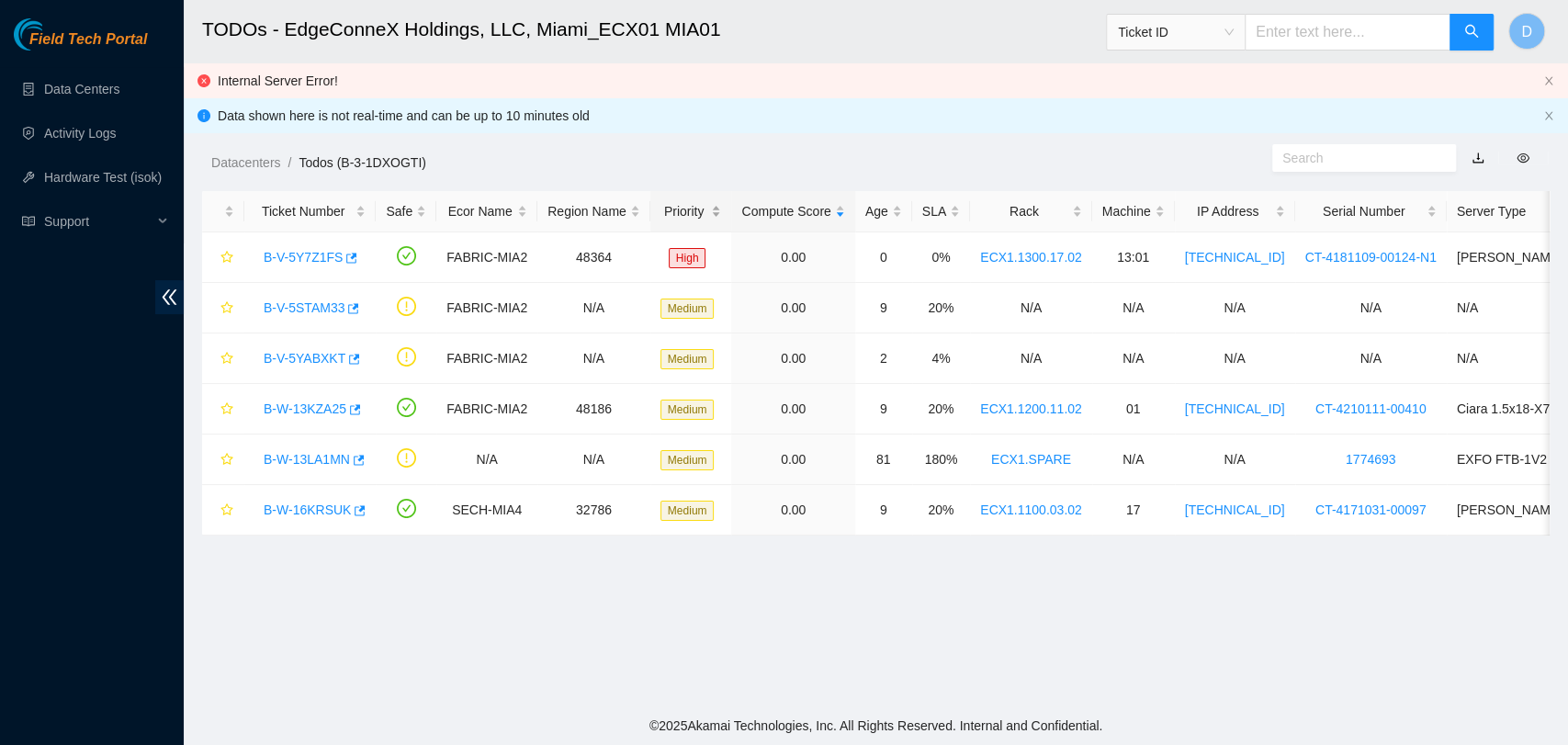
scroll to position [471, 0]
click at [300, 251] on link "B-V-5Y7Z1FS" at bounding box center [303, 257] width 79 height 15
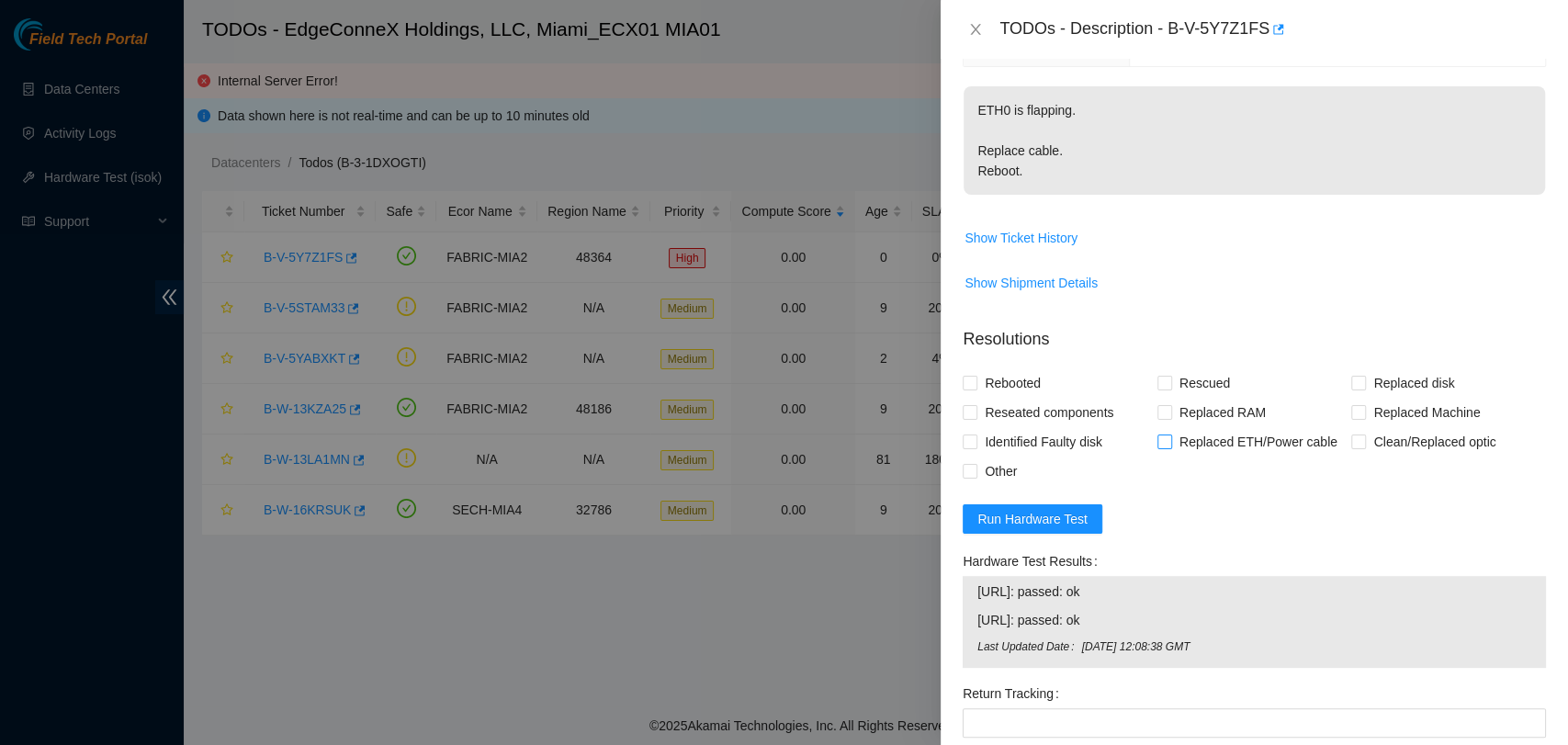
scroll to position [119, 0]
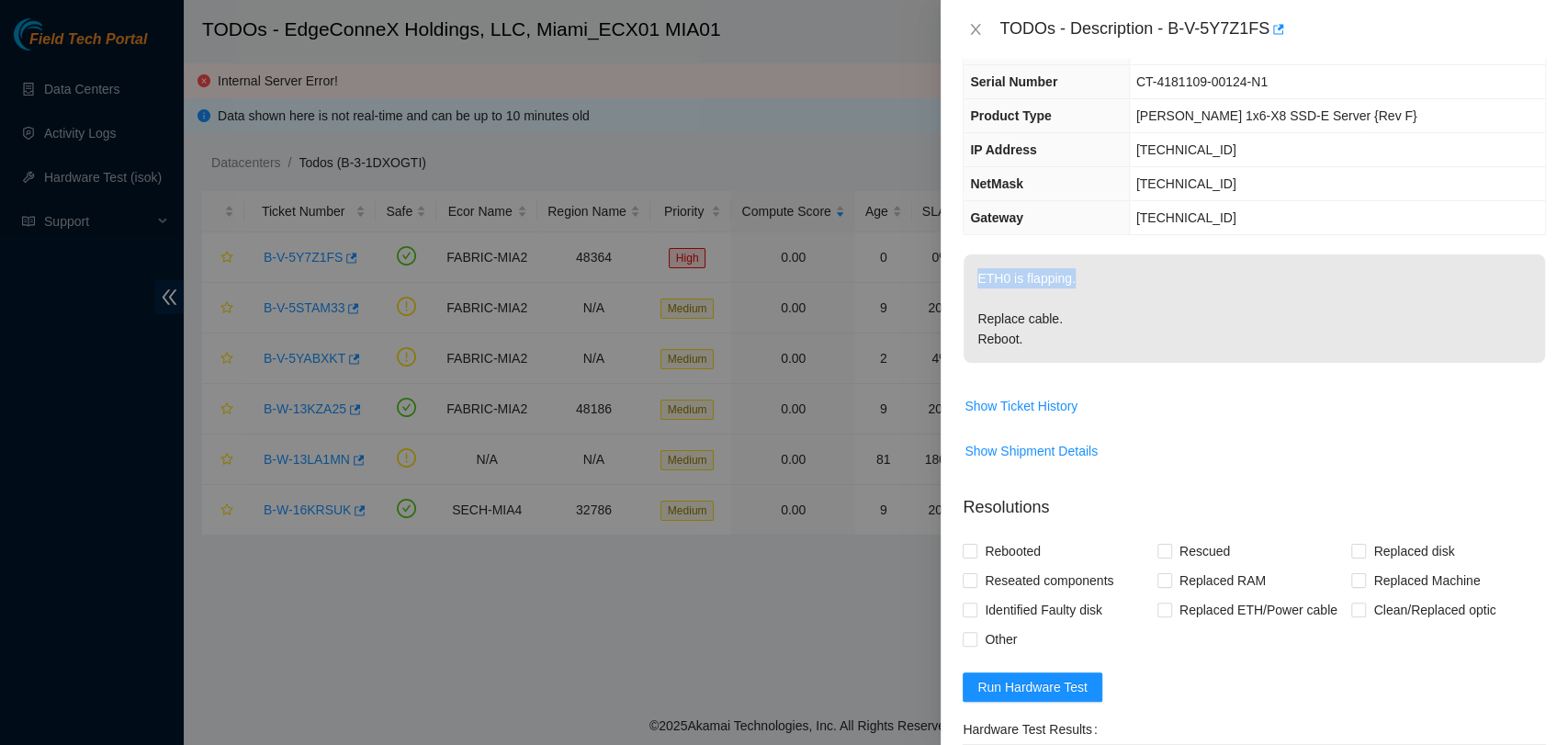
drag, startPoint x: 976, startPoint y: 272, endPoint x: 1095, endPoint y: 261, distance: 119.5
click at [1095, 261] on p "ETH0 is flapping. Replace cable. Reboot." at bounding box center [1253, 309] width 581 height 109
click at [1117, 299] on p "ETH0 is flapping. Replace cable. Reboot." at bounding box center [1253, 309] width 581 height 109
click at [1047, 414] on span "Show Ticket History" at bounding box center [1020, 406] width 113 height 21
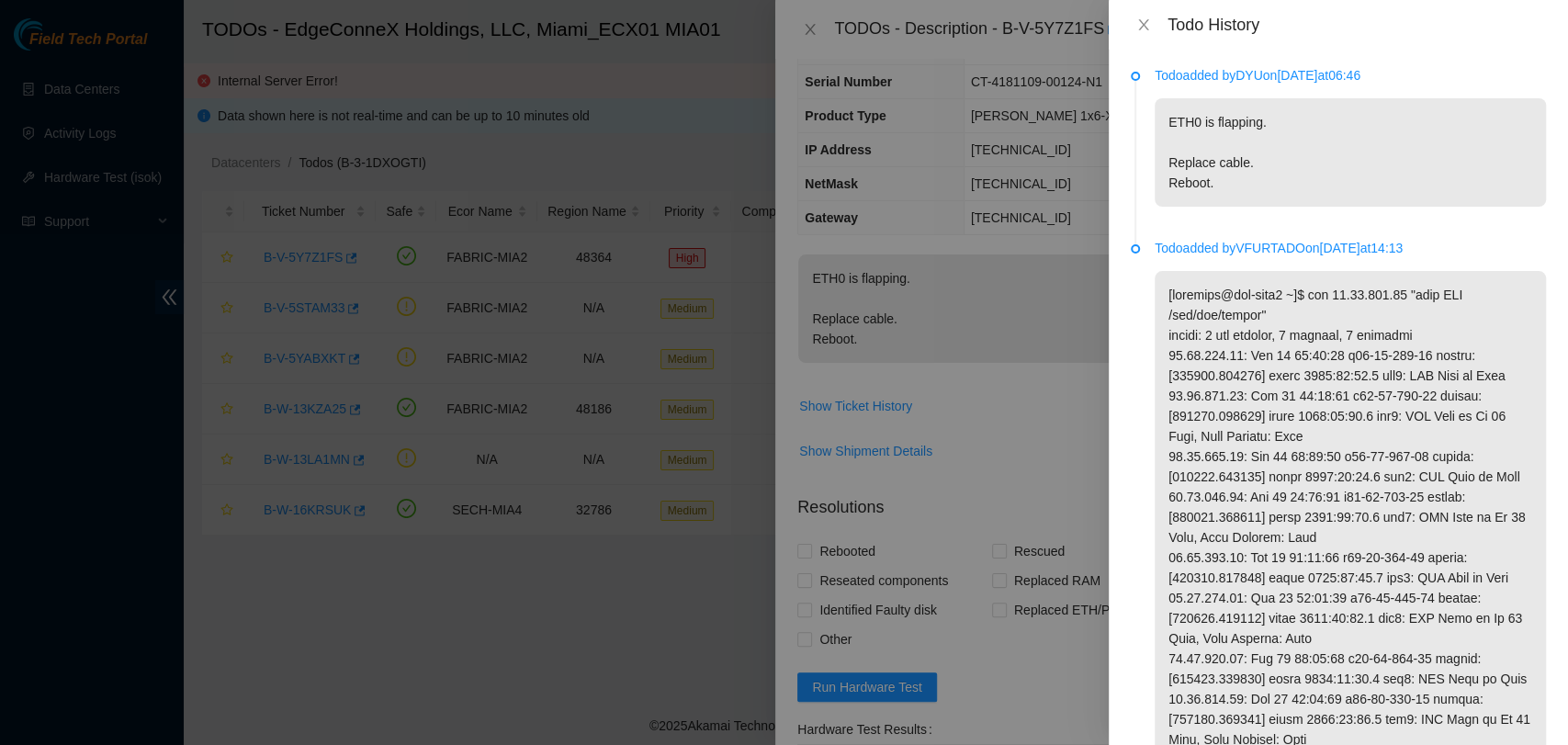
drag, startPoint x: 1240, startPoint y: 73, endPoint x: 1257, endPoint y: 77, distance: 17.5
click at [1257, 77] on p "Todo added by DYU on 2025-10-13 at 06:46" at bounding box center [1351, 76] width 391 height 21
click at [1275, 85] on div "Todo added by DYU on 2025-10-13 at 06:46 ETH0 is flapping. Replace cable. Reboo…" at bounding box center [1351, 136] width 391 height 141
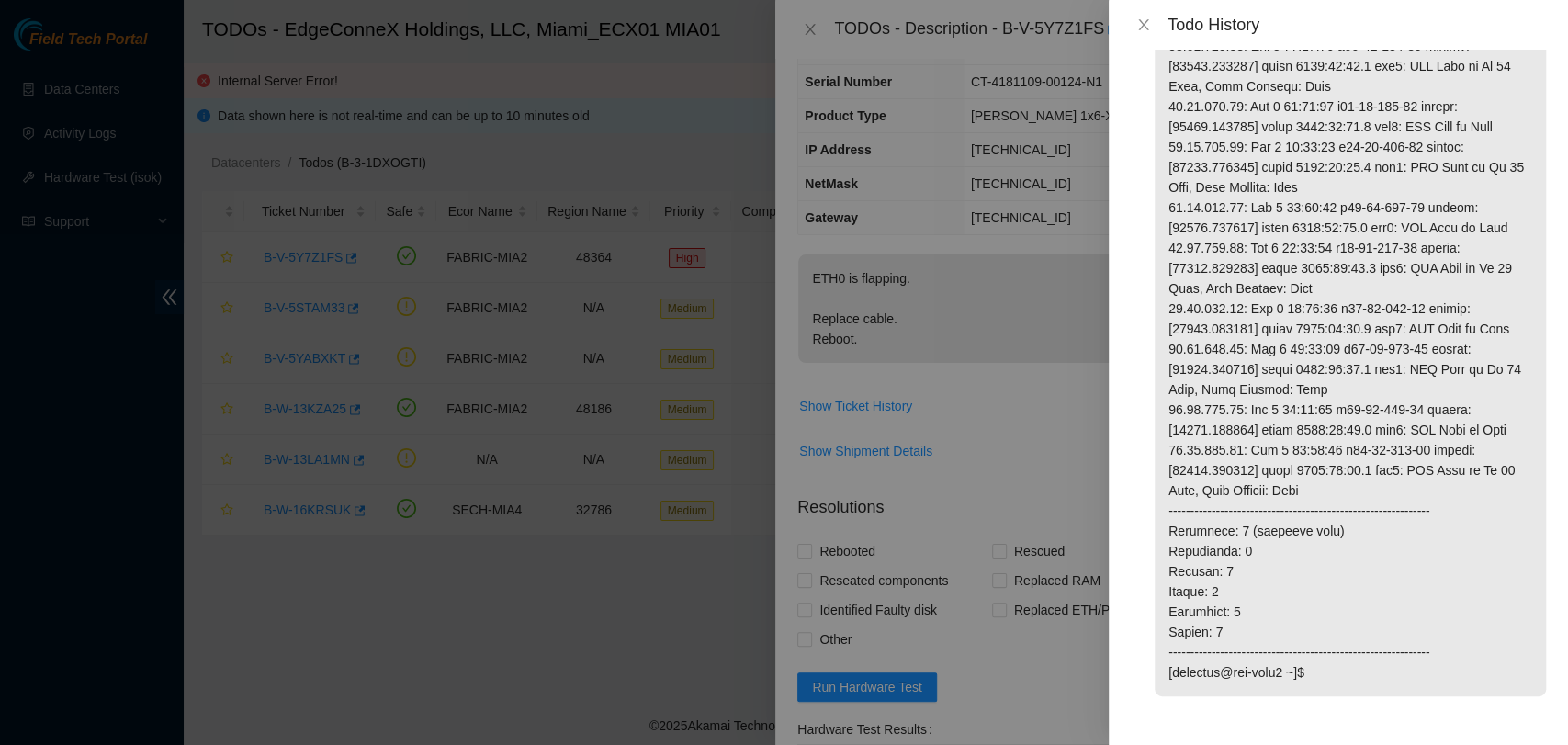
scroll to position [5191, 0]
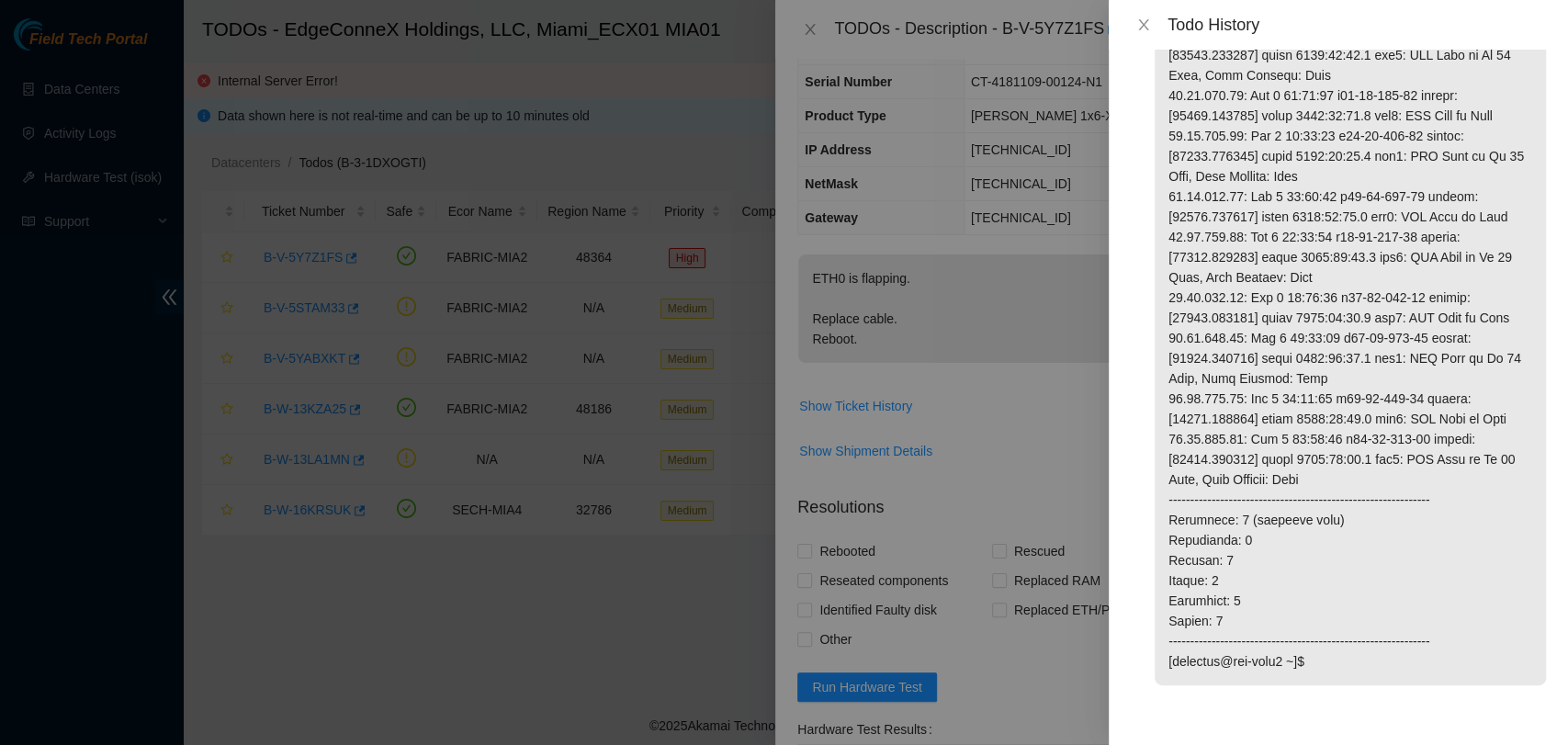
click at [1129, 27] on div "Todo History" at bounding box center [1339, 24] width 460 height 50
click at [1136, 26] on icon "close" at bounding box center [1144, 25] width 15 height 15
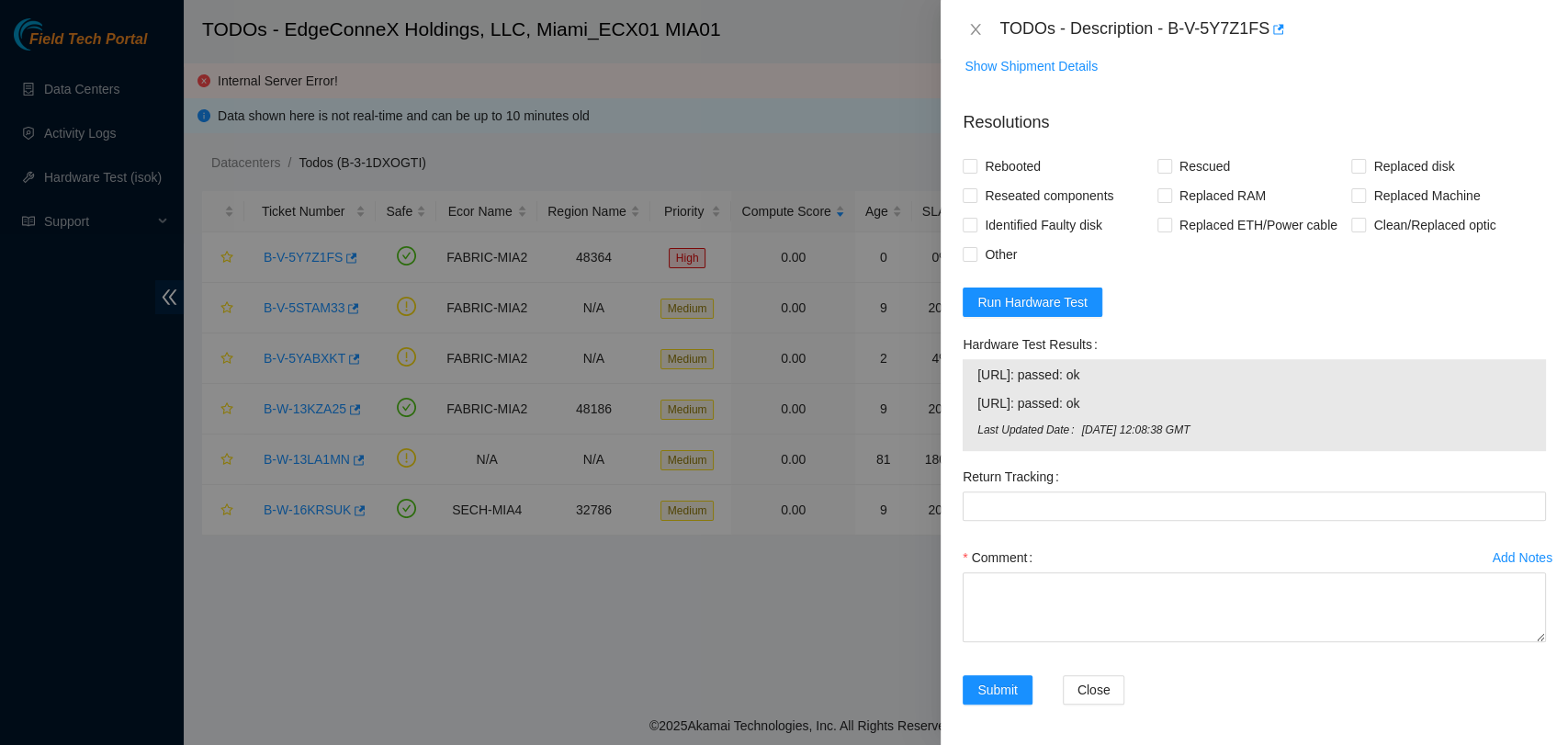
scroll to position [506, 0]
click at [1047, 89] on td "Show Shipment Details" at bounding box center [1254, 70] width 583 height 45
click at [977, 31] on icon "close" at bounding box center [975, 30] width 10 height 11
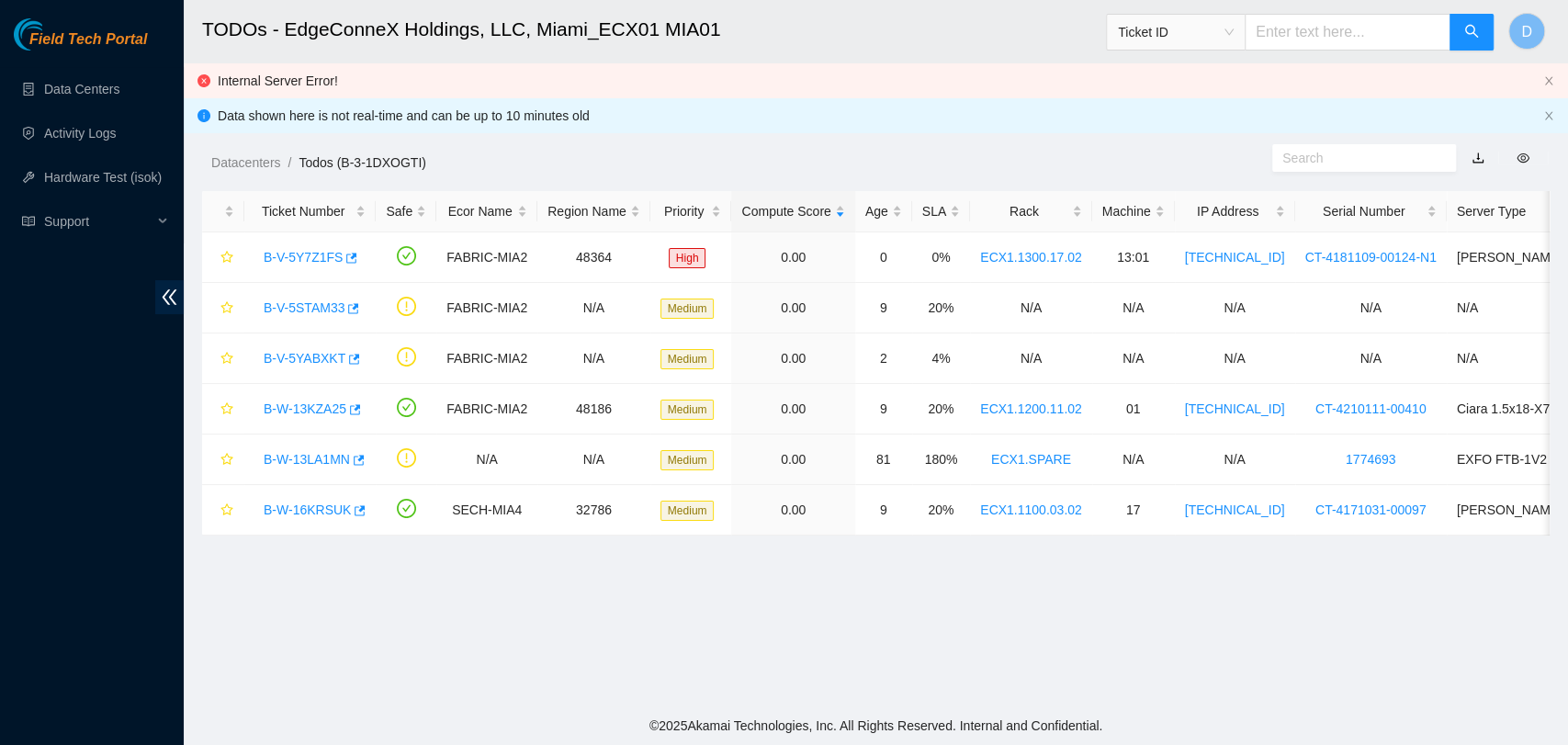
scroll to position [472, 0]
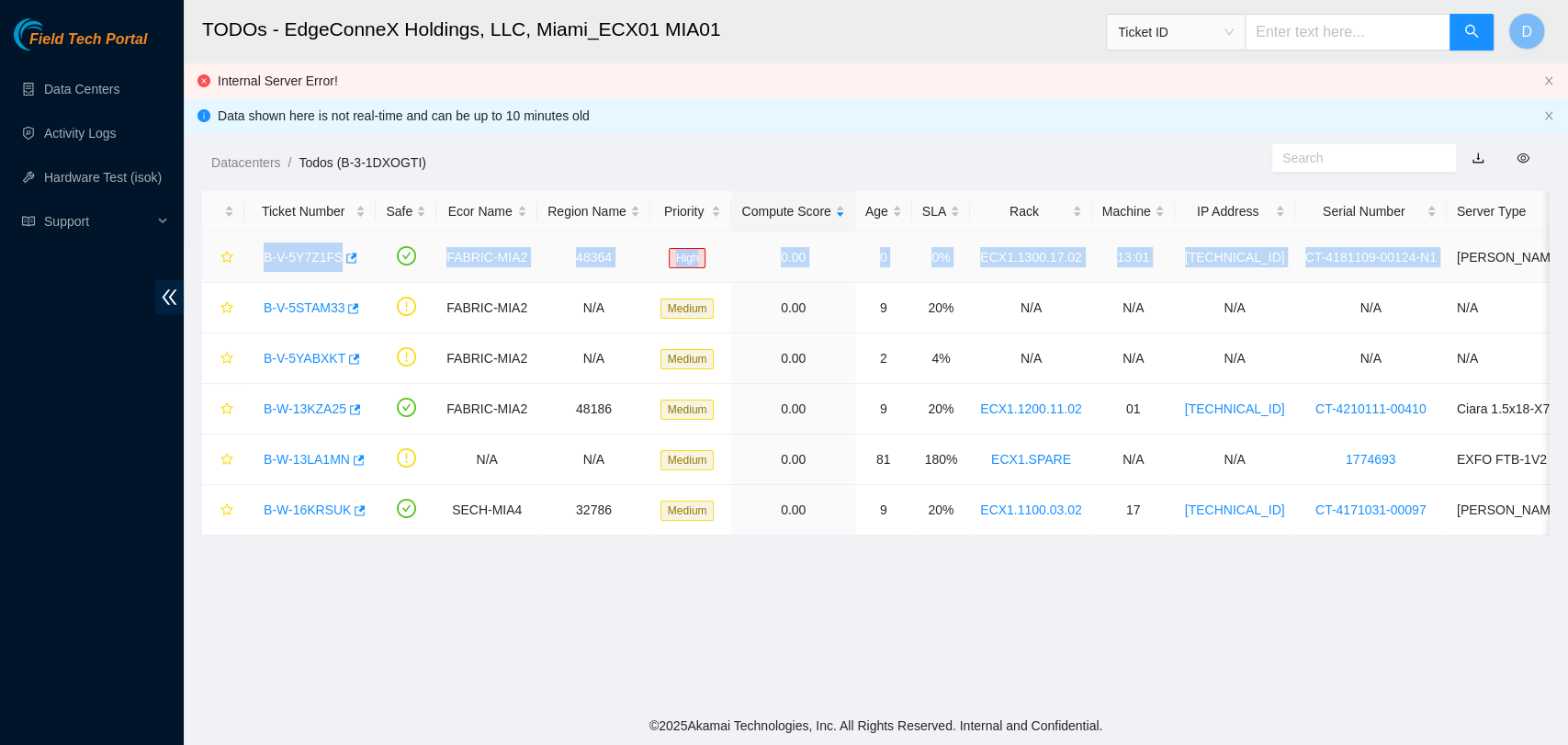
drag, startPoint x: 256, startPoint y: 256, endPoint x: 1407, endPoint y: 250, distance: 1151.0
click at [1407, 250] on tr "B-V-5Y7Z1FS FABRIC-MIA2 48364 High 0.00 0 0% ECX1.1300.17.02 13:01 23.45.154.91…" at bounding box center [1042, 257] width 1679 height 51
copy tr "B-V-5Y7Z1FS FABRIC-MIA2 48364 High 0.00 0 0% ECX1.1300.17.02 13:01 23.45.154.91…"
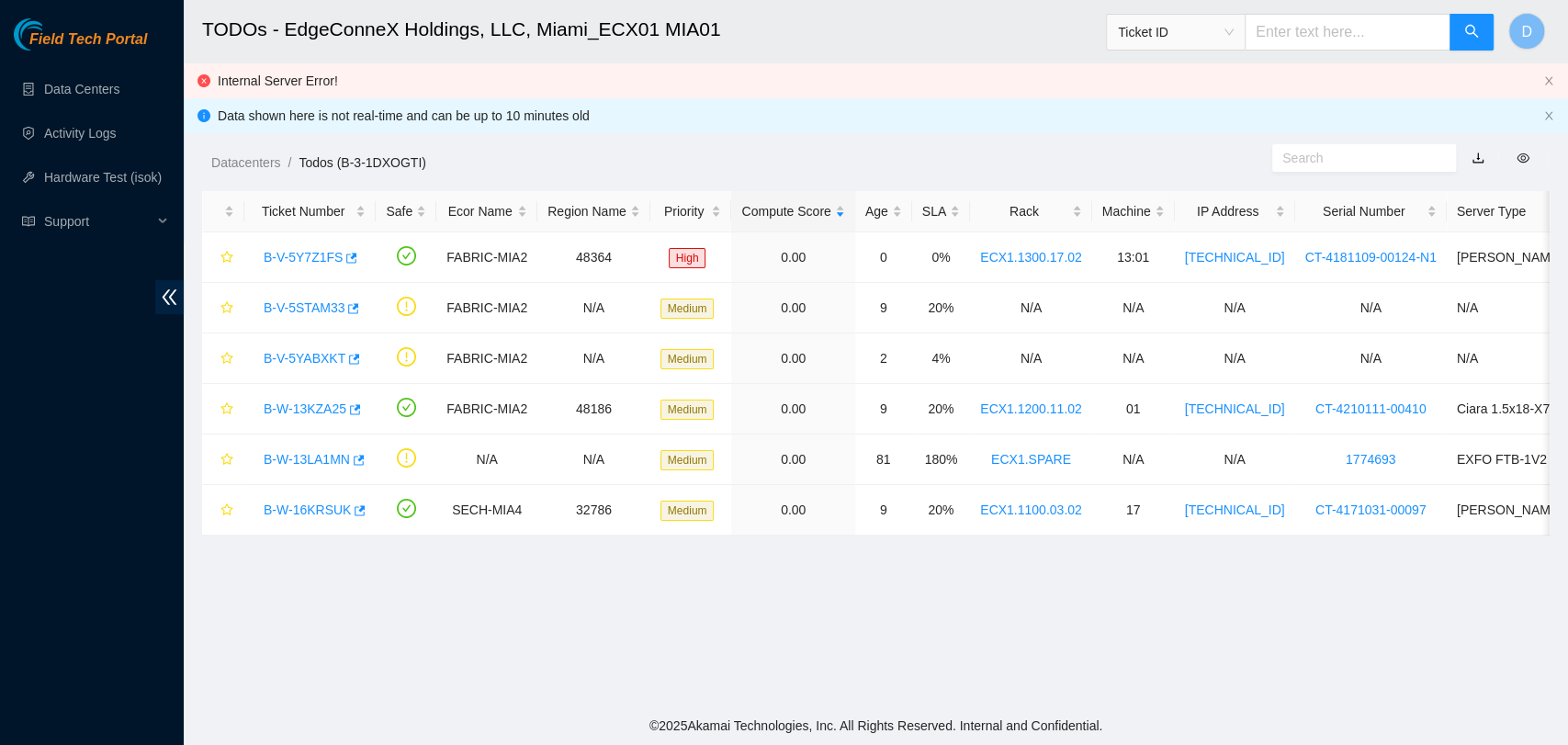
drag, startPoint x: 1168, startPoint y: 700, endPoint x: 1091, endPoint y: 632, distance: 102.7
click at [1168, 694] on main "TODOs - EdgeConneX Holdings, LLC, Miami_ECX01 MIA01 Ticket ID D Internal Server…" at bounding box center [875, 353] width 1385 height 707
click at [319, 254] on link "B-V-5Y7Z1FS" at bounding box center [303, 257] width 79 height 15
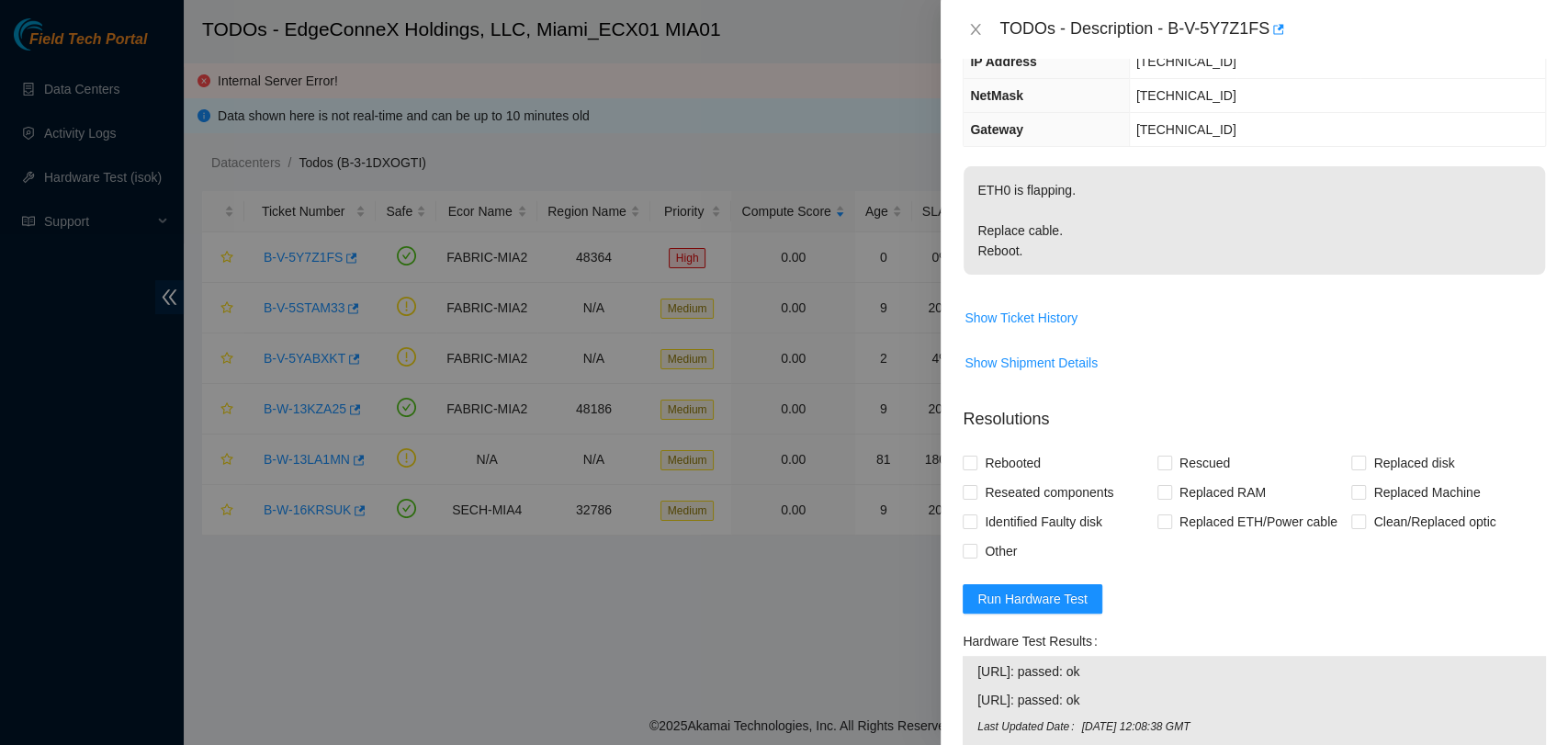
scroll to position [0, 0]
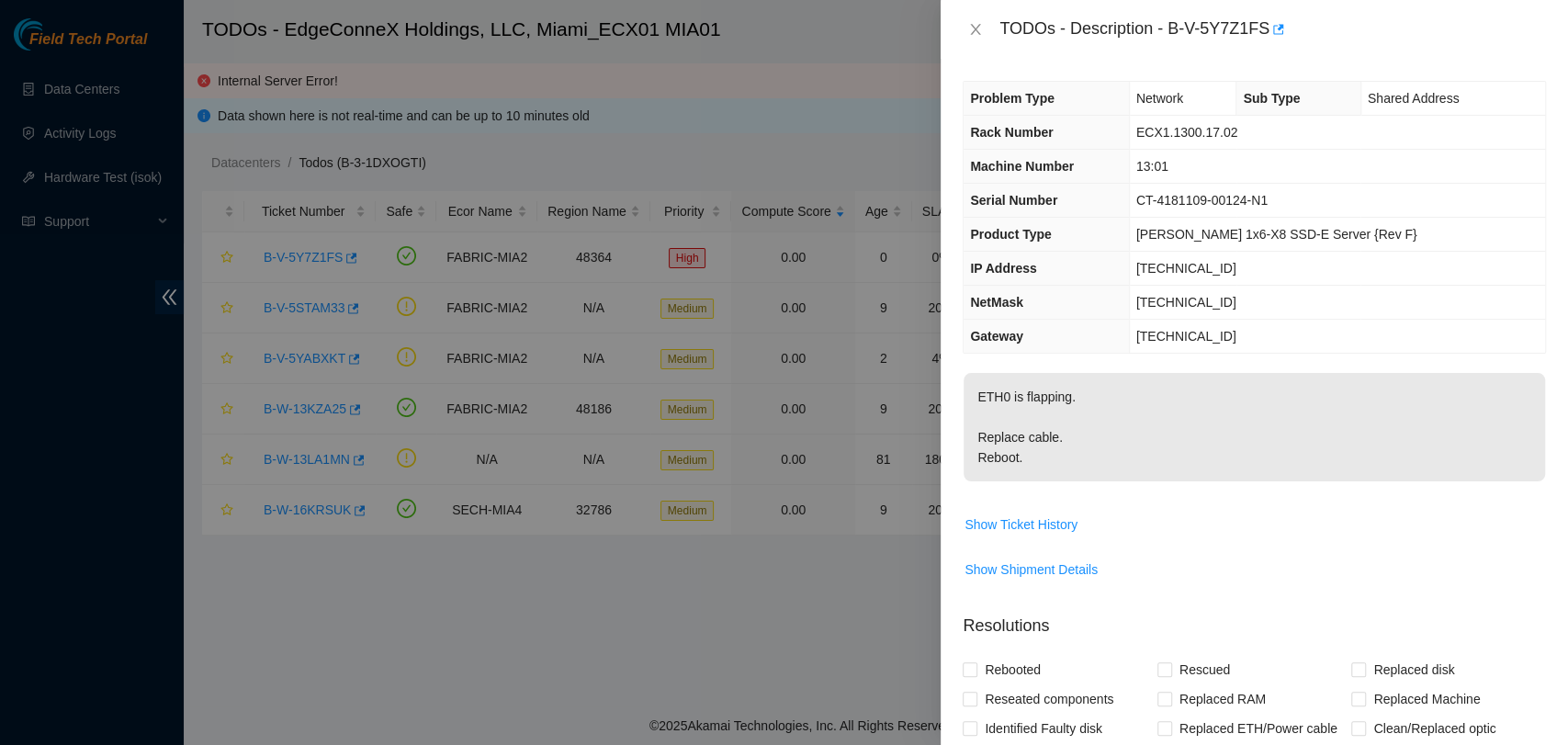
click at [1197, 199] on span "CT-4181109-00124-N1" at bounding box center [1202, 200] width 131 height 15
copy span "CT-4181109-00124-N1"
click at [973, 25] on icon "close" at bounding box center [975, 30] width 10 height 11
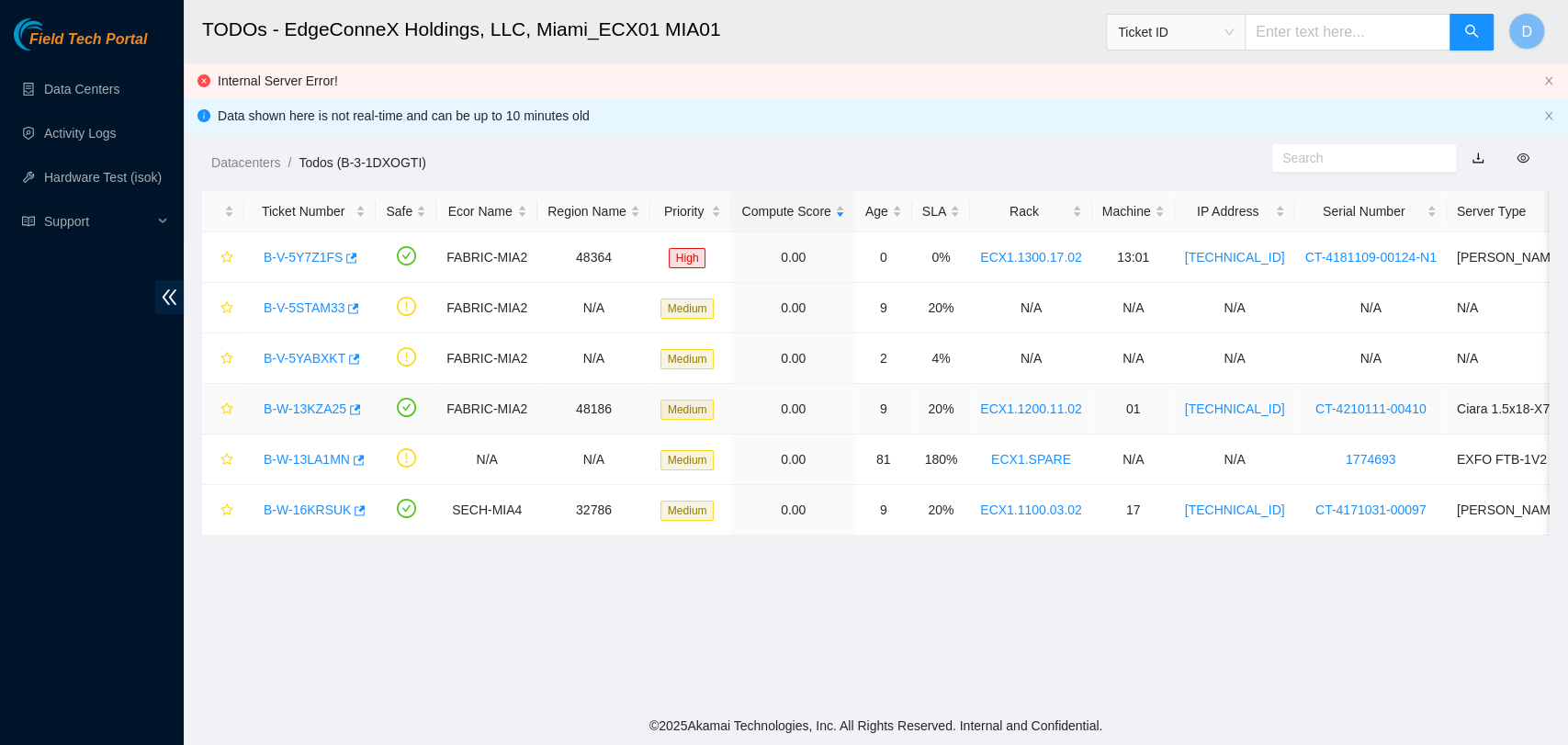
click at [317, 406] on link "B-W-13KZA25" at bounding box center [305, 409] width 82 height 15
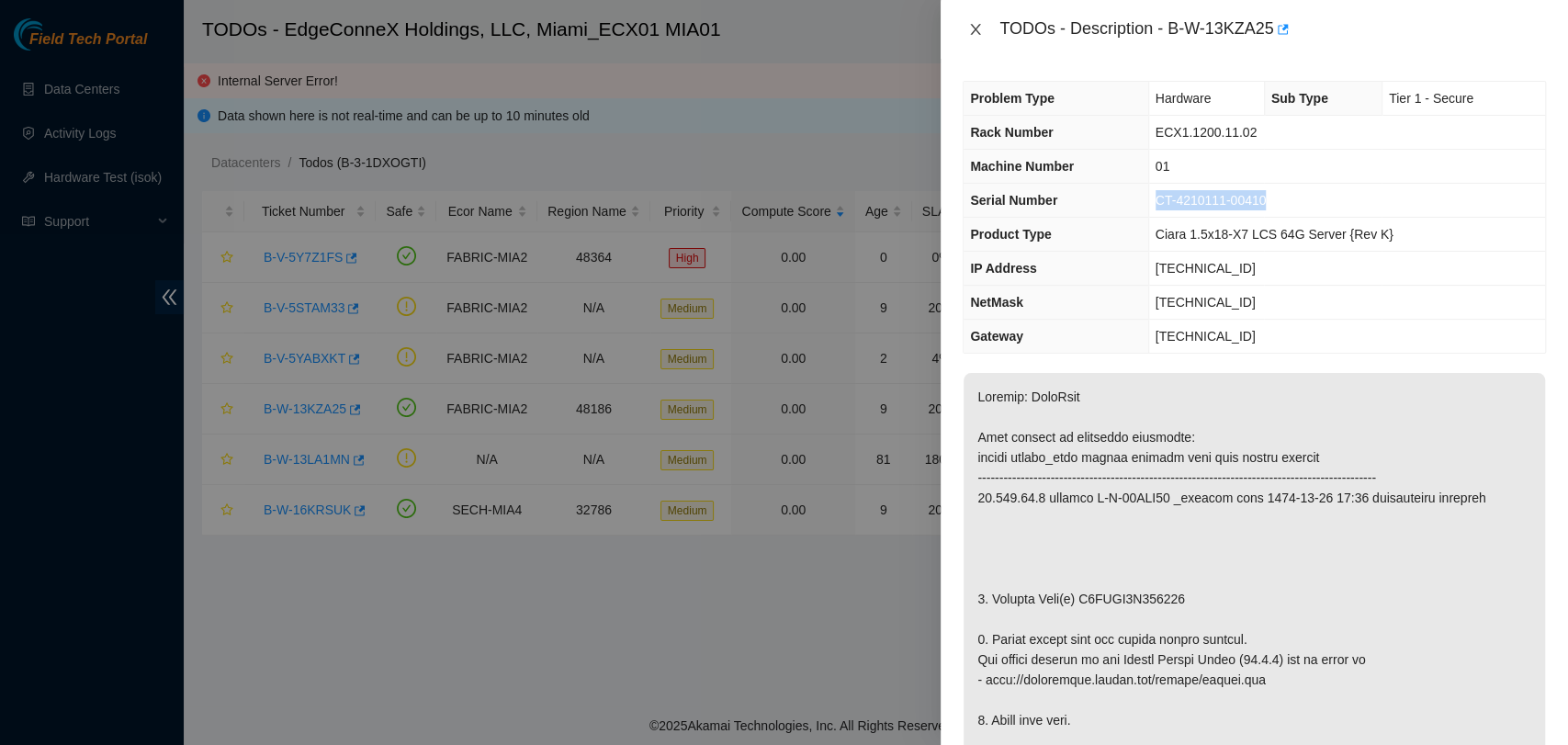
click at [965, 31] on button "Close" at bounding box center [975, 30] width 25 height 18
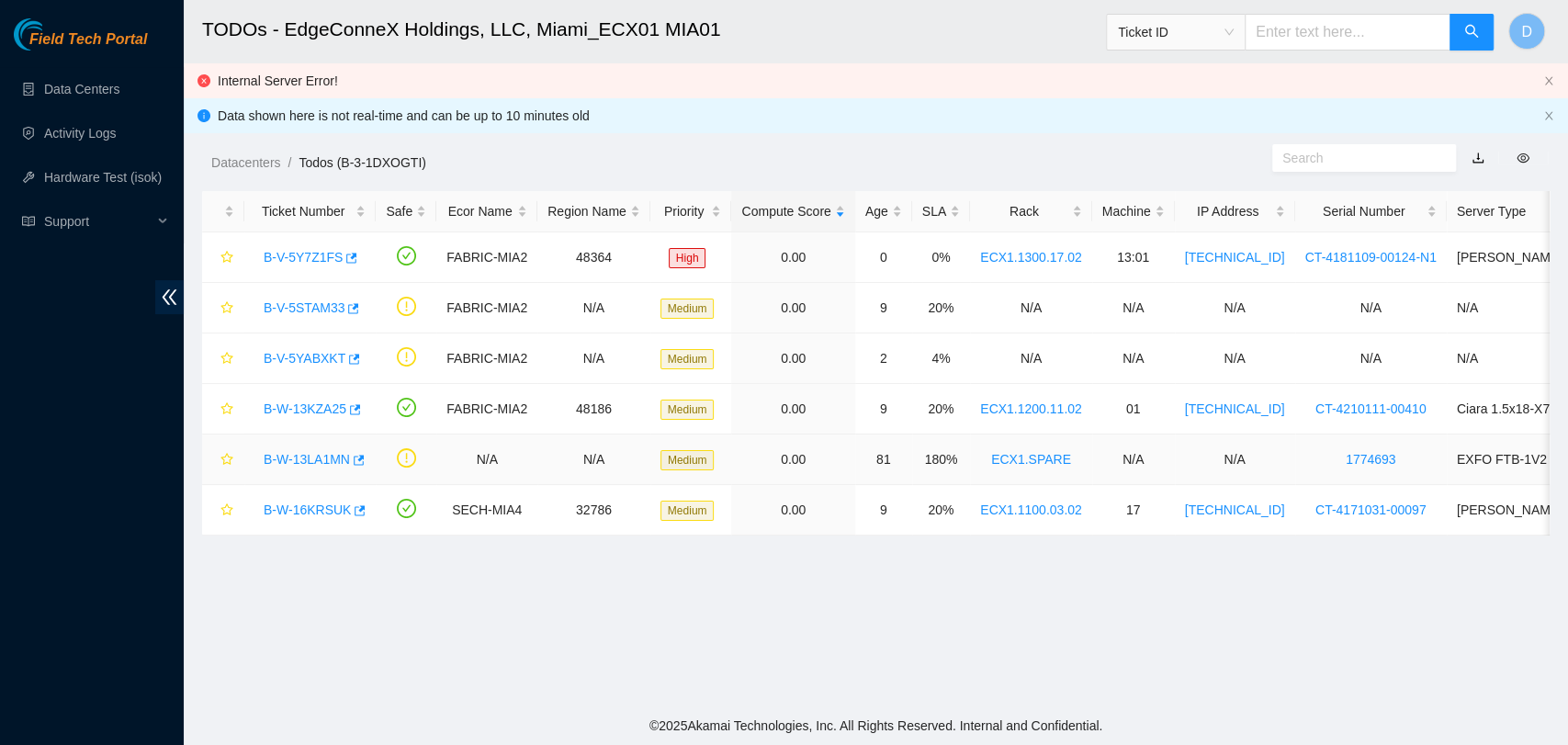
click at [322, 463] on link "B-W-13LA1MN" at bounding box center [307, 460] width 86 height 15
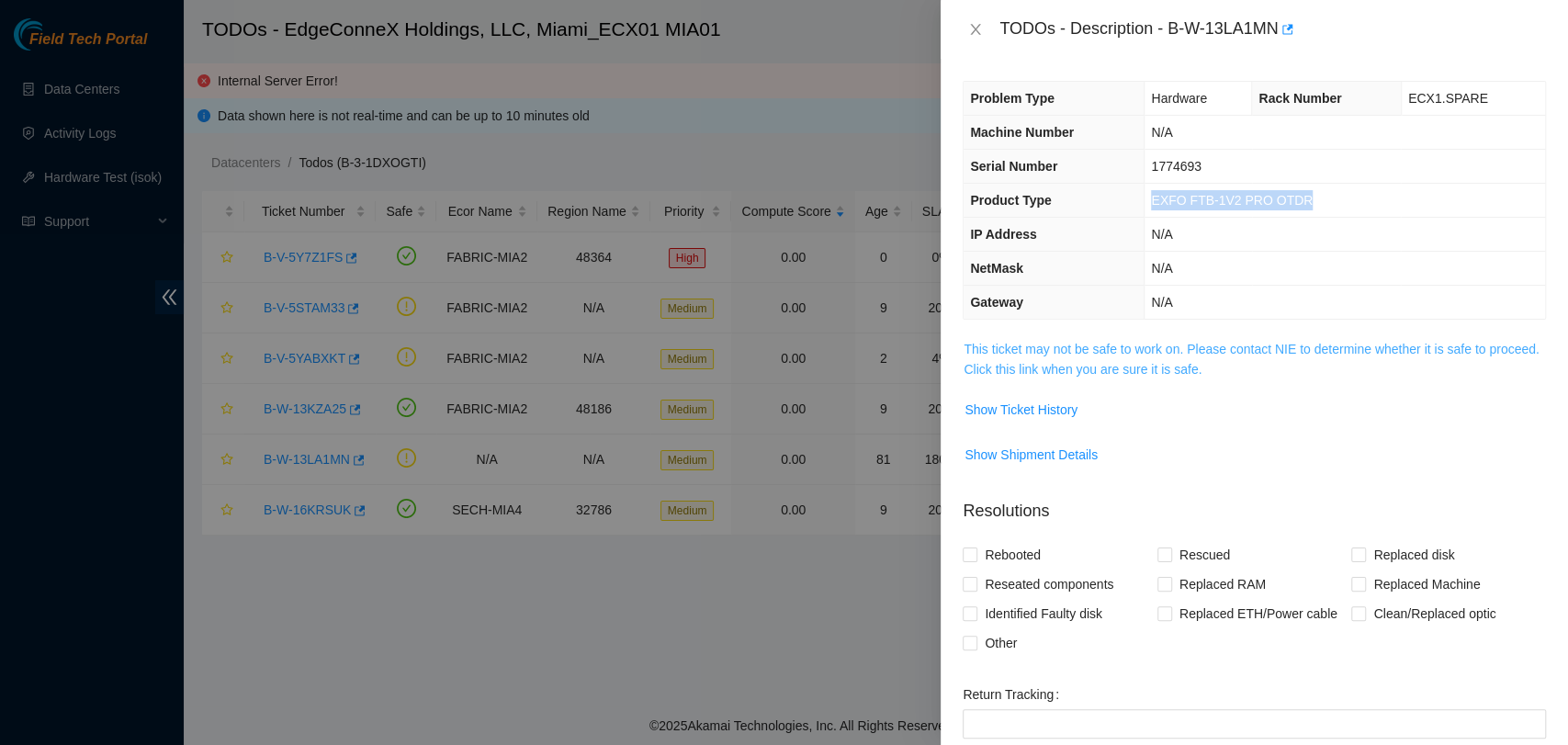
click at [1074, 364] on link "This ticket may not be safe to work on. Please contact NIE to determine whether…" at bounding box center [1251, 358] width 575 height 35
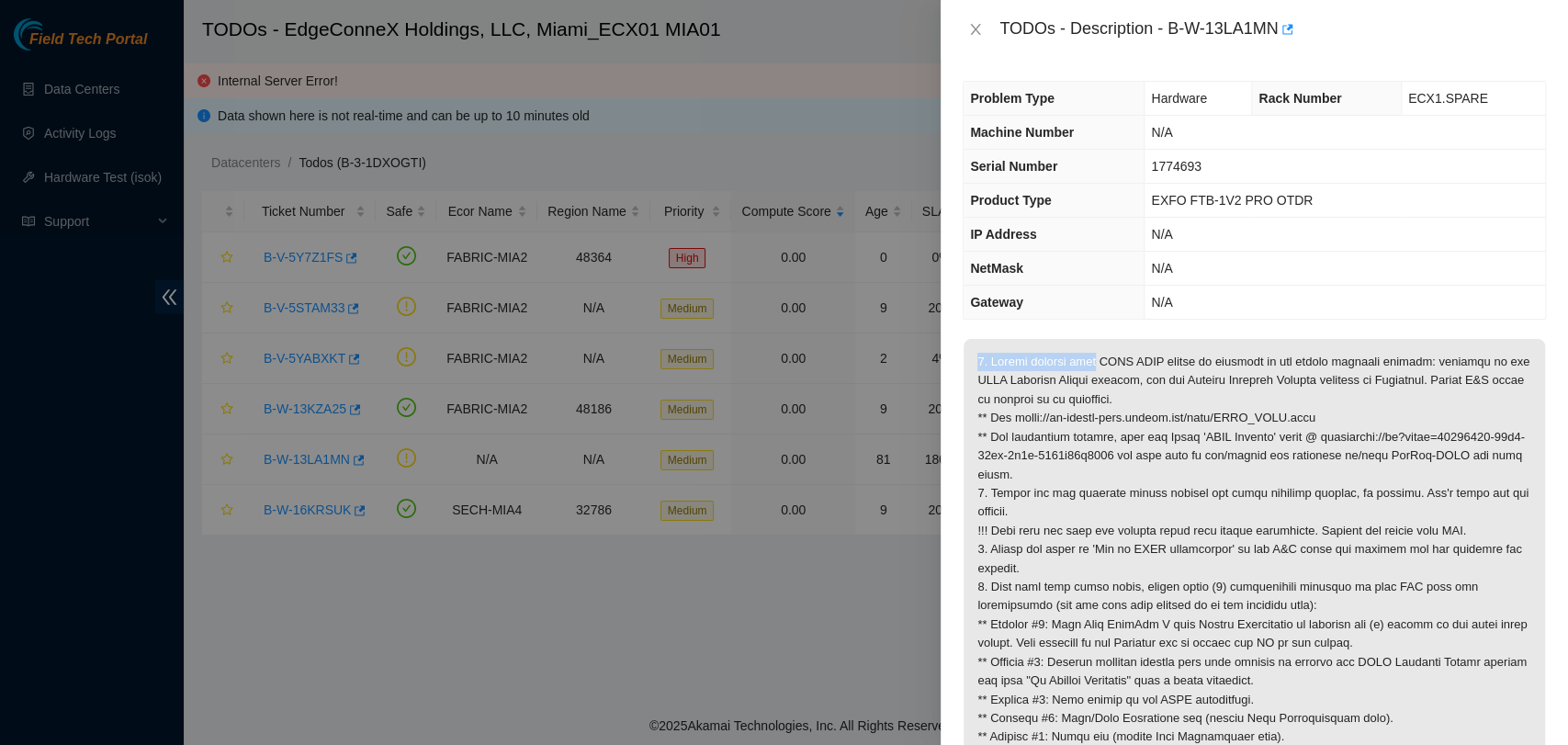
drag, startPoint x: 1092, startPoint y: 366, endPoint x: 1504, endPoint y: 590, distance: 469.0
click at [1536, 621] on div "Problem Type Hardware Rack Number ECX1.SPARE Machine Number N/A Serial Number 1…" at bounding box center [1254, 402] width 627 height 686
drag, startPoint x: 1320, startPoint y: 430, endPoint x: 1311, endPoint y: 417, distance: 15.8
click at [1318, 428] on p at bounding box center [1253, 577] width 581 height 477
click at [1224, 386] on p at bounding box center [1253, 577] width 581 height 477
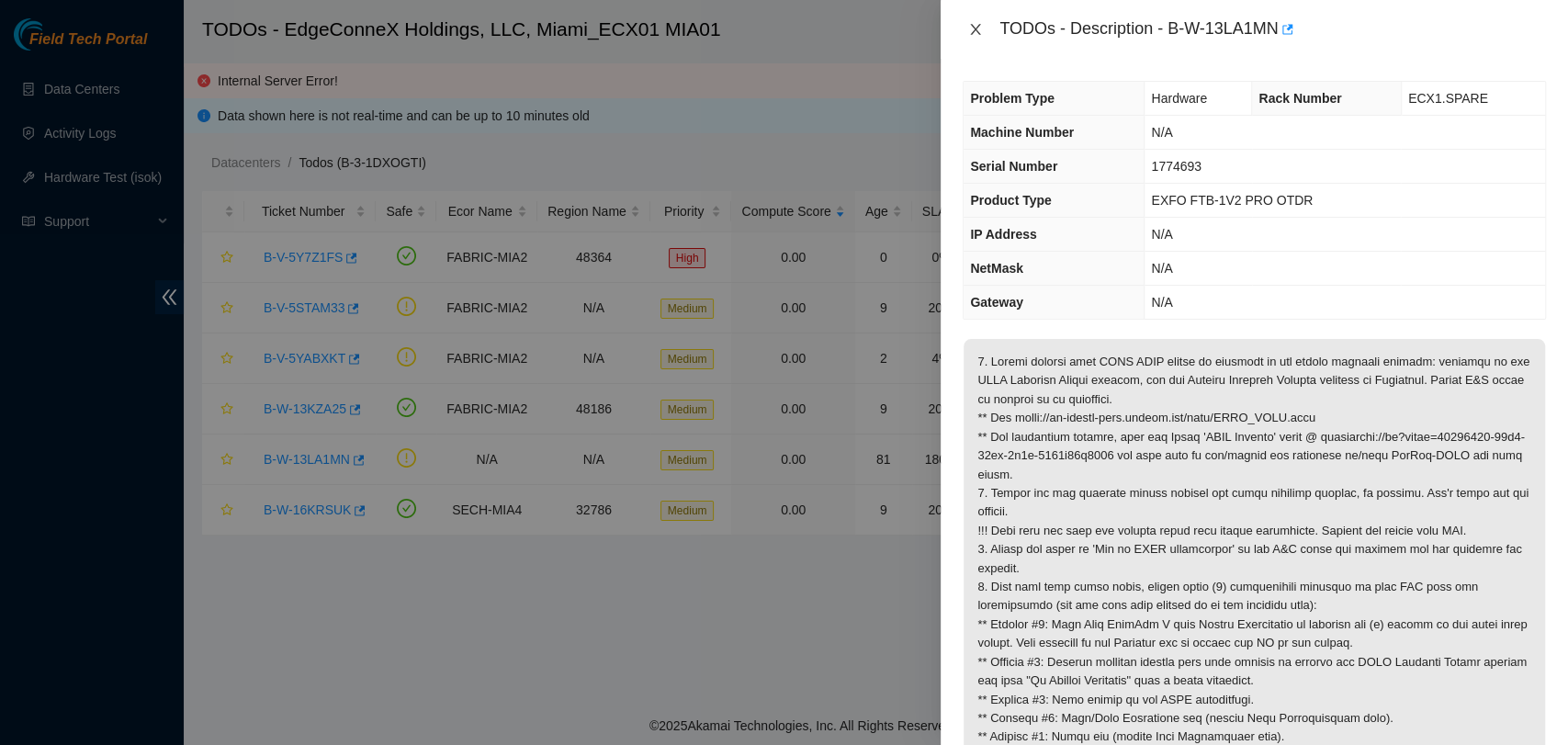
click at [975, 26] on icon "close" at bounding box center [975, 30] width 15 height 15
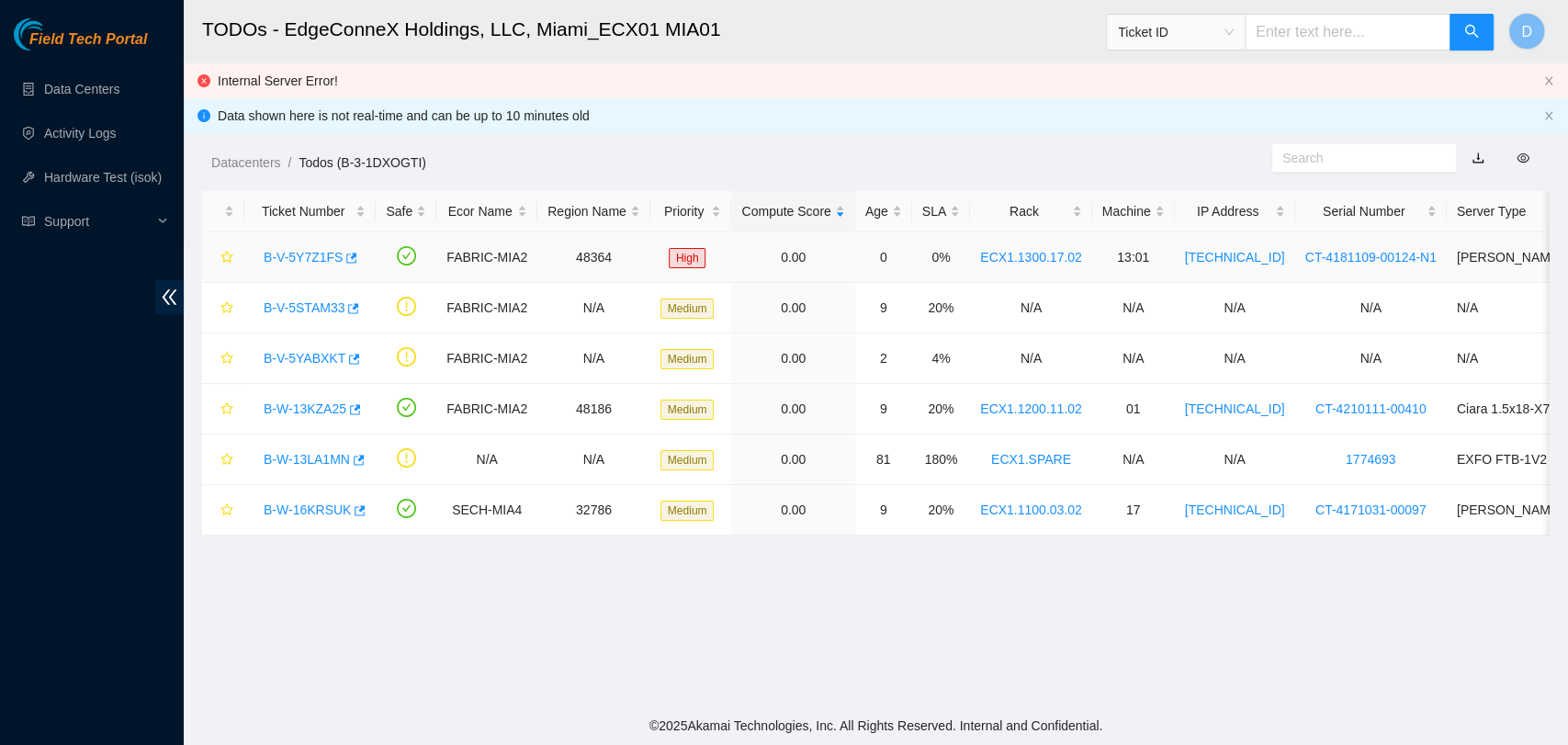
click at [292, 257] on link "B-V-5Y7Z1FS" at bounding box center [303, 257] width 79 height 15
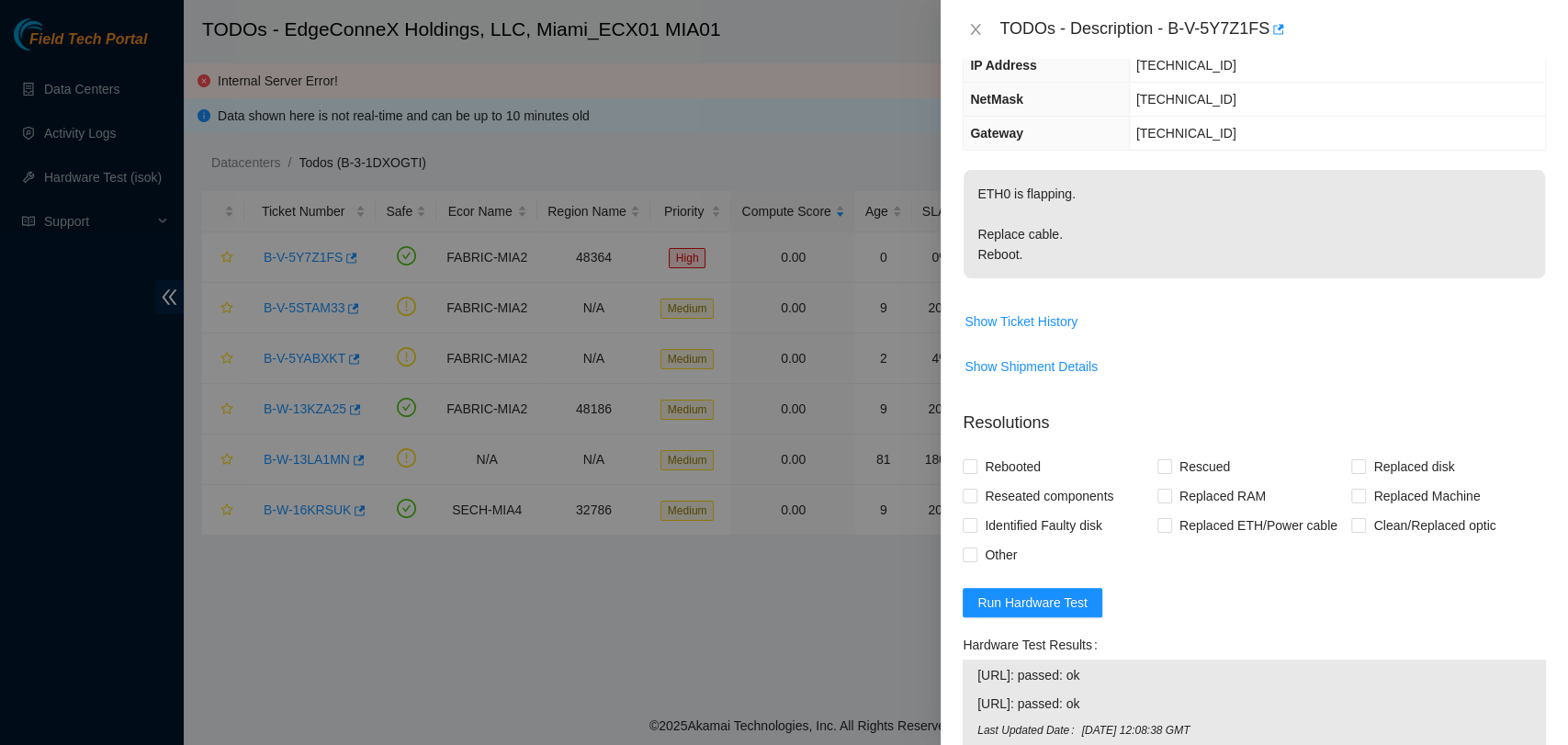
scroll to position [506, 0]
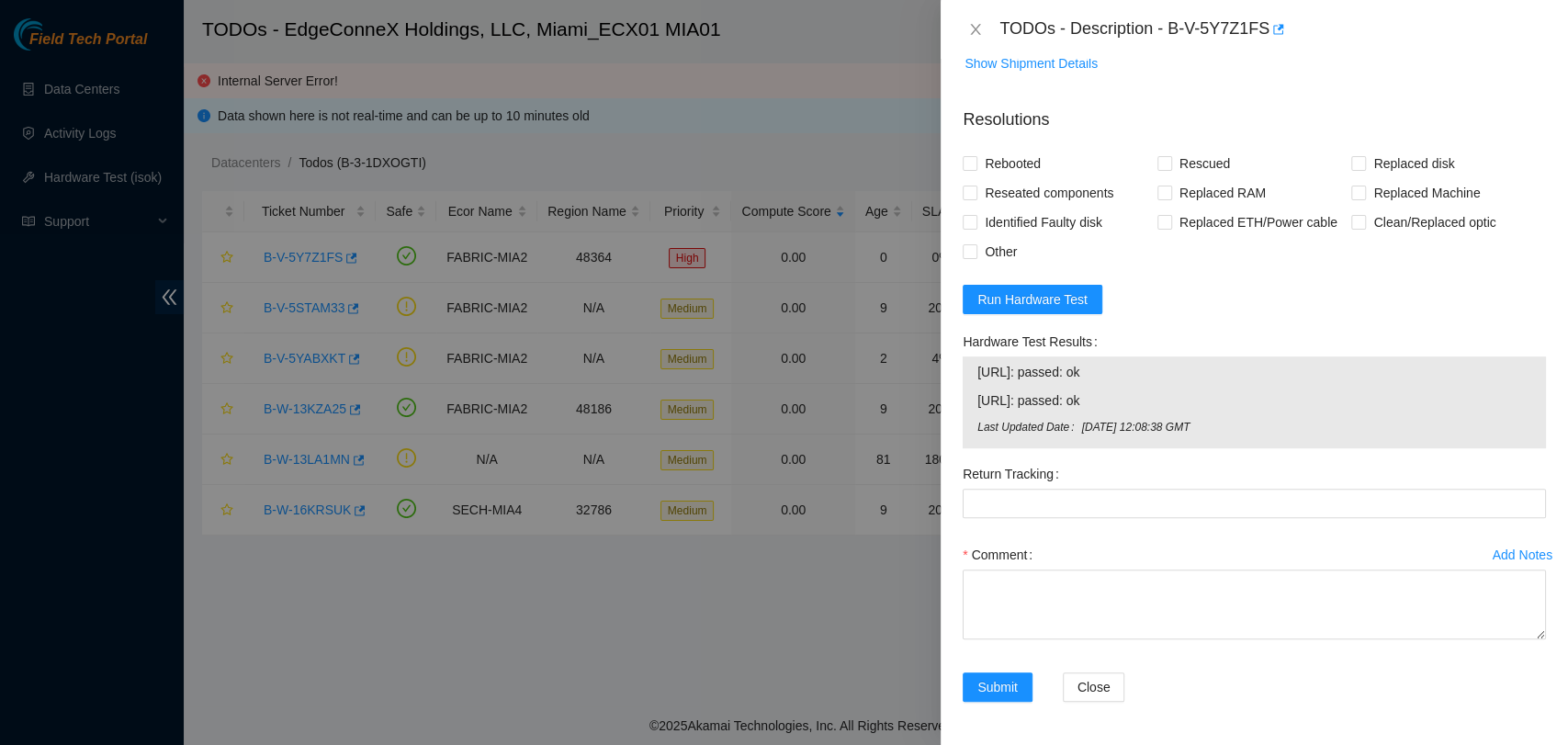
drag, startPoint x: 1122, startPoint y: 408, endPoint x: 959, endPoint y: 369, distance: 167.6
click at [959, 369] on div "Hardware Test Results 23.45.154.90: passed: ok 23.45.154.91: passed: ok Last Up…" at bounding box center [1254, 392] width 598 height 132
copy tbody "23.45.154.90: passed: ok 23.45.154.91: passed: ok"
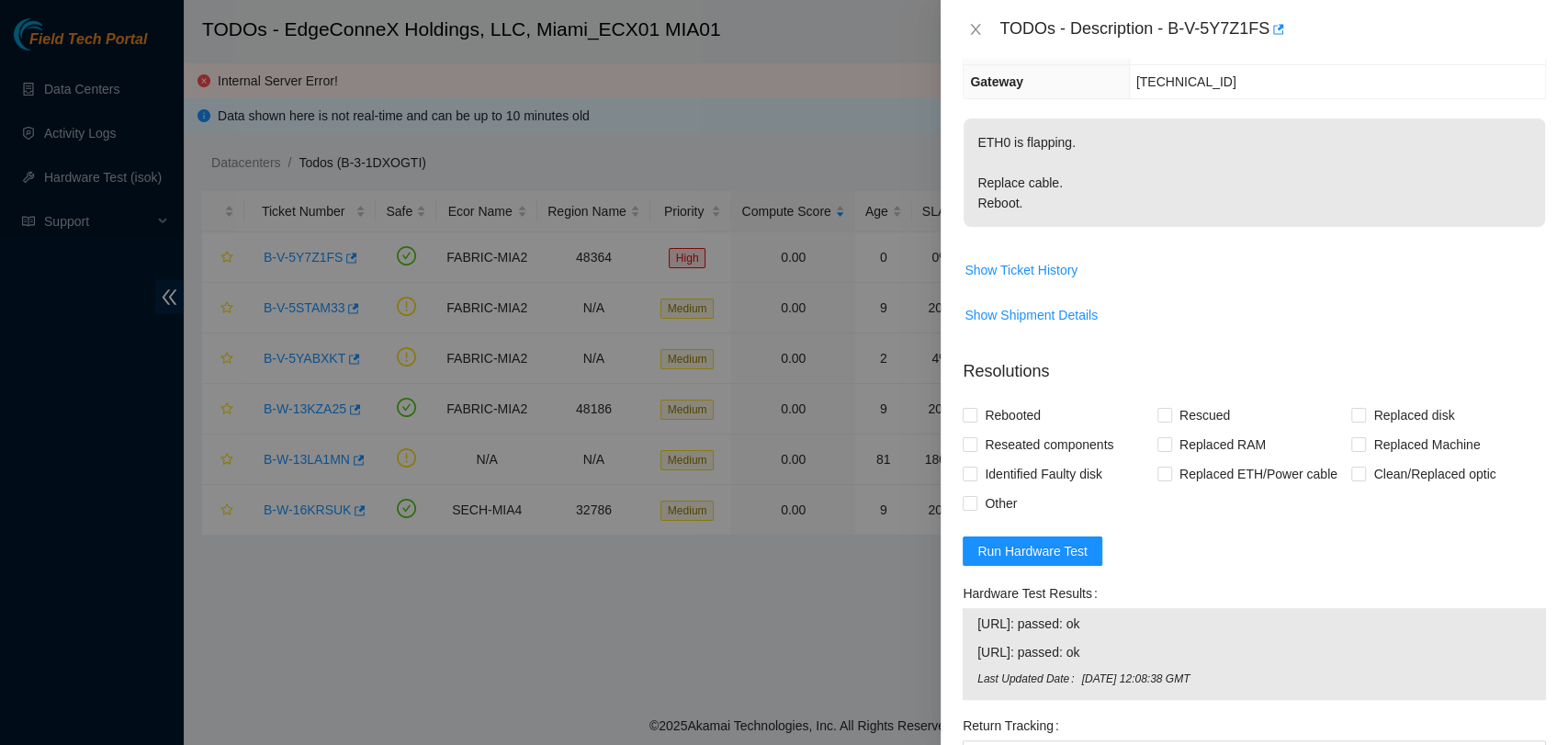
scroll to position [0, 0]
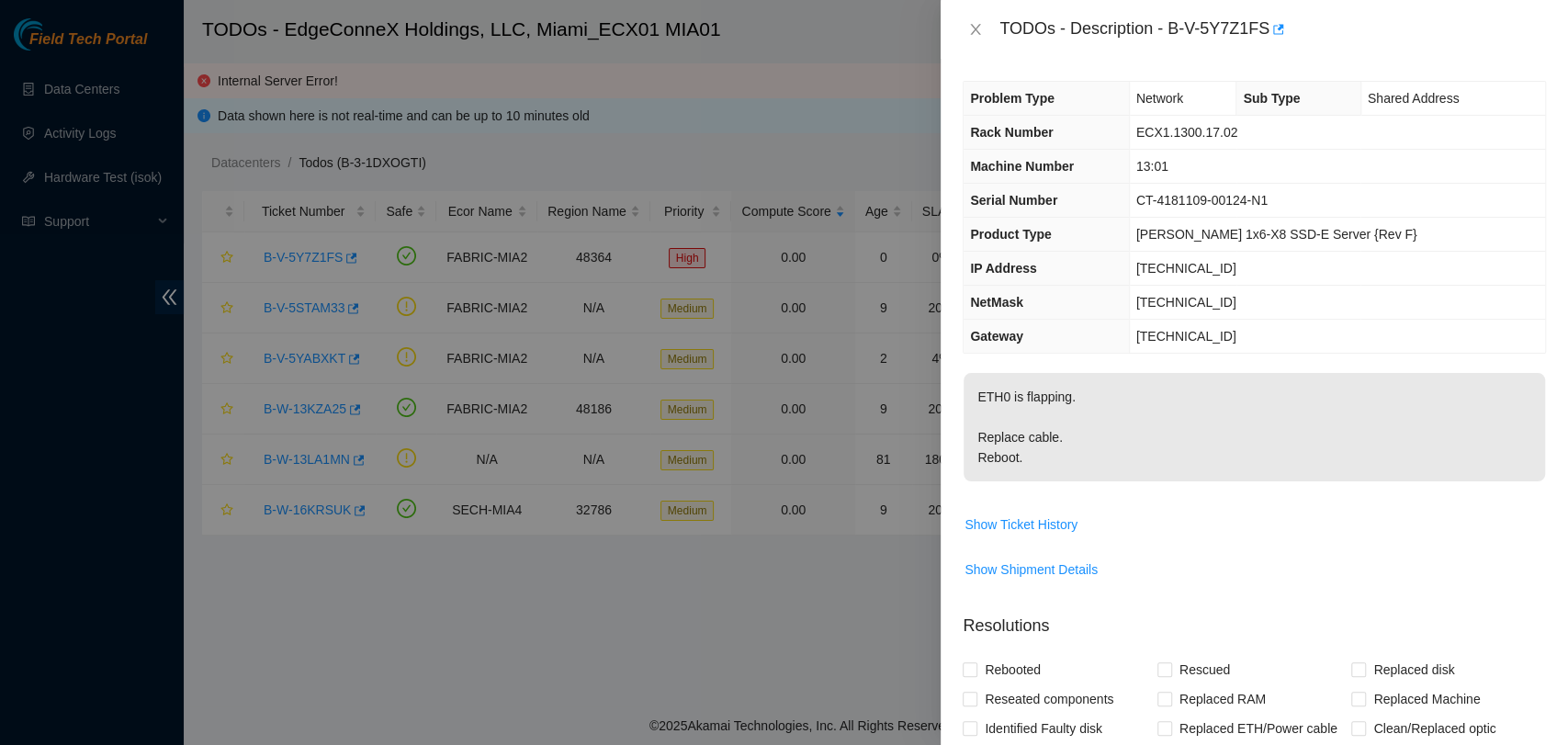
click at [1220, 129] on span "ECX1.1300.17.02" at bounding box center [1187, 132] width 102 height 15
copy span "ECX1.1300.17.02"
drag, startPoint x: 1168, startPoint y: 30, endPoint x: 1264, endPoint y: 37, distance: 96.3
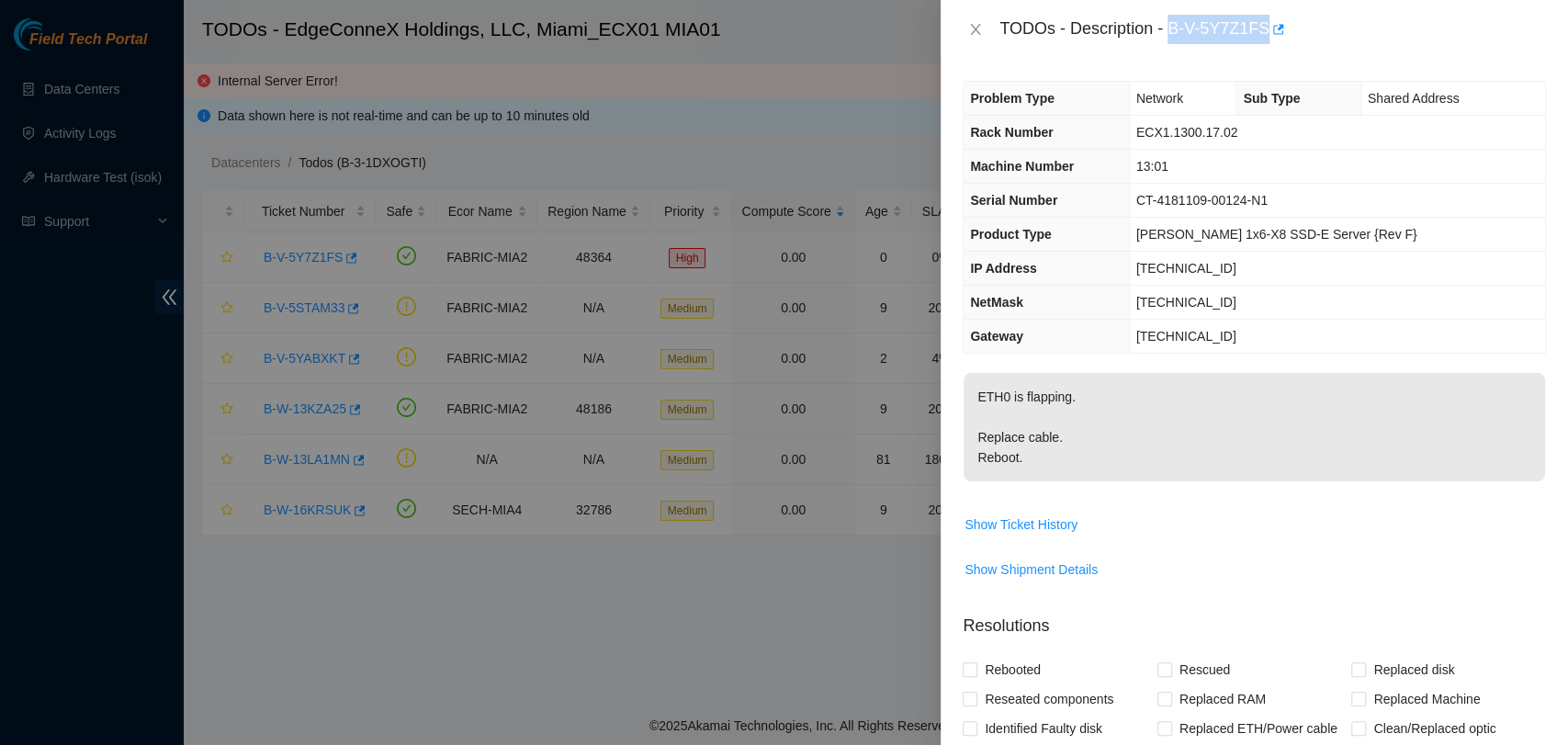
click at [1264, 37] on div "TODOs - Description - B-V-5Y7Z1FS" at bounding box center [1273, 29] width 547 height 29
copy div "B-V-5Y7Z1FS"
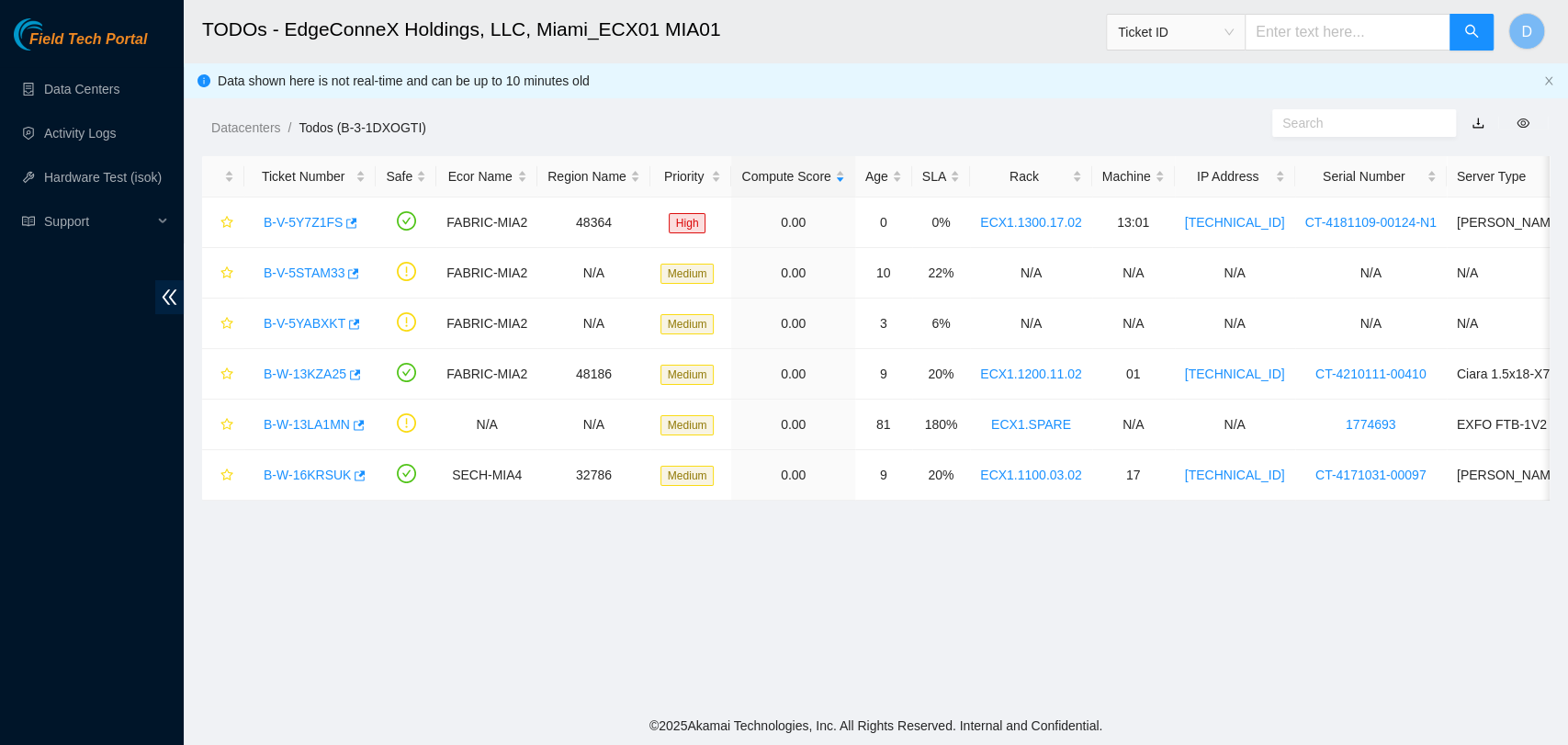
click at [1180, 43] on span "Ticket ID" at bounding box center [1176, 32] width 116 height 27
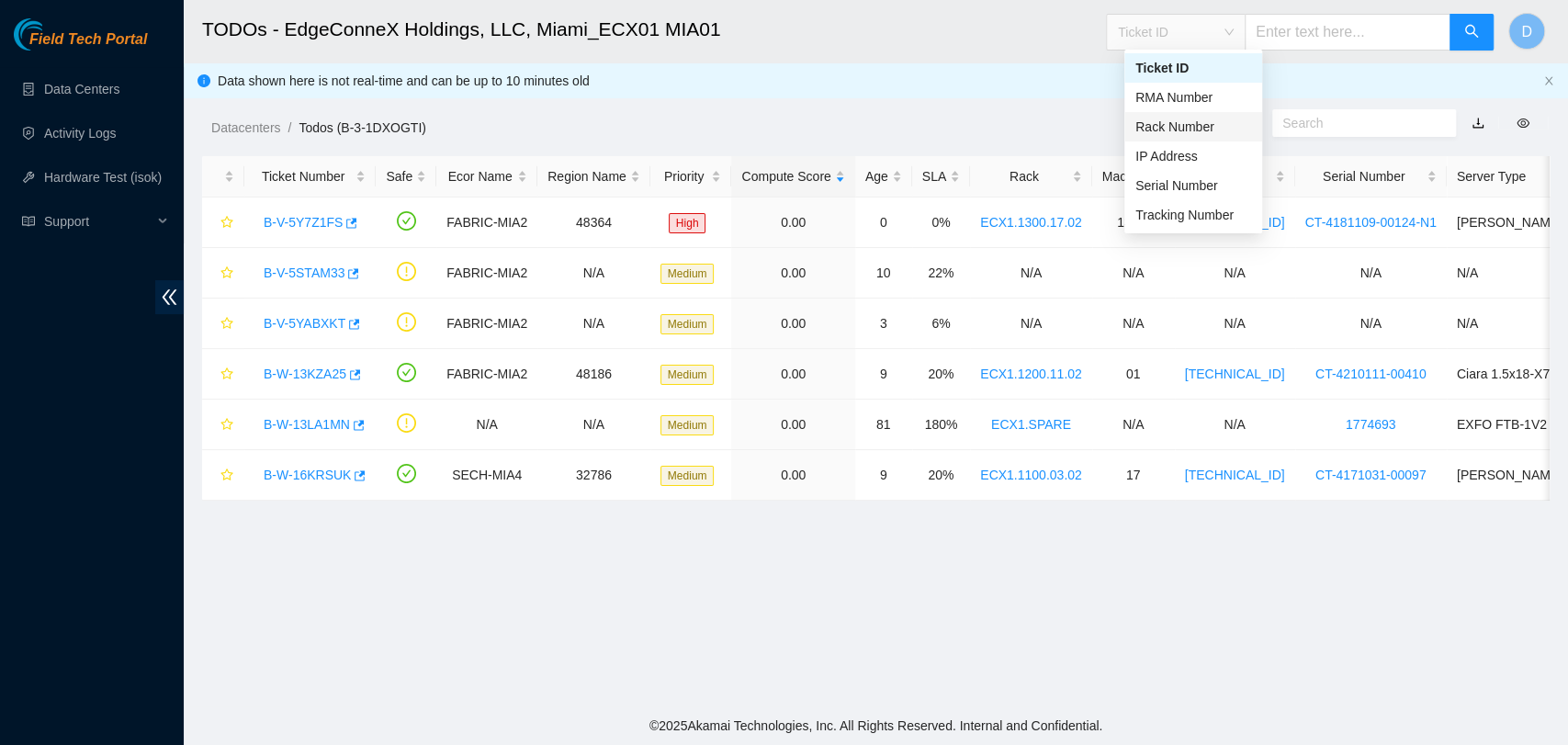
click at [1182, 124] on div "Rack Number" at bounding box center [1194, 127] width 116 height 21
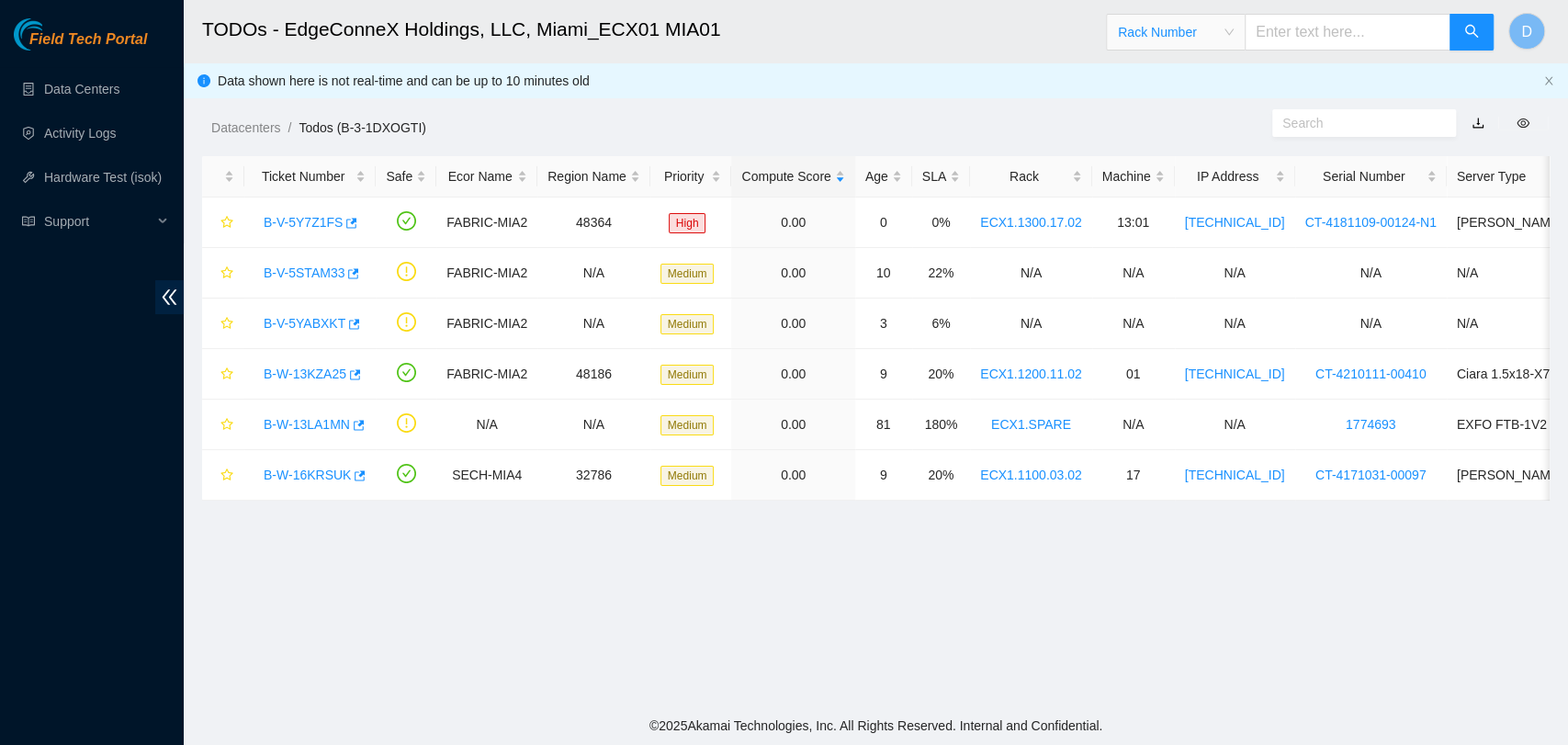
click at [1294, 41] on input "text" at bounding box center [1348, 32] width 206 height 37
paste input "ECX1.1300.17.02"
type input "ECX1.1300.17.02"
click at [1456, 48] on button "button" at bounding box center [1472, 32] width 44 height 37
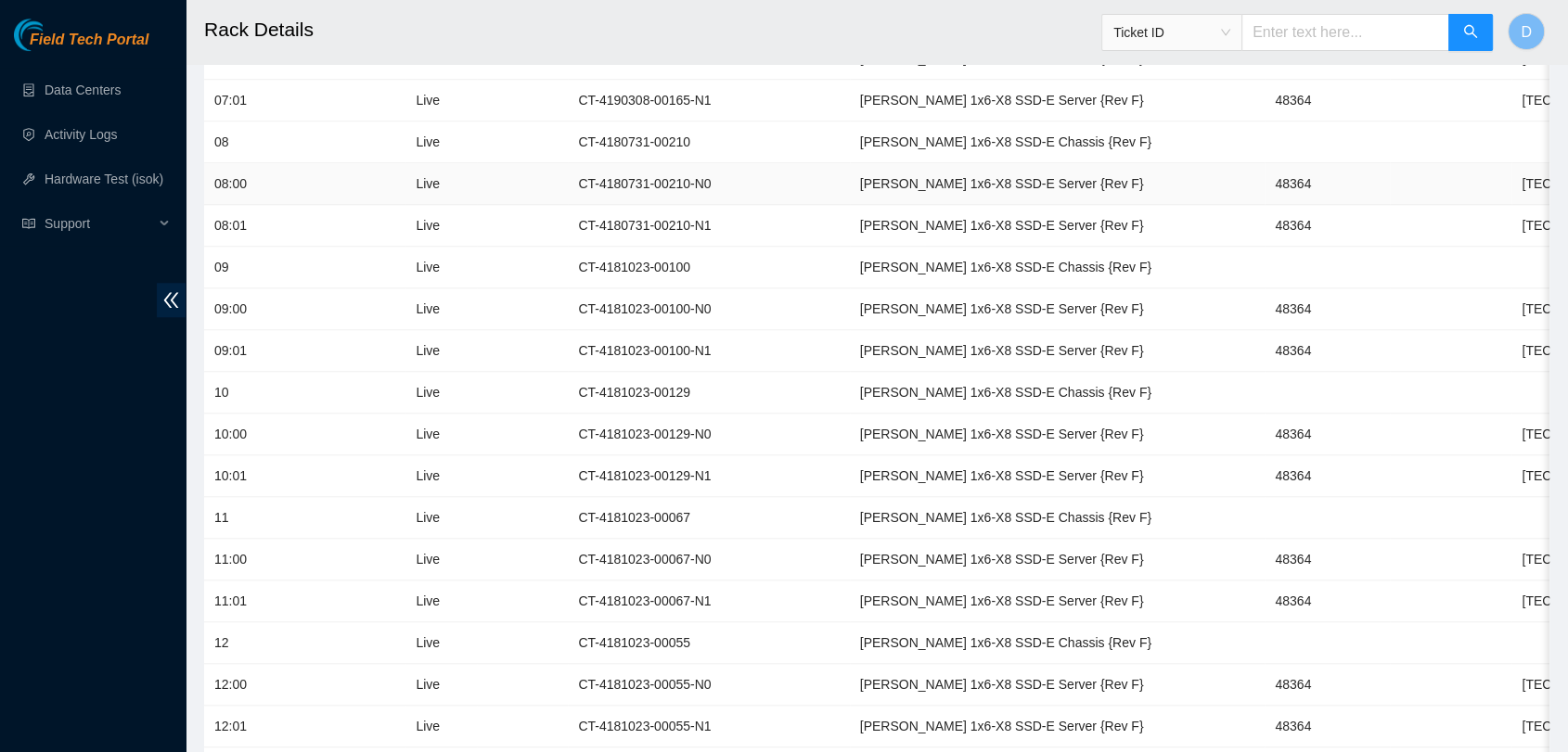
scroll to position [1854, 0]
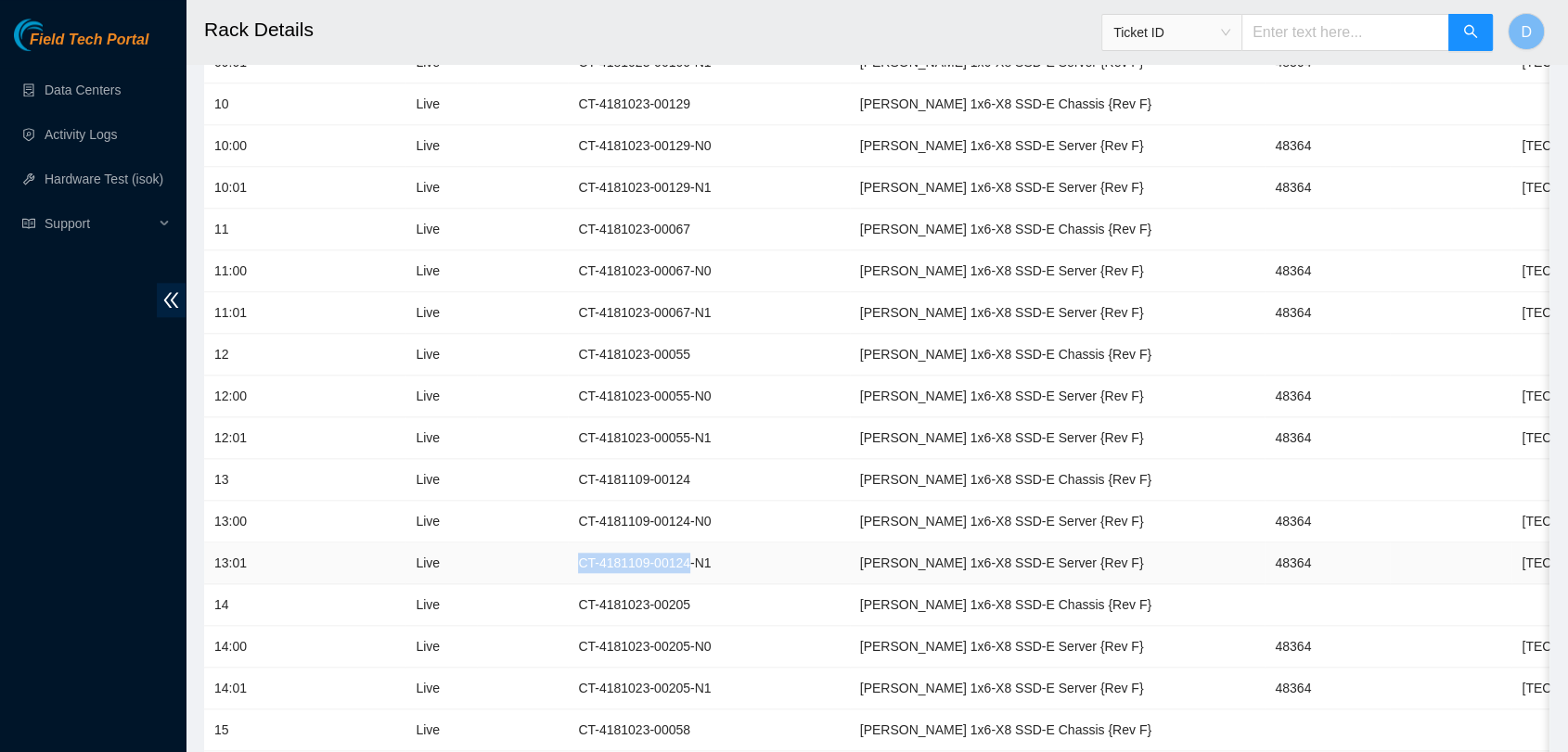
drag, startPoint x: 574, startPoint y: 555, endPoint x: 679, endPoint y: 565, distance: 105.5
click at [679, 565] on td "CT-4181109-00124-N1" at bounding box center [708, 563] width 281 height 42
drag, startPoint x: 574, startPoint y: 597, endPoint x: 683, endPoint y: 598, distance: 109.0
click at [683, 598] on td "CT-4181023-00205" at bounding box center [708, 605] width 281 height 42
copy td "CT-4181023-00205"
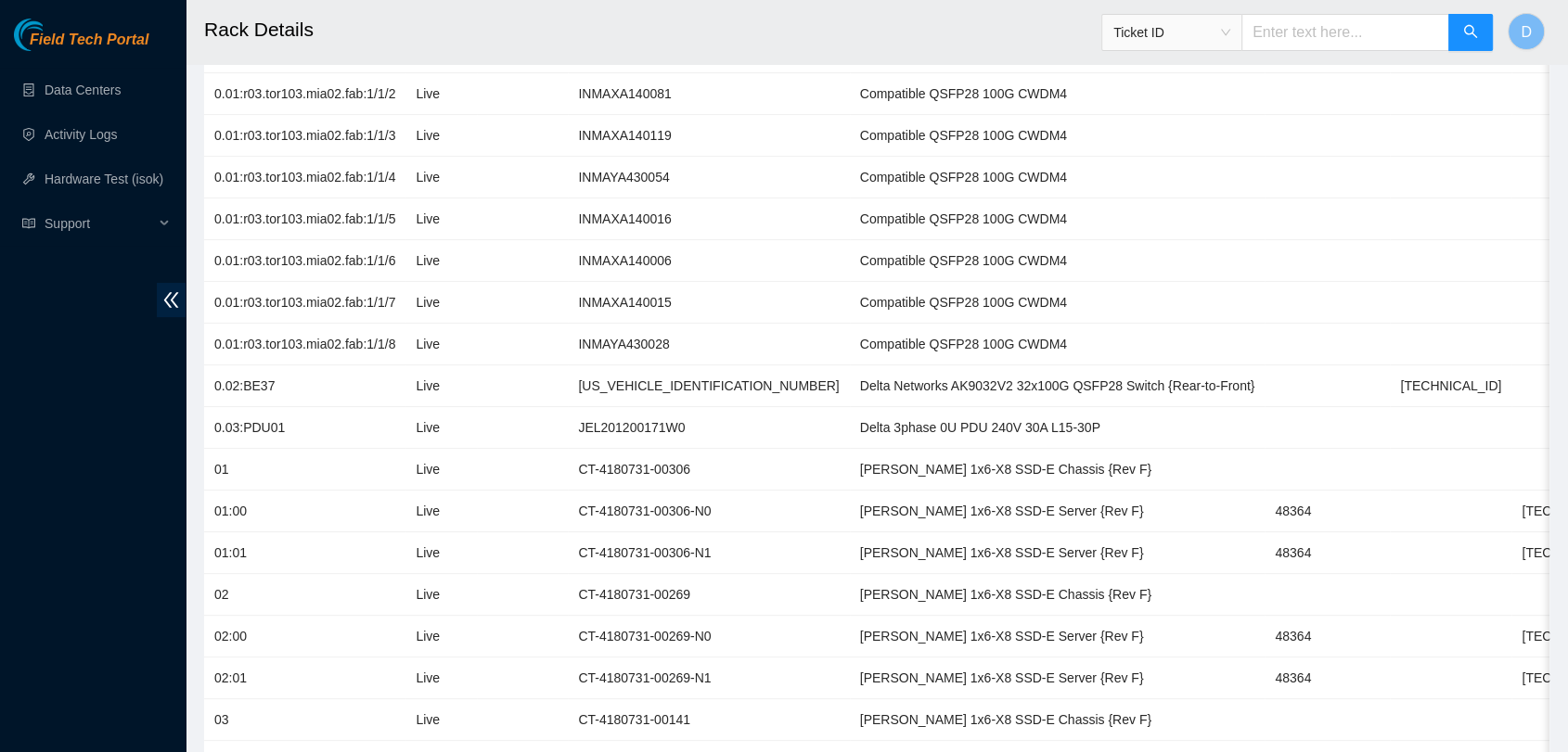
scroll to position [0, 0]
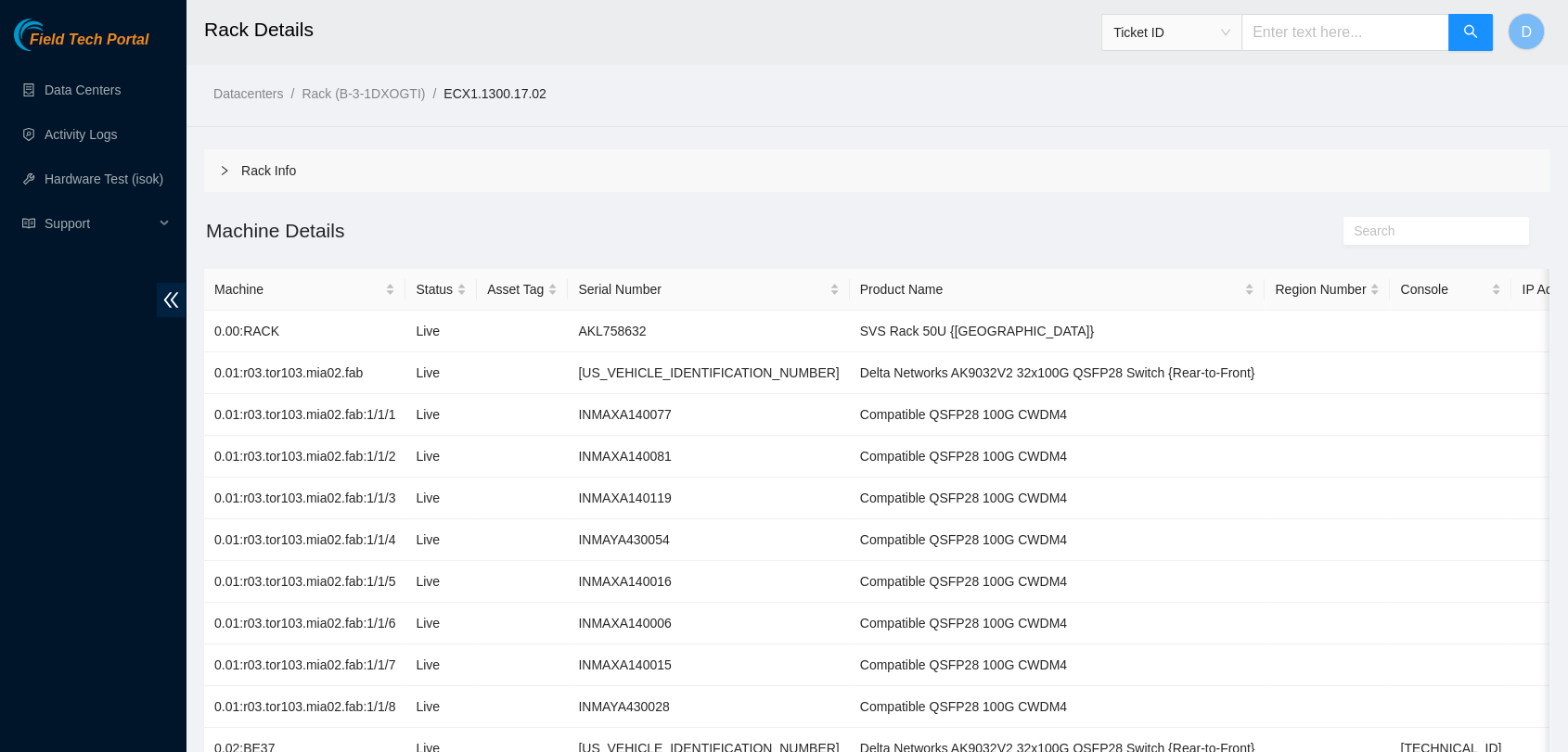
click at [1180, 35] on span "Ticket ID" at bounding box center [1172, 32] width 117 height 27
click at [1298, 97] on div "Datacenters / Rack (B-3-1DXOGTI) / ECX1.1300.17.02 /" at bounding box center [876, 52] width 1382 height 104
click at [66, 94] on link "Data Centers" at bounding box center [82, 90] width 76 height 15
